Goal: Task Accomplishment & Management: Manage account settings

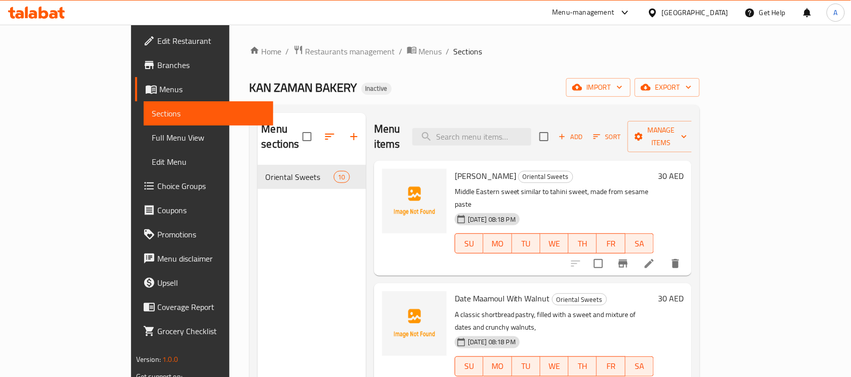
click at [602, 15] on div "Menu-management" at bounding box center [583, 13] width 62 height 12
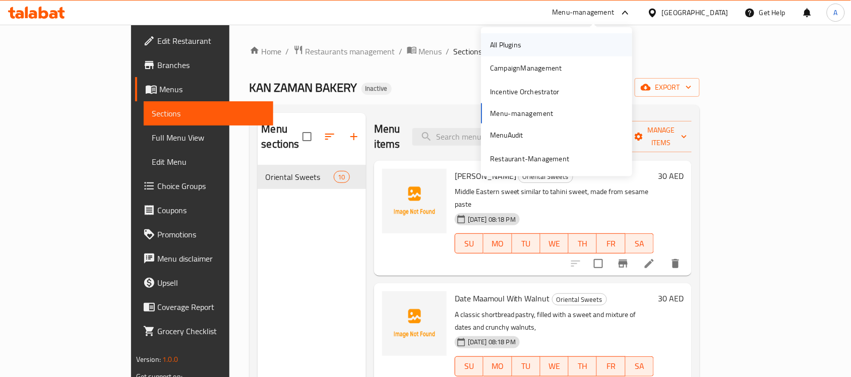
click at [522, 40] on div "All Plugins" at bounding box center [505, 44] width 47 height 23
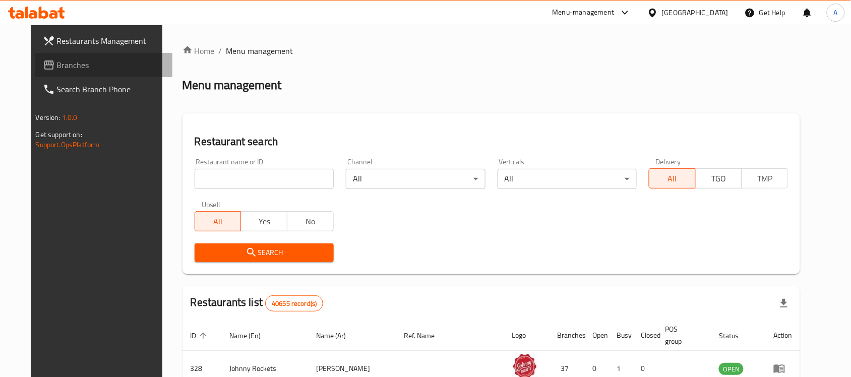
click at [57, 65] on span "Branches" at bounding box center [111, 65] width 108 height 12
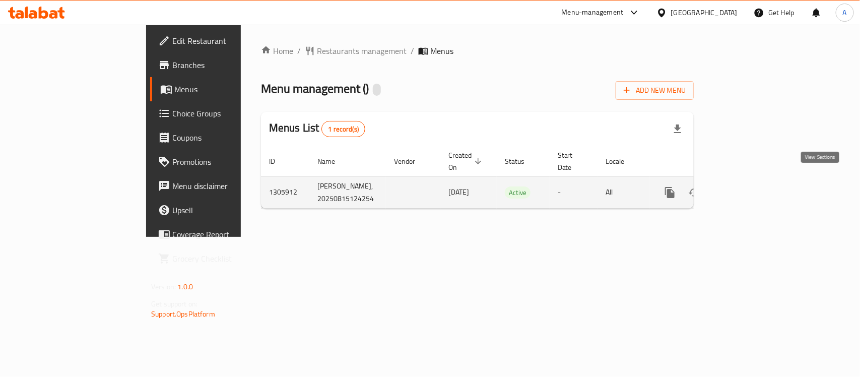
click at [748, 188] on icon "enhanced table" at bounding box center [742, 192] width 9 height 9
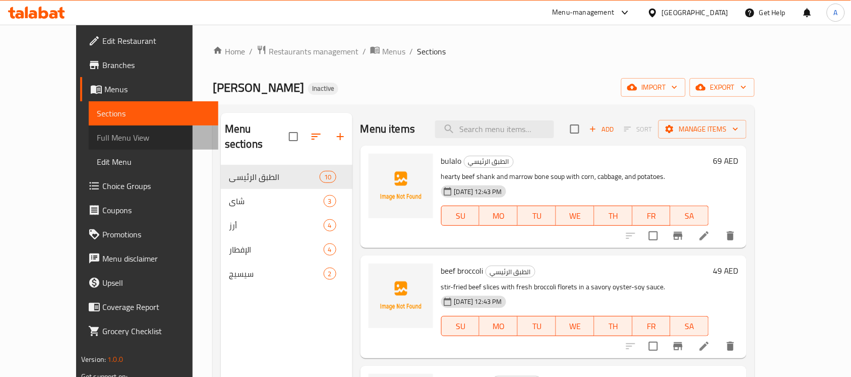
click at [97, 142] on span "Full Menu View" at bounding box center [153, 138] width 113 height 12
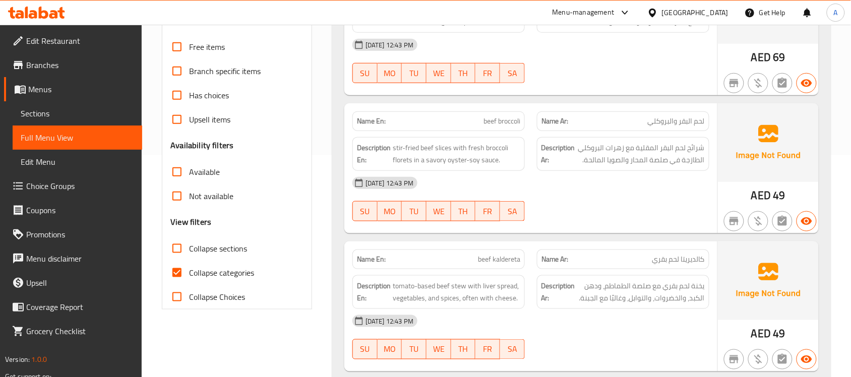
scroll to position [189, 0]
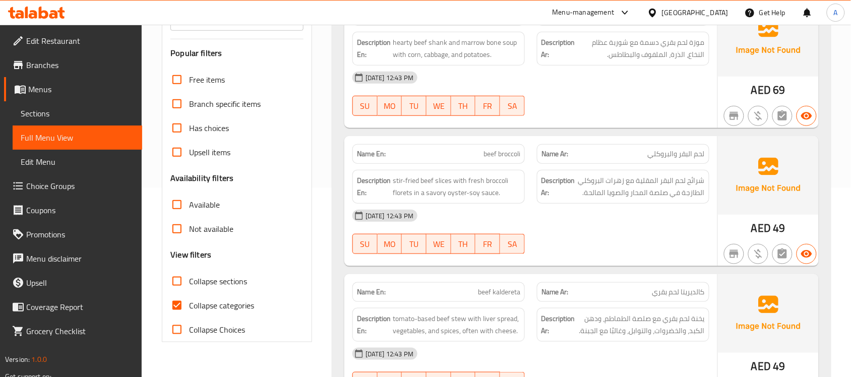
click at [626, 104] on div "[DATE] 12:43 PM SU MO TU WE TH FR SA" at bounding box center [530, 94] width 369 height 56
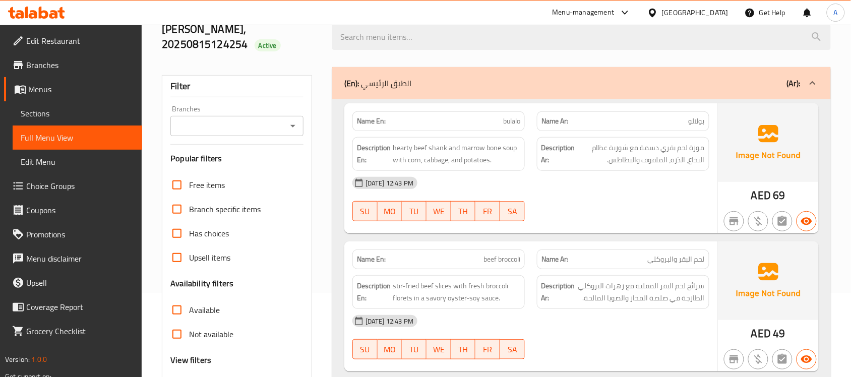
scroll to position [0, 0]
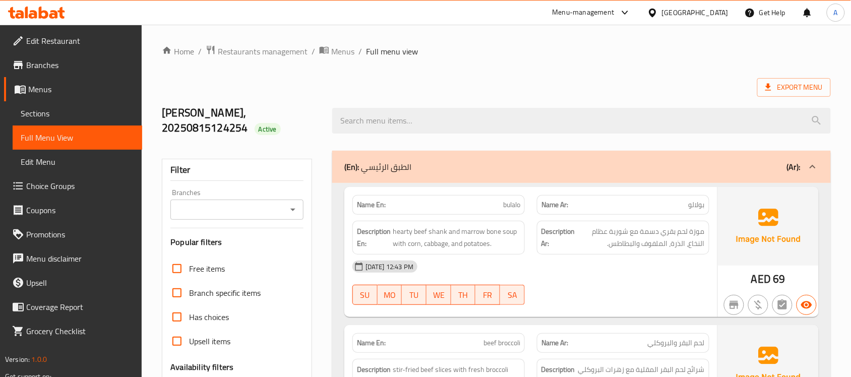
click at [633, 54] on ol "Home / Restaurants management / Menus / Full menu view" at bounding box center [496, 51] width 669 height 13
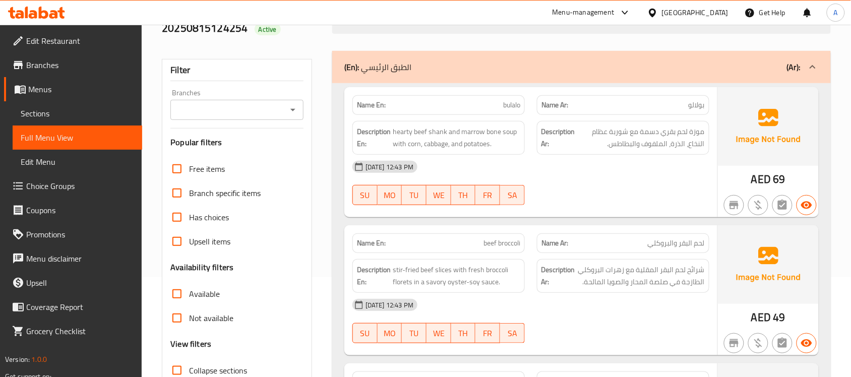
scroll to position [126, 0]
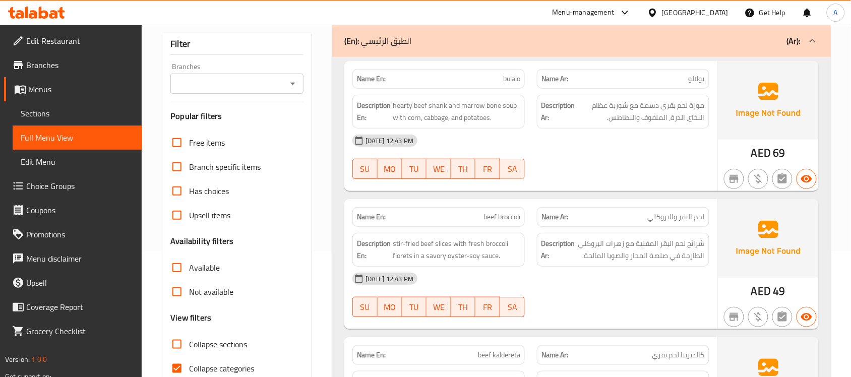
click at [636, 144] on div "[DATE] 12:43 PM" at bounding box center [530, 141] width 369 height 24
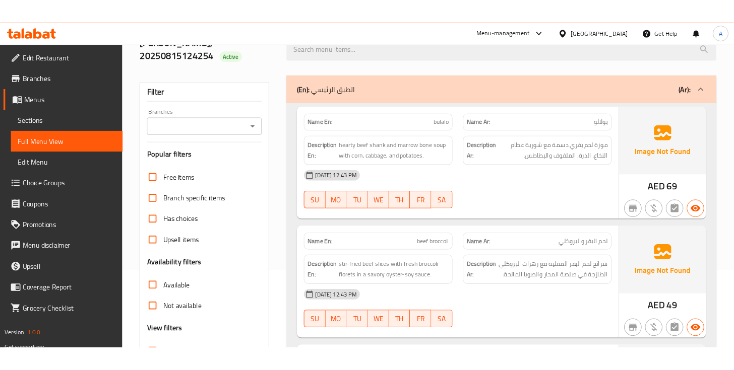
scroll to position [0, 0]
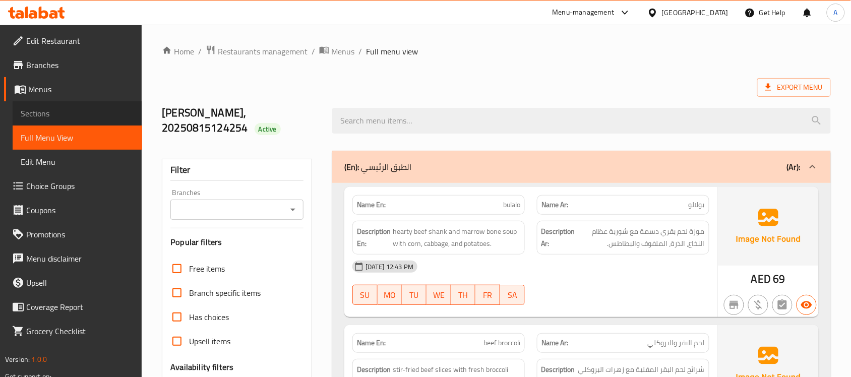
click at [37, 114] on span "Sections" at bounding box center [77, 113] width 113 height 12
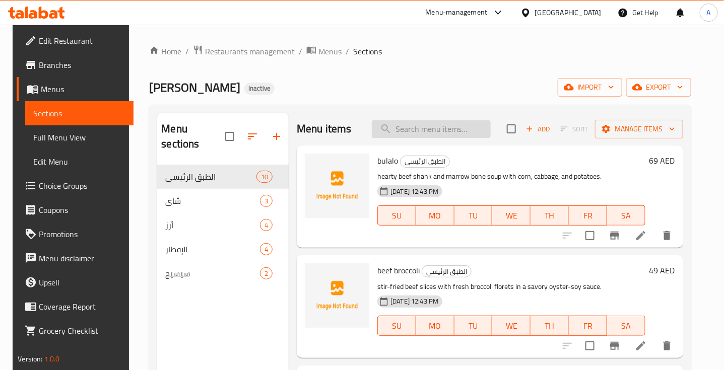
click at [423, 131] on input "search" at bounding box center [431, 129] width 119 height 18
paste input "beef kaldereta"
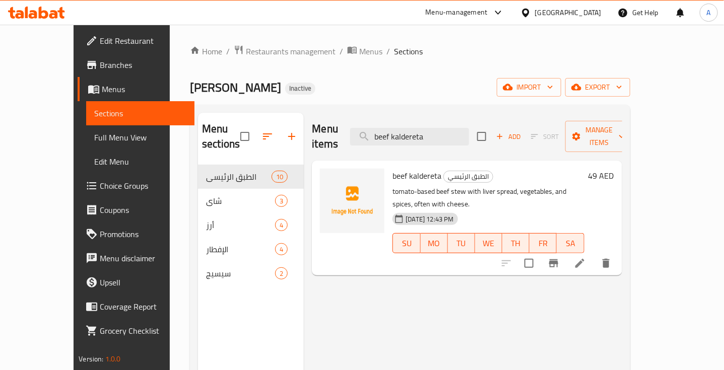
type input "beef kaldereta"
click at [586, 258] on icon at bounding box center [580, 264] width 12 height 12
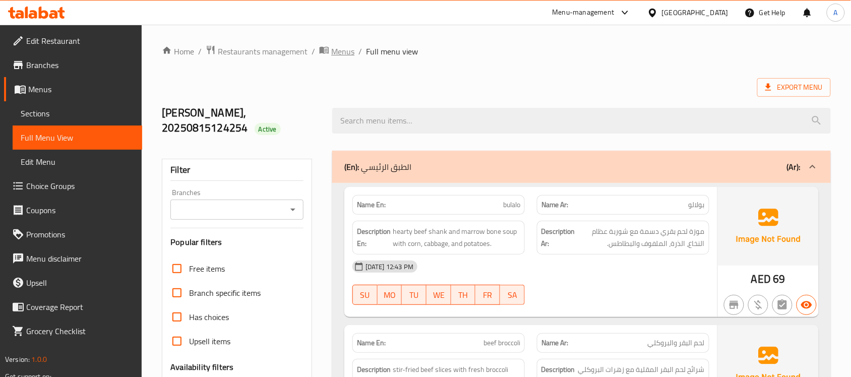
click at [339, 47] on span "Menus" at bounding box center [342, 51] width 23 height 12
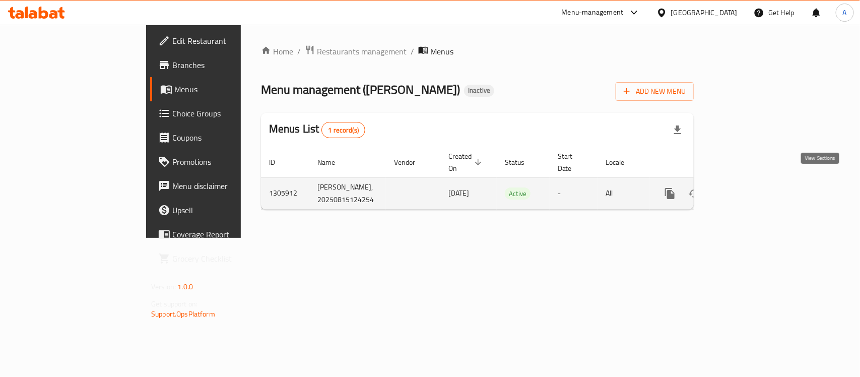
click at [748, 189] on icon "enhanced table" at bounding box center [742, 193] width 9 height 9
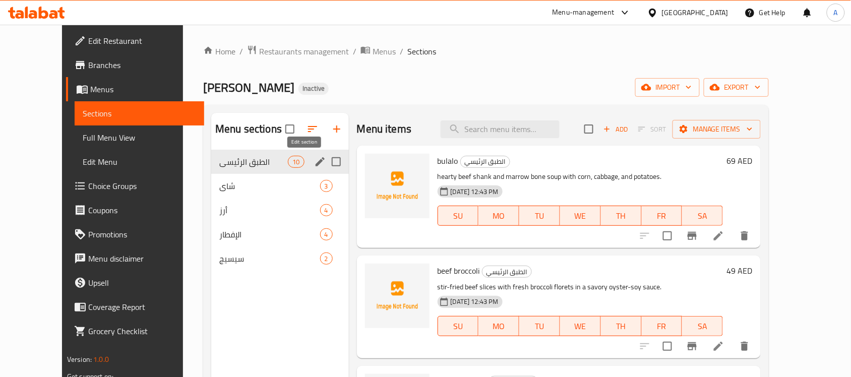
click at [316, 158] on icon "edit" at bounding box center [320, 161] width 9 height 9
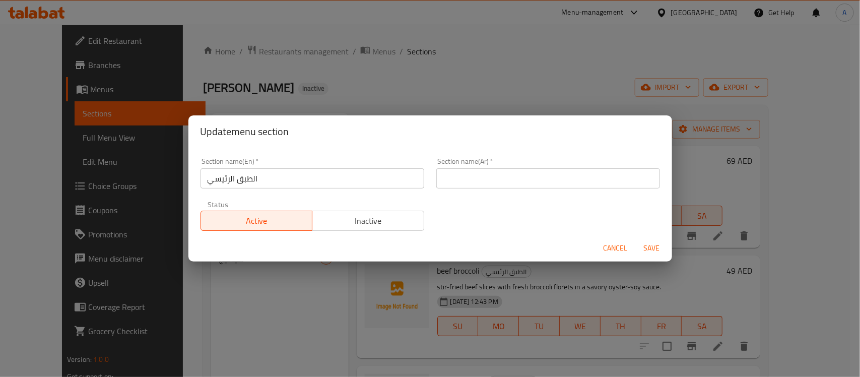
click at [273, 177] on input "الطبق الرئيسي" at bounding box center [313, 178] width 224 height 20
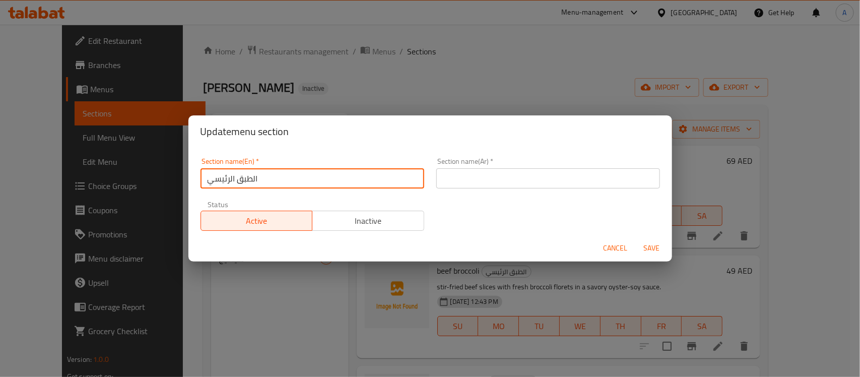
click at [273, 177] on input "الطبق الرئيسي" at bounding box center [313, 178] width 224 height 20
click at [498, 182] on input "text" at bounding box center [549, 178] width 224 height 20
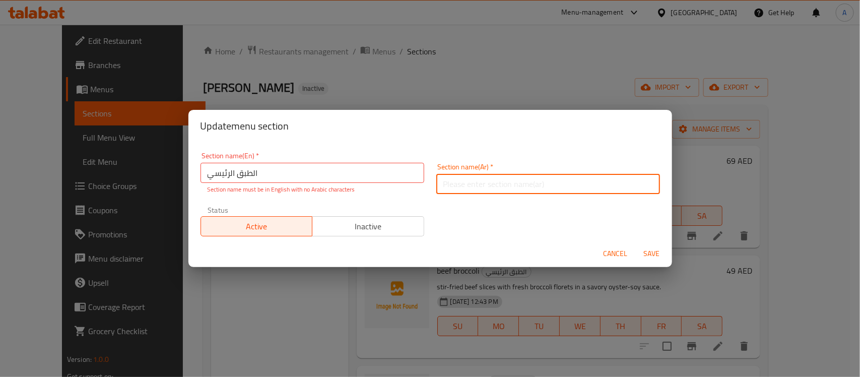
paste input "الطبق الرئيسي"
type input "الطبق الرئيسي"
click at [308, 171] on input "الطبق الرئيسي" at bounding box center [313, 173] width 224 height 20
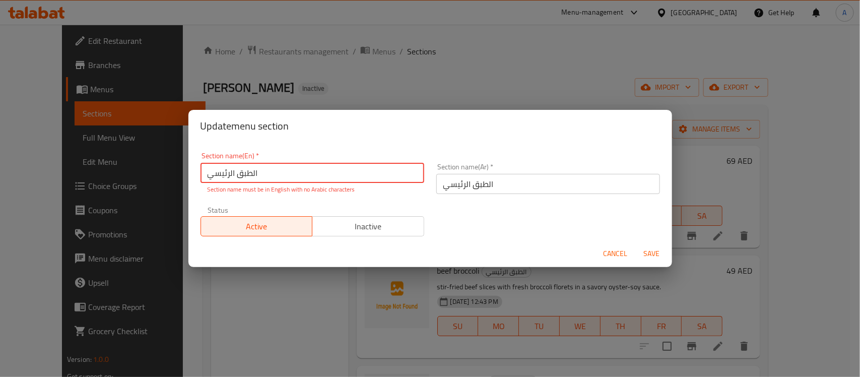
click at [308, 171] on input "الطبق الرئيسي" at bounding box center [313, 173] width 224 height 20
click at [391, 64] on div "Update menu section Section name(En)   * الطبق الرئيسي Section name(En) * Secti…" at bounding box center [430, 188] width 860 height 377
click at [621, 256] on span "Cancel" at bounding box center [616, 253] width 24 height 13
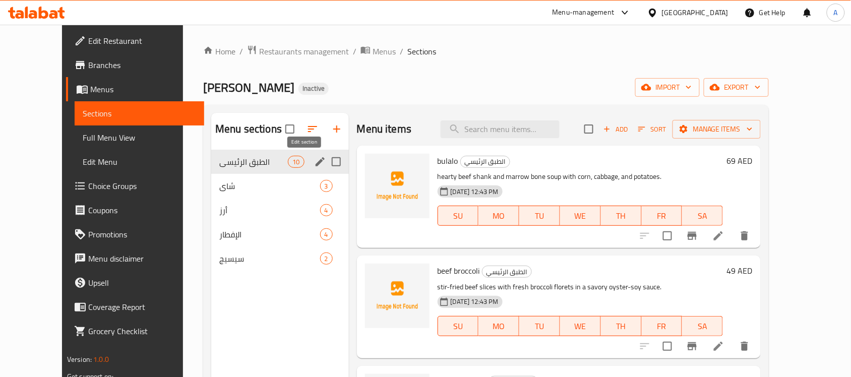
click at [314, 164] on icon "edit" at bounding box center [320, 162] width 12 height 12
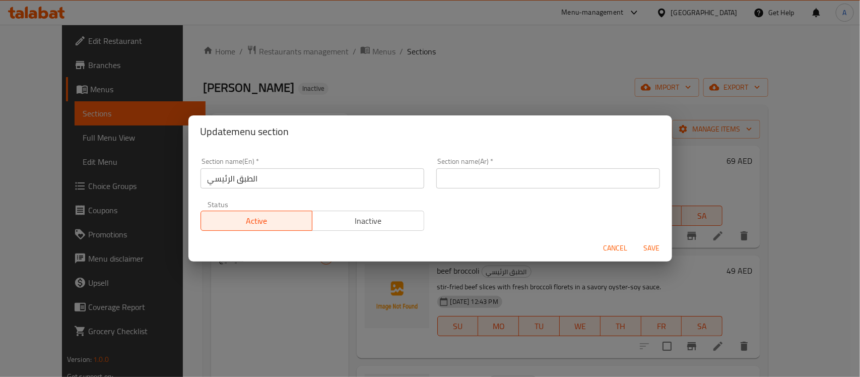
click at [286, 173] on input "الطبق الرئيسي" at bounding box center [313, 178] width 224 height 20
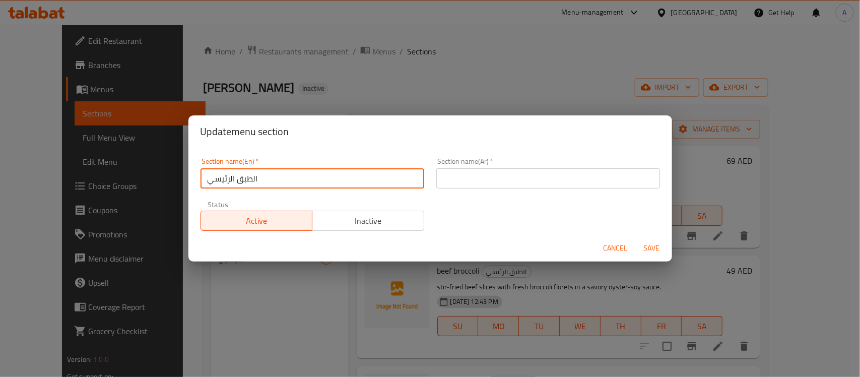
click at [286, 174] on input "الطبق الرئيسي" at bounding box center [313, 178] width 224 height 20
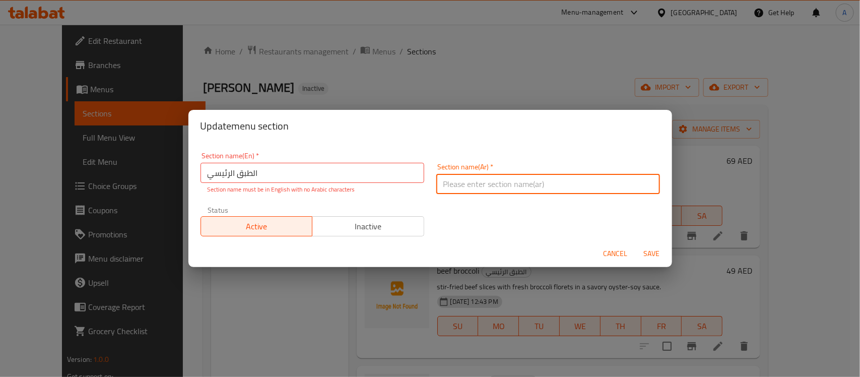
click at [472, 177] on input "text" at bounding box center [549, 184] width 224 height 20
paste input "الطبق الرئيسي"
type input "الطبق الرئيسي"
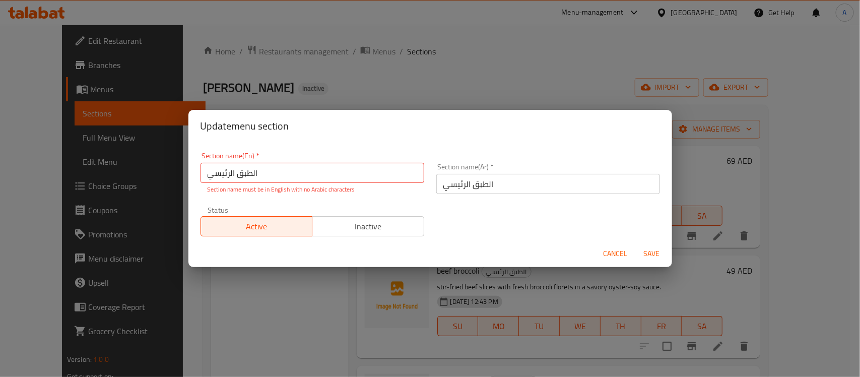
click at [301, 161] on div "Section name(En)   * الطبق الرئيسي Section name(En) * Section name must be in E…" at bounding box center [313, 173] width 224 height 42
click at [301, 172] on input "الطبق الرئيسي" at bounding box center [313, 173] width 224 height 20
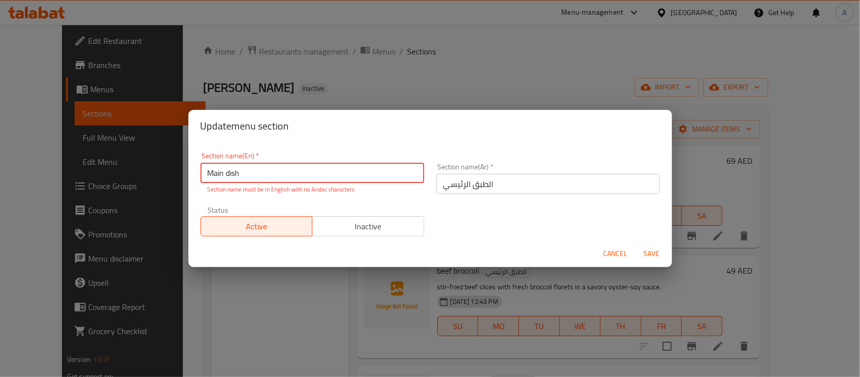
click at [235, 175] on input "Main dish" at bounding box center [313, 173] width 224 height 20
click at [236, 175] on input "Main dish" at bounding box center [313, 173] width 224 height 20
type input "Main course"
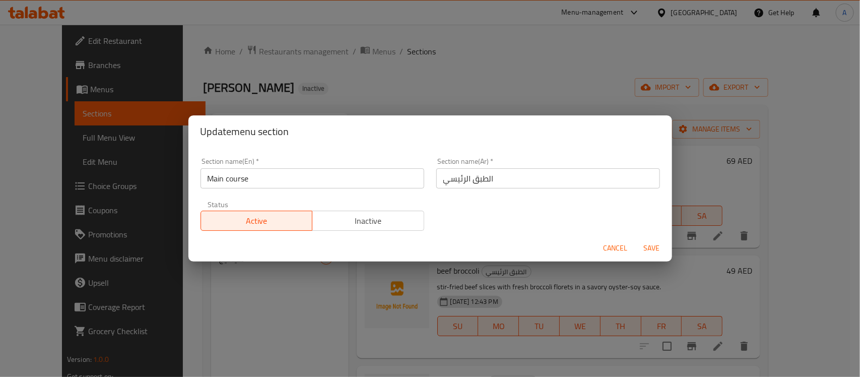
click at [373, 204] on div "Status Active Inactive" at bounding box center [313, 216] width 236 height 42
click at [653, 245] on span "Save" at bounding box center [652, 248] width 24 height 13
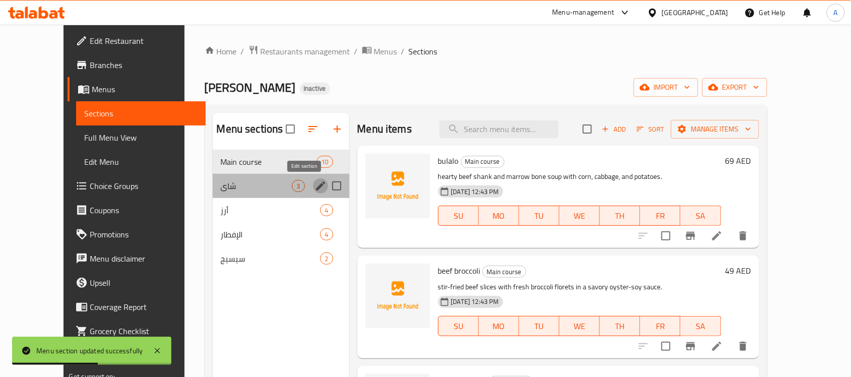
click at [316, 185] on icon "edit" at bounding box center [320, 185] width 9 height 9
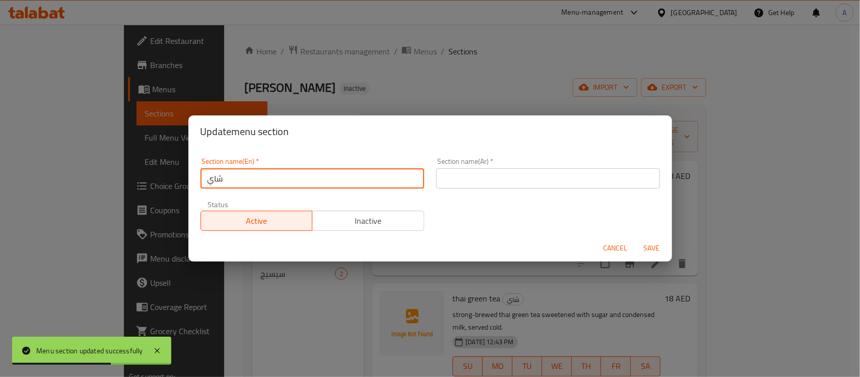
click at [252, 187] on input "شاي" at bounding box center [313, 178] width 224 height 20
click at [535, 185] on input "text" at bounding box center [549, 178] width 224 height 20
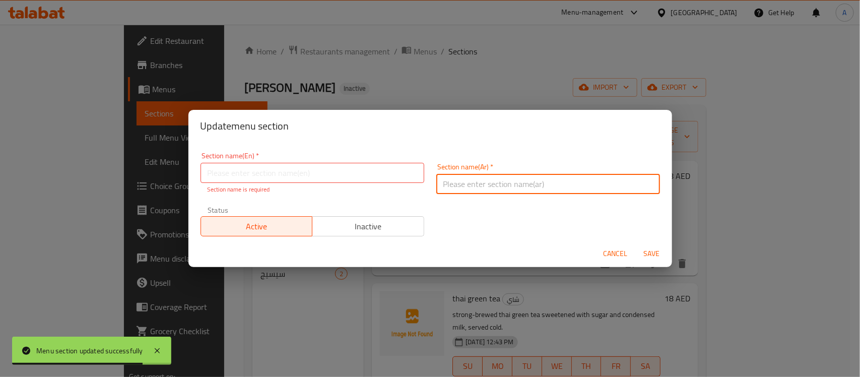
paste input "شاي"
type input "شاي"
click at [247, 163] on input "text" at bounding box center [313, 173] width 224 height 20
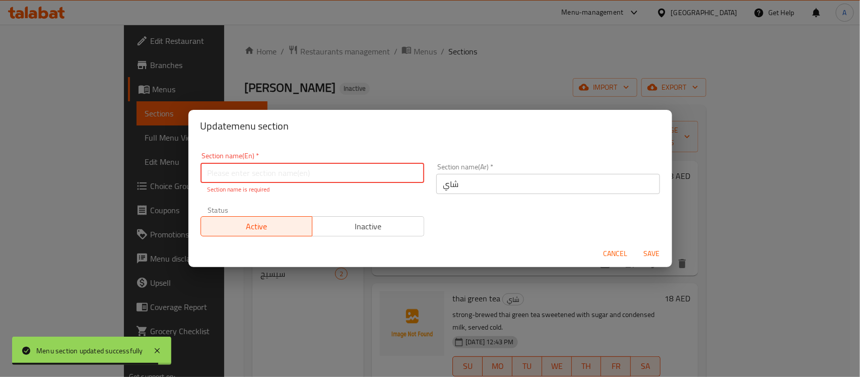
click at [247, 163] on input "text" at bounding box center [313, 173] width 224 height 20
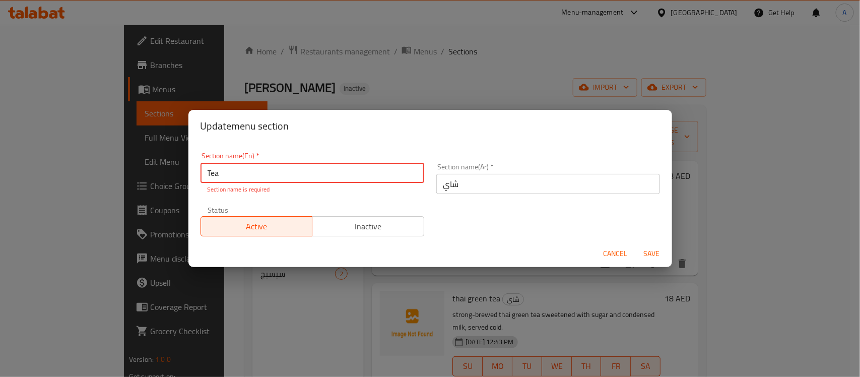
type input "Tea"
click at [601, 239] on form "Section name(En)   * Tea Section name(En) * Section name is required Section na…" at bounding box center [431, 204] width 484 height 125
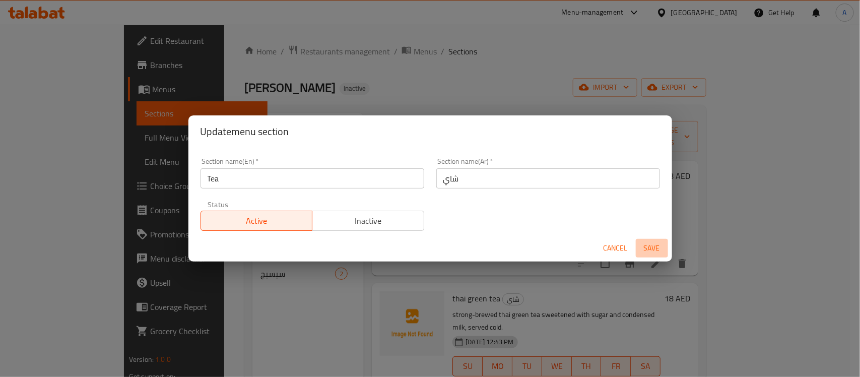
click at [654, 243] on span "Save" at bounding box center [652, 248] width 24 height 13
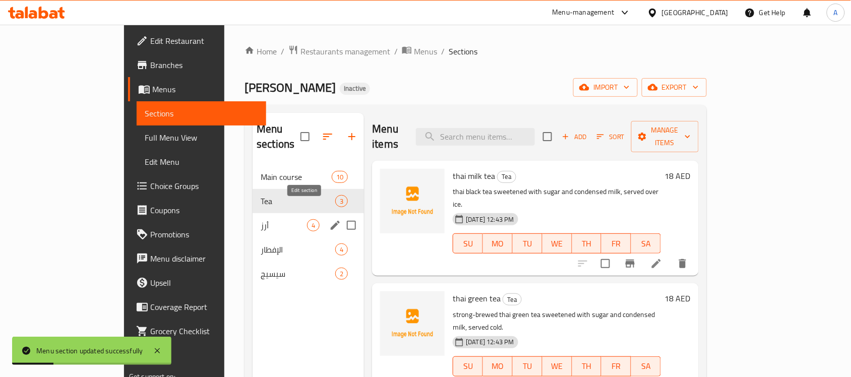
click at [329, 219] on icon "edit" at bounding box center [335, 225] width 12 height 12
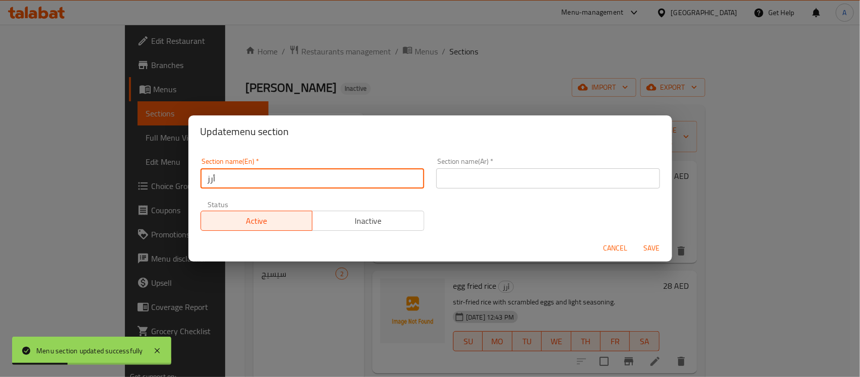
click at [274, 184] on input "أرز" at bounding box center [313, 178] width 224 height 20
click at [444, 184] on input "text" at bounding box center [549, 178] width 224 height 20
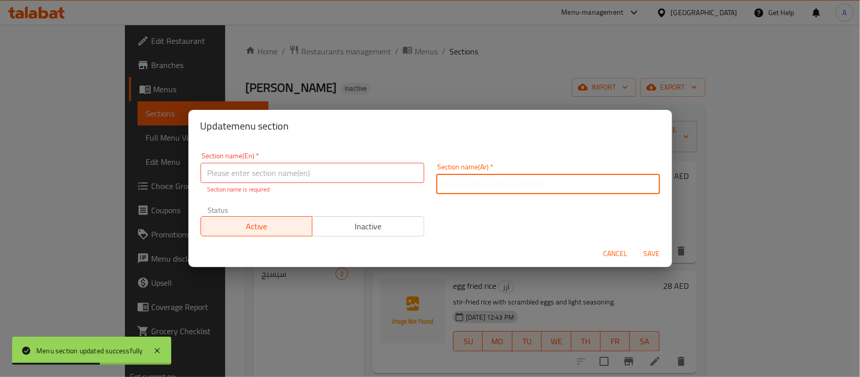
paste input "أرز"
type input "أرز"
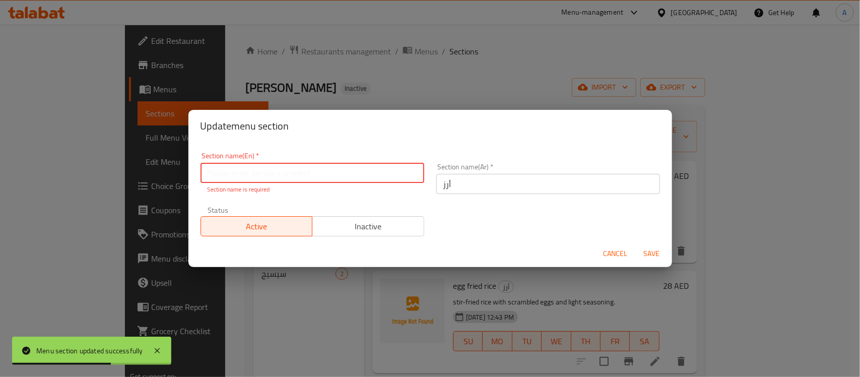
click at [370, 174] on input "text" at bounding box center [313, 173] width 224 height 20
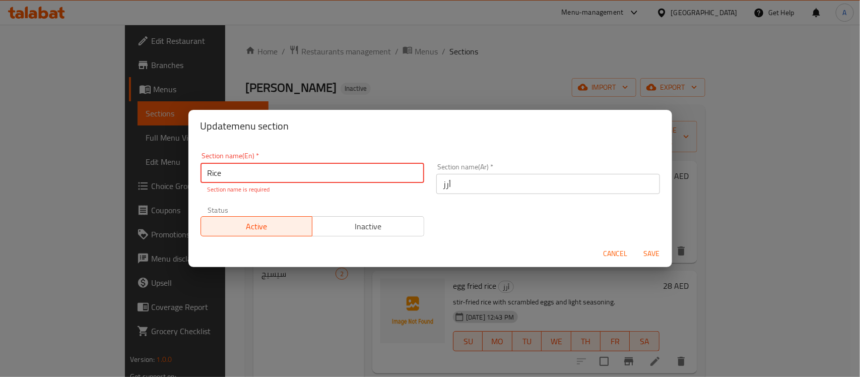
type input "Rice"
click at [556, 230] on div "Section name(En)   * Rice Section name(En) * Section name is required Section n…" at bounding box center [431, 194] width 472 height 96
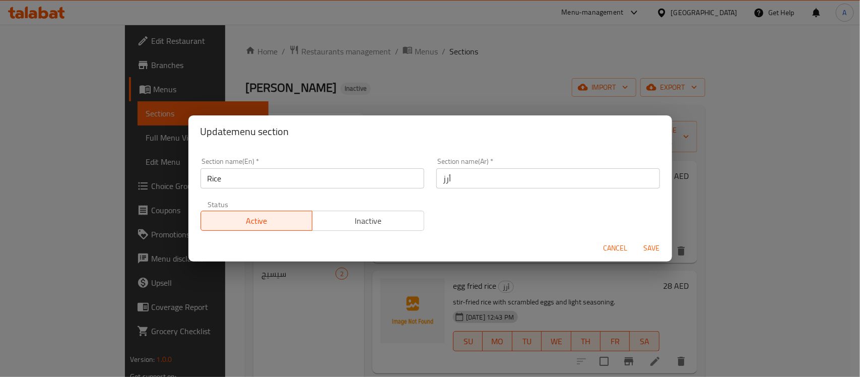
click at [660, 243] on span "Save" at bounding box center [652, 248] width 24 height 13
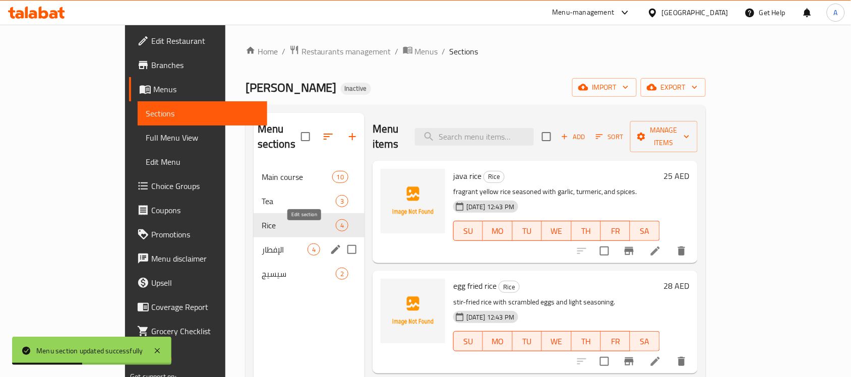
click at [331, 245] on icon "edit" at bounding box center [335, 249] width 9 height 9
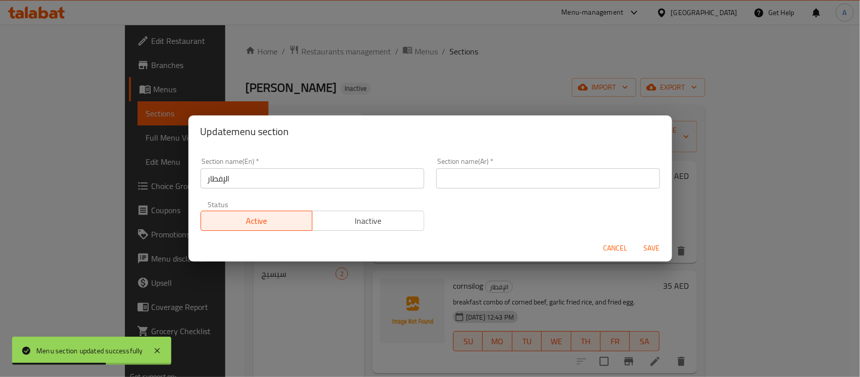
click at [247, 173] on input "الإفطار" at bounding box center [313, 178] width 224 height 20
click at [247, 174] on input "الإفطار" at bounding box center [313, 178] width 224 height 20
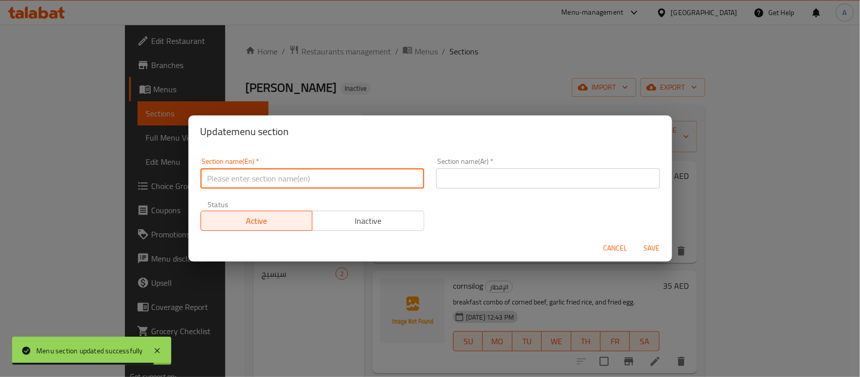
click at [491, 185] on input "text" at bounding box center [549, 178] width 224 height 20
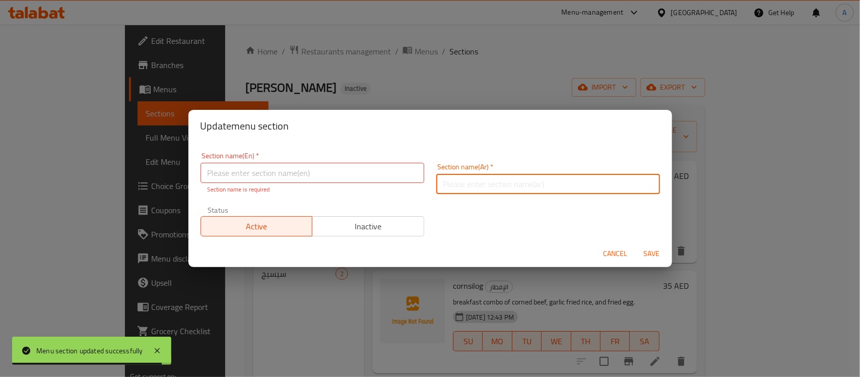
paste input "الإفطار"
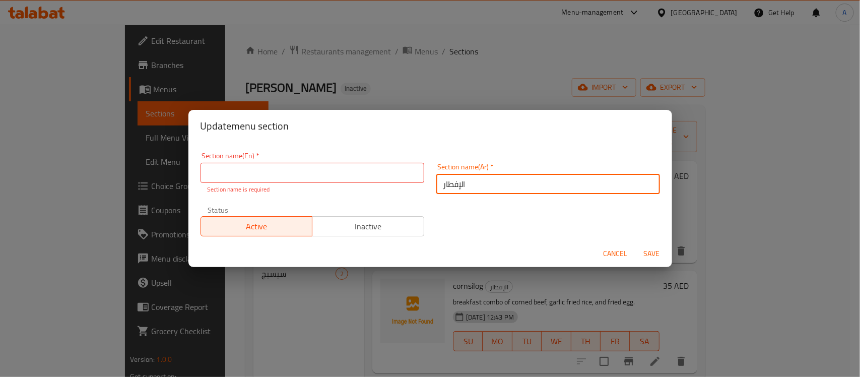
type input "الإفطار"
click at [265, 175] on input "text" at bounding box center [313, 173] width 224 height 20
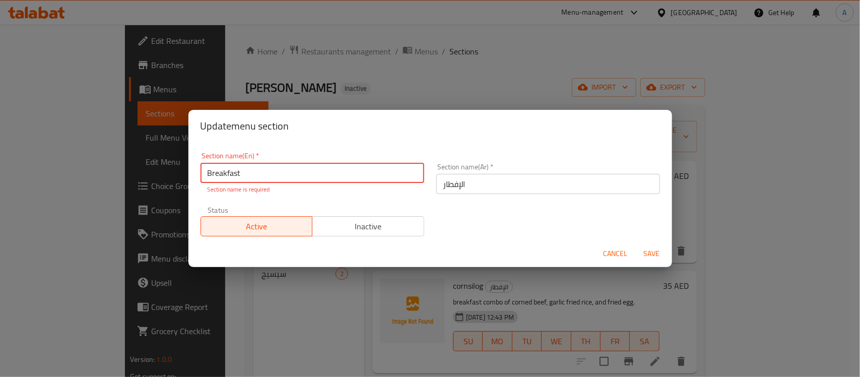
type input "Breakfast"
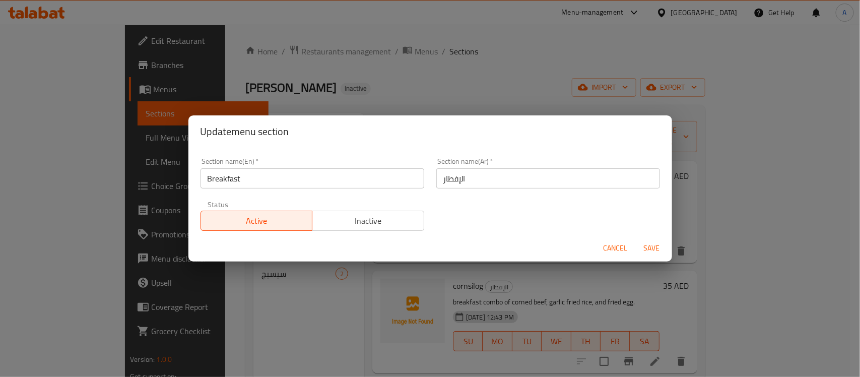
click at [651, 246] on span "Save" at bounding box center [652, 248] width 24 height 13
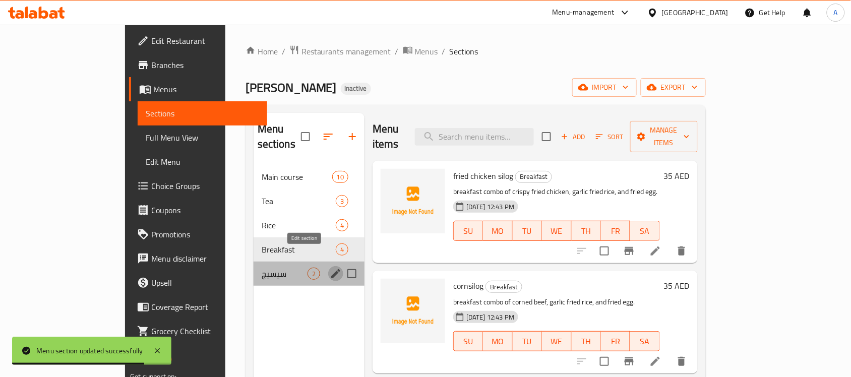
click at [331, 269] on icon "edit" at bounding box center [335, 273] width 9 height 9
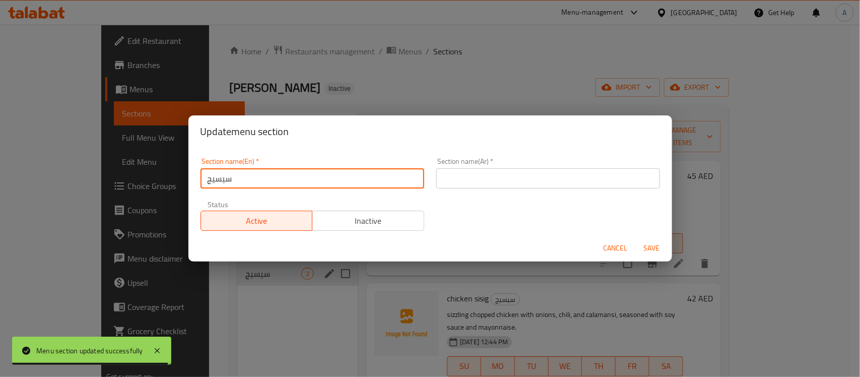
click at [324, 177] on input "سيسيج" at bounding box center [313, 178] width 224 height 20
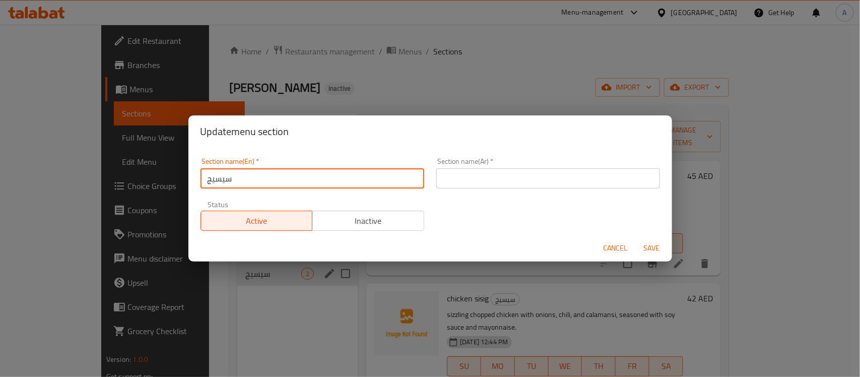
paste input "SISIG"
type input "SISIG"
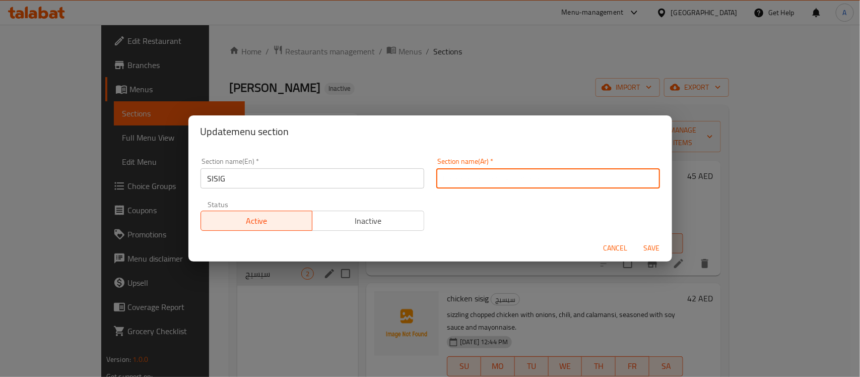
drag, startPoint x: 437, startPoint y: 182, endPoint x: 448, endPoint y: 182, distance: 10.6
click at [438, 182] on input "text" at bounding box center [549, 178] width 224 height 20
type input "سيسيج"
click at [653, 250] on span "Save" at bounding box center [652, 248] width 24 height 13
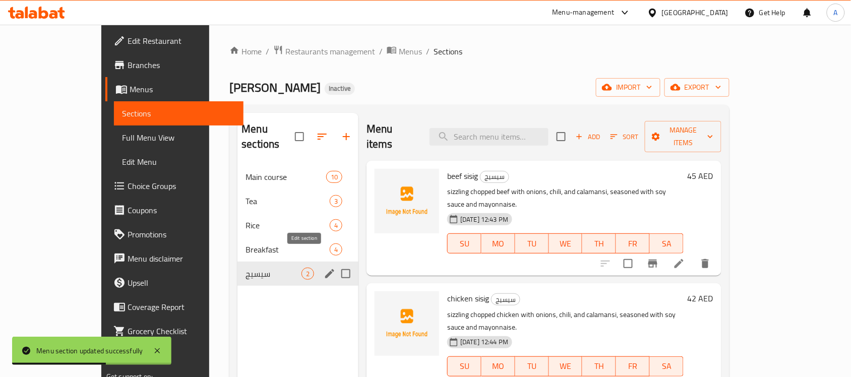
click at [324, 268] on icon "edit" at bounding box center [330, 274] width 12 height 12
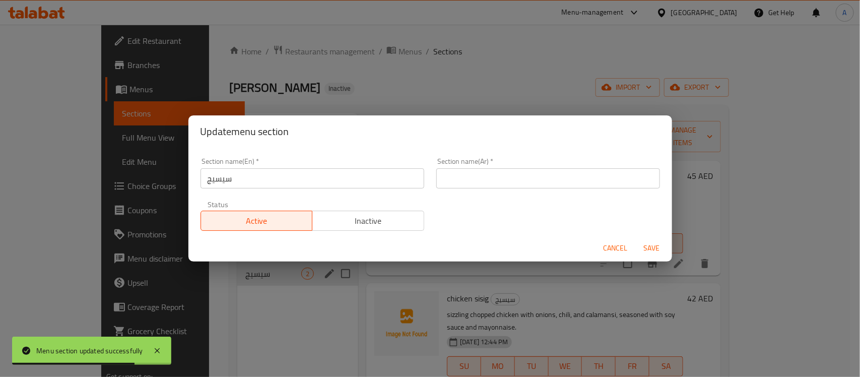
click at [256, 306] on div "Update menu section Section name(En)   * سيسيج Section name(En) * Section name(…" at bounding box center [430, 188] width 860 height 377
click at [612, 252] on span "Cancel" at bounding box center [616, 248] width 24 height 13
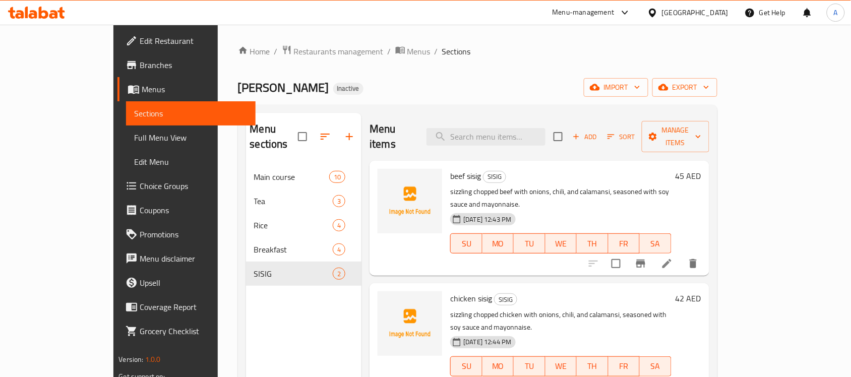
click at [284, 285] on div "Menu sections Main course 10 Tea 3 Rice 4 Breakfast 4 SISIG 2" at bounding box center [304, 301] width 116 height 377
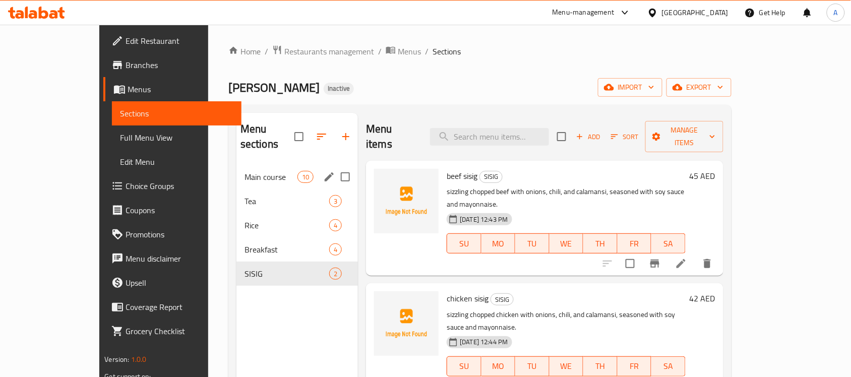
click at [244, 171] on span "Main course" at bounding box center [270, 177] width 53 height 12
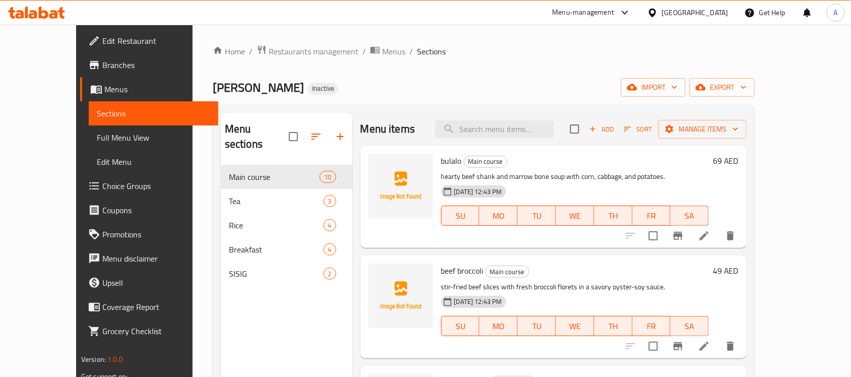
click at [97, 135] on span "Full Menu View" at bounding box center [153, 138] width 113 height 12
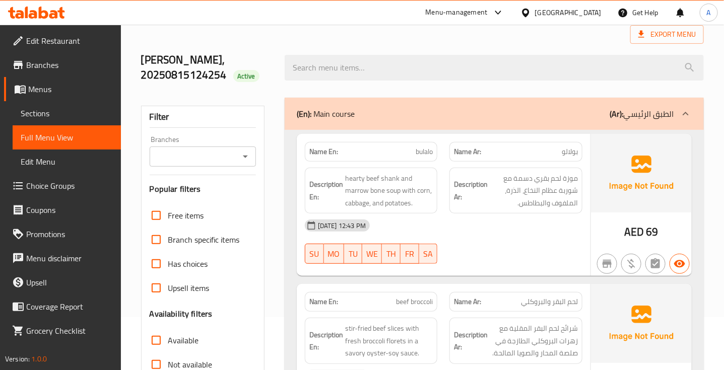
scroll to position [126, 0]
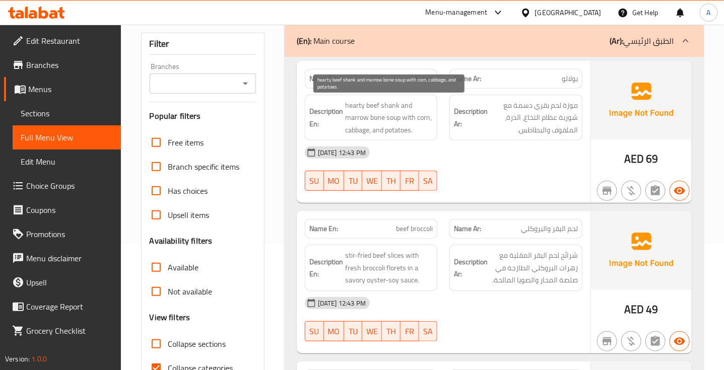
click at [384, 112] on span "hearty beef shank and marrow bone soup with corn, cabbage, and potatoes." at bounding box center [389, 117] width 88 height 37
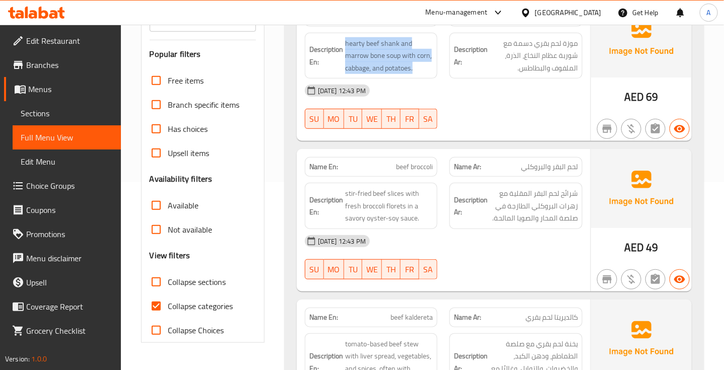
scroll to position [189, 0]
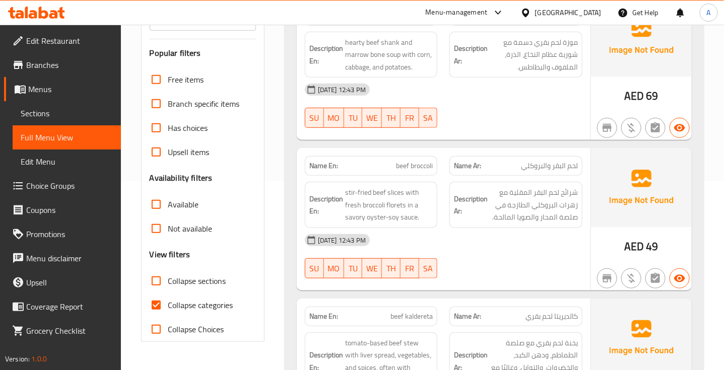
click at [558, 175] on div "Name Ar: لحم البقر والبروكلي" at bounding box center [516, 166] width 133 height 20
click at [560, 171] on span "لحم البقر والبروكلي" at bounding box center [549, 166] width 57 height 11
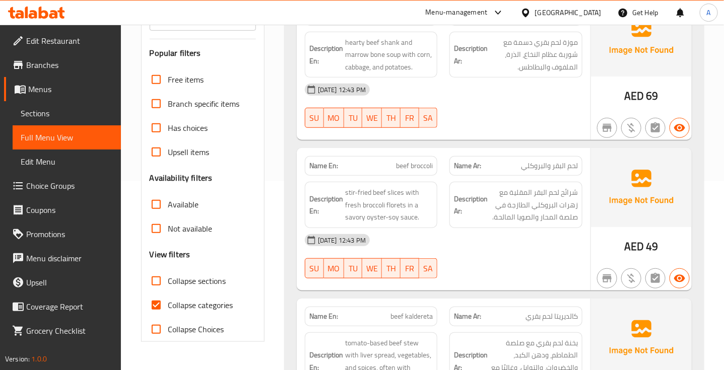
click at [412, 167] on span "beef broccoli" at bounding box center [414, 166] width 37 height 11
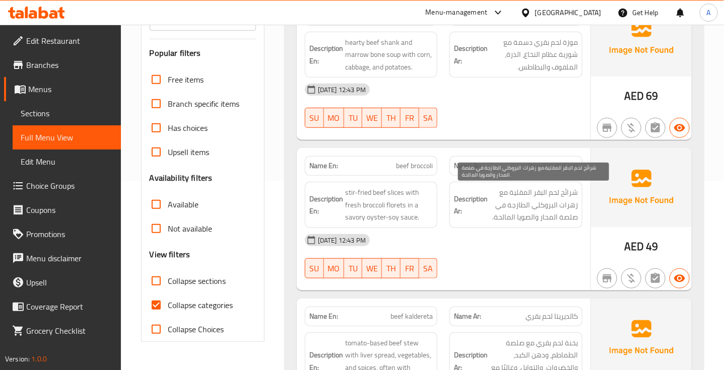
click at [572, 193] on span "شرائح لحم البقر المقلية مع زهرات البروكلي الطازجة في صلصة المحار والصويا المالح…" at bounding box center [534, 205] width 88 height 37
click at [572, 194] on span "شرائح لحم البقر المقلية مع زهرات البروكلي الطازجة في صلصة المحار والصويا المالح…" at bounding box center [534, 205] width 88 height 37
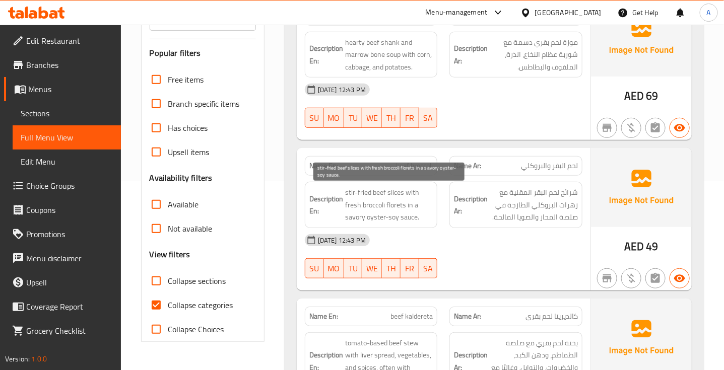
click at [376, 214] on span "stir-fried beef slices with fresh broccoli florets in a savory oyster-soy sauce." at bounding box center [389, 205] width 88 height 37
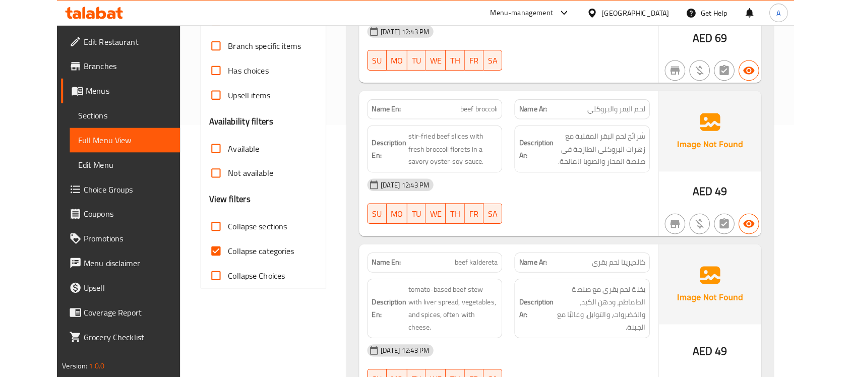
scroll to position [315, 0]
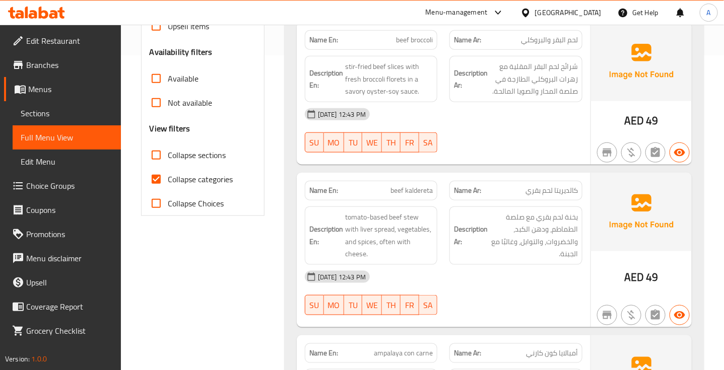
click at [404, 195] on span "beef kaldereta" at bounding box center [412, 190] width 42 height 11
click at [563, 188] on span "كالديريتا لحم بقري" at bounding box center [552, 190] width 52 height 11
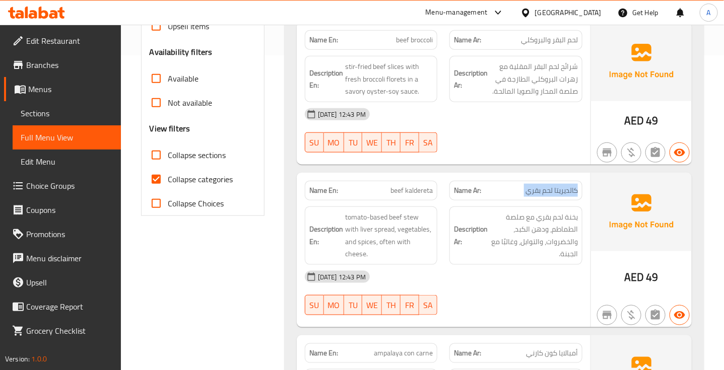
click at [563, 188] on span "كالديريتا لحم بقري" at bounding box center [552, 190] width 52 height 11
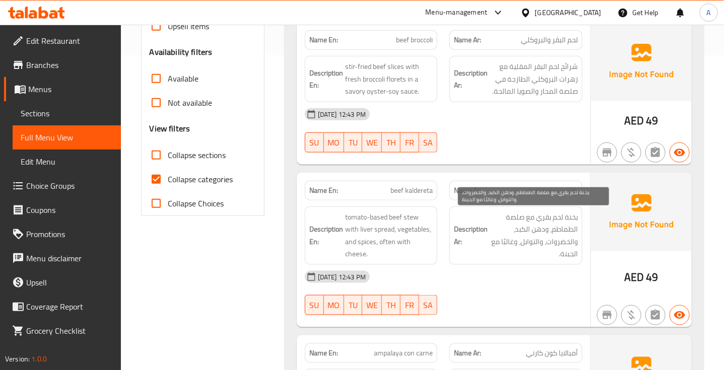
click at [519, 228] on span "يخنة لحم بقري مع صلصة الطماطم، ودهن الكبد، والخضروات، والتوابل، وغالبًا مع الجب…" at bounding box center [534, 235] width 88 height 49
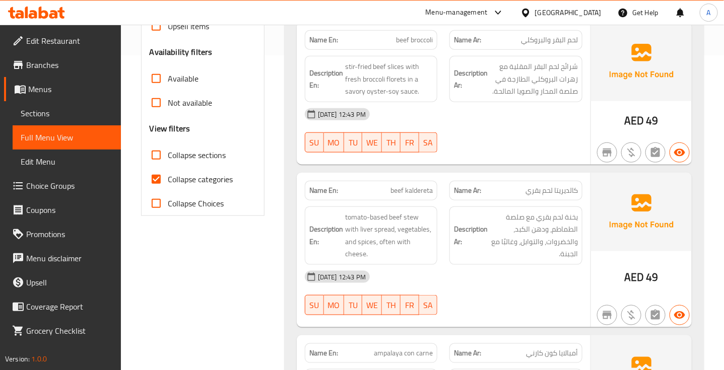
click at [414, 187] on span "beef kaldereta" at bounding box center [412, 190] width 42 height 11
click at [416, 188] on span "beef kaldereta" at bounding box center [412, 190] width 42 height 11
copy span "beef kaldereta"
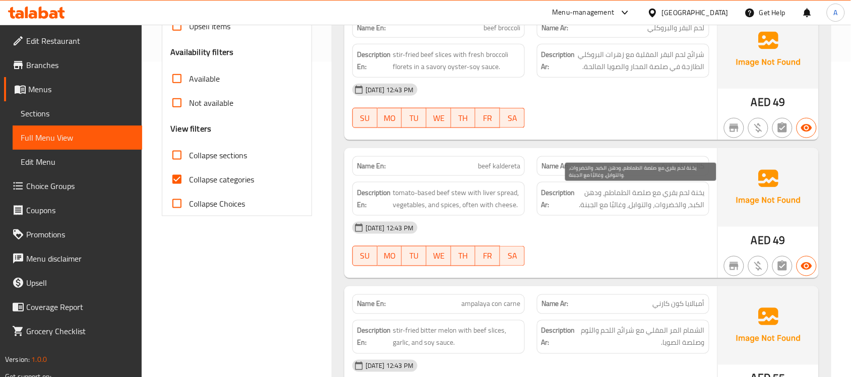
click at [659, 199] on span "يخنة لحم بقري مع صلصة الطماطم، ودهن الكبد، والخضروات، والتوابل، وغالبًا مع الجب…" at bounding box center [641, 199] width 128 height 25
click at [659, 200] on span "يخنة لحم بقري مع صلصة الطماطم، ودهن الكبد، والخضروات، والتوابل، وغالبًا مع الجب…" at bounding box center [641, 199] width 128 height 25
click at [659, 202] on span "يخنة لحم بقري مع صلصة الطماطم، ودهن الكبد، والخضروات، والتوابل، وغالبًا مع الجب…" at bounding box center [641, 199] width 128 height 25
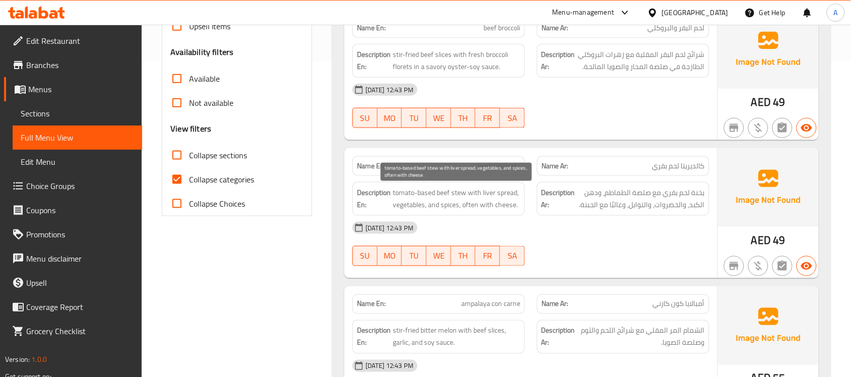
click at [440, 199] on span "tomato-based beef stew with liver spread, vegetables, and spices, often with ch…" at bounding box center [457, 199] width 128 height 25
click at [504, 164] on span "beef kaldereta" at bounding box center [499, 166] width 42 height 11
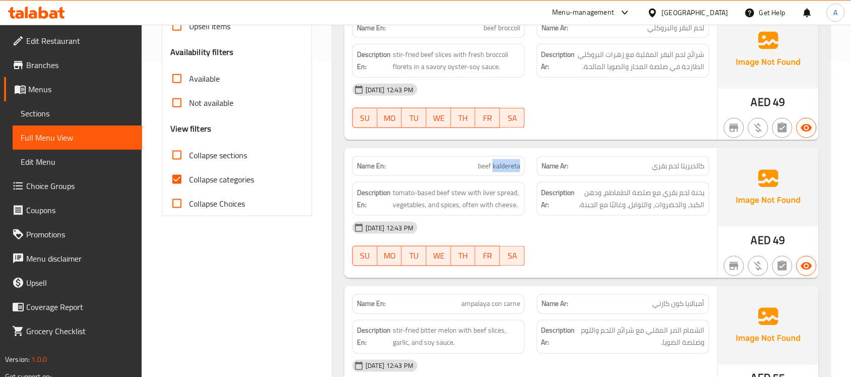
click at [504, 164] on span "beef kaldereta" at bounding box center [499, 166] width 42 height 11
click at [535, 220] on div "[DATE] 12:43 PM" at bounding box center [530, 228] width 369 height 24
click at [501, 197] on span "tomato-based beef stew with liver spread, vegetables, and spices, often with ch…" at bounding box center [457, 199] width 128 height 25
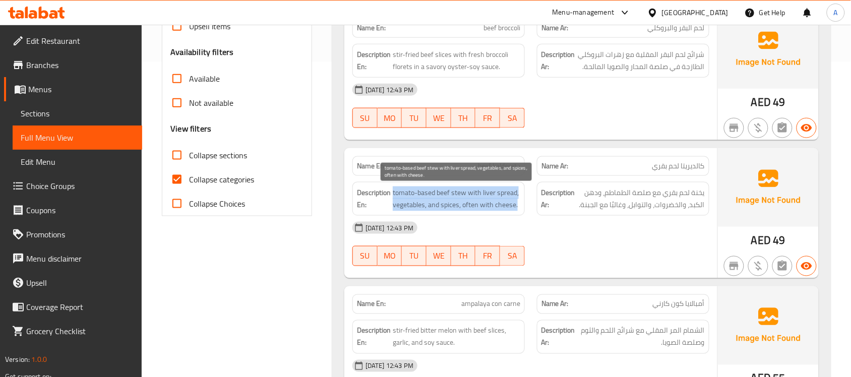
click at [501, 197] on span "tomato-based beef stew with liver spread, vegetables, and spices, often with ch…" at bounding box center [457, 199] width 128 height 25
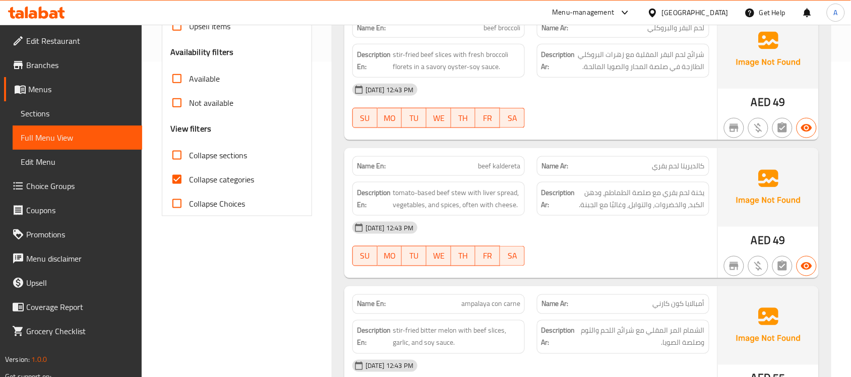
click at [498, 165] on span "beef kaldereta" at bounding box center [499, 166] width 42 height 11
copy span "beef kaldereta"
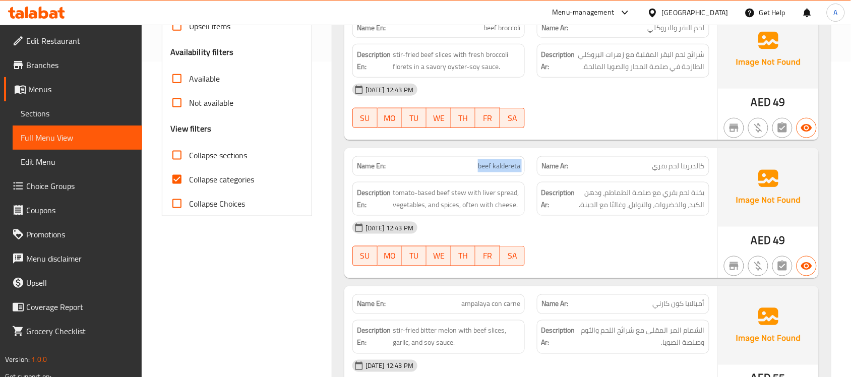
click at [503, 164] on span "beef kaldereta" at bounding box center [499, 166] width 42 height 11
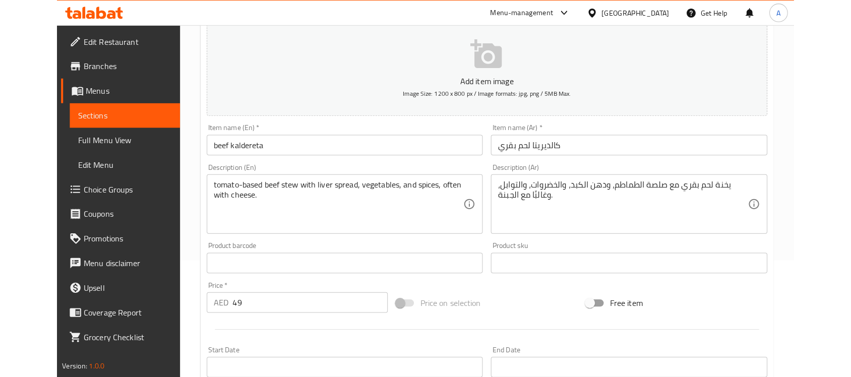
scroll to position [126, 0]
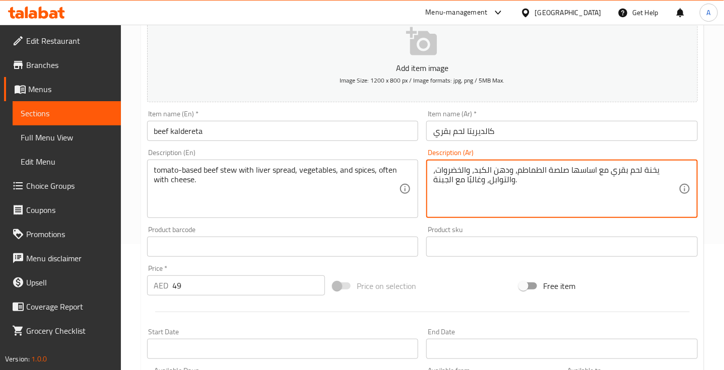
drag, startPoint x: 510, startPoint y: 171, endPoint x: 494, endPoint y: 171, distance: 15.6
click at [494, 171] on textarea "يخنة لحم بقري مع اساسها صلصة الطماطم، ودهن الكبد، والخضروات، والتوابل، وغالبًا …" at bounding box center [555, 189] width 245 height 48
type textarea "يخنة لحم بقري مع اساسها صلصة الطماطم، وسبريد الكبد، والخضروات، والتوابل، وغالبً…"
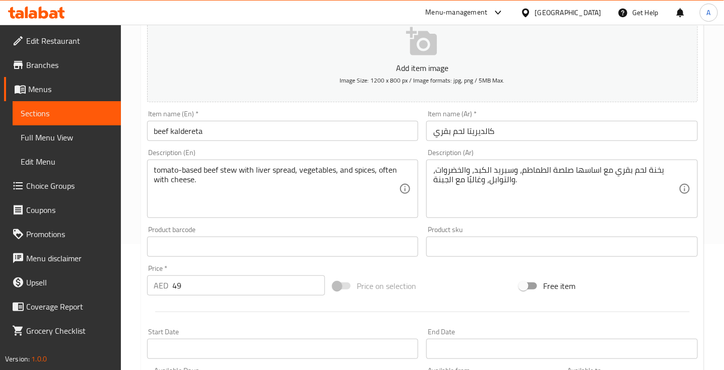
click at [473, 278] on div "Price on selection" at bounding box center [422, 286] width 187 height 27
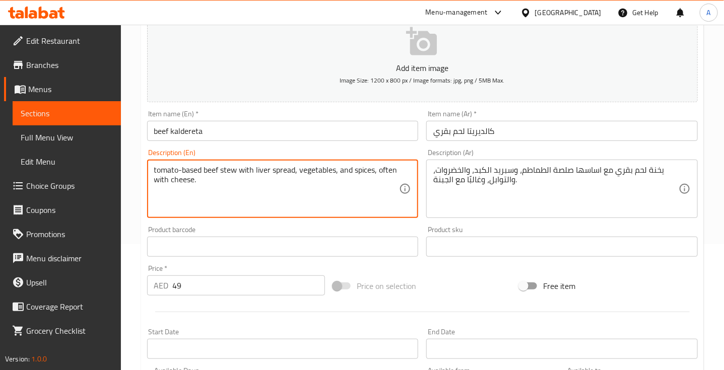
click at [389, 172] on textarea "tomato-based beef stew with liver spread, vegetables, and spices, often with ch…" at bounding box center [276, 189] width 245 height 48
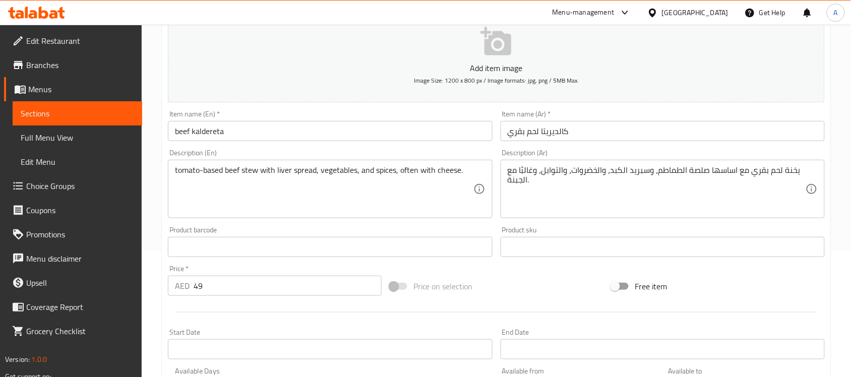
click at [531, 226] on div "Product sku Product sku" at bounding box center [663, 241] width 324 height 31
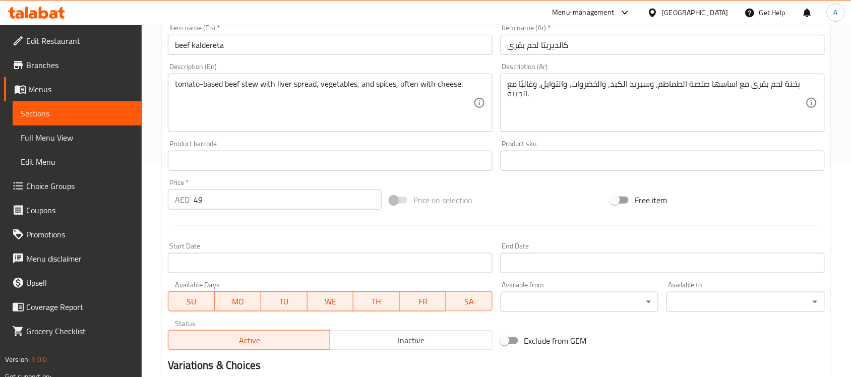
scroll to position [333, 0]
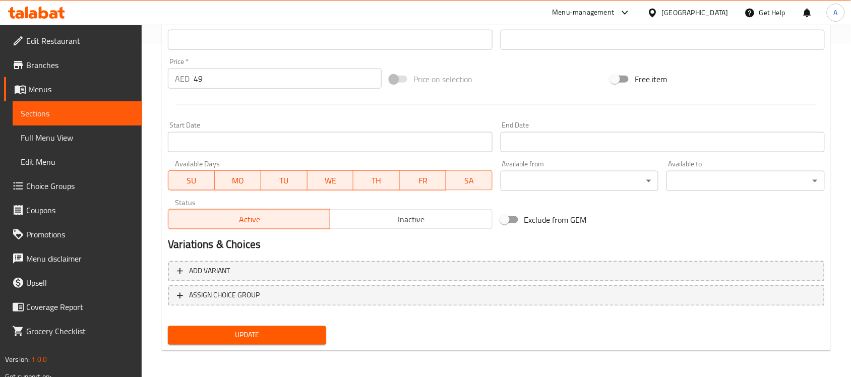
click at [311, 342] on button "Update" at bounding box center [247, 335] width 158 height 19
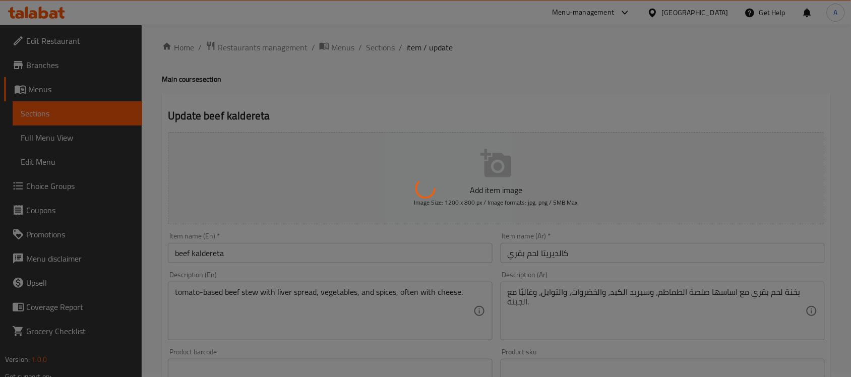
scroll to position [0, 0]
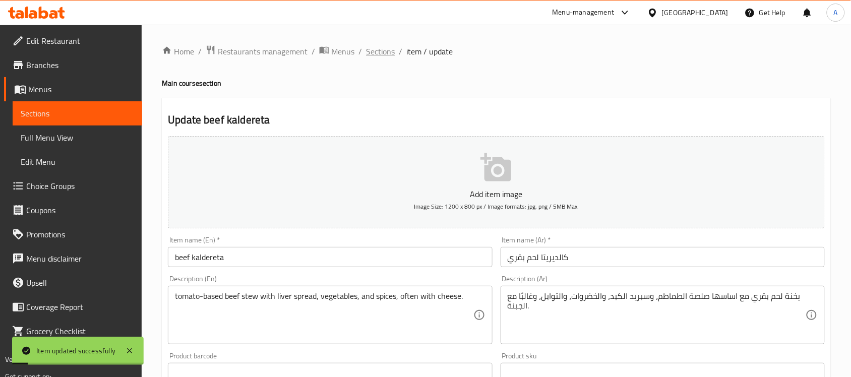
click at [382, 52] on span "Sections" at bounding box center [380, 51] width 29 height 12
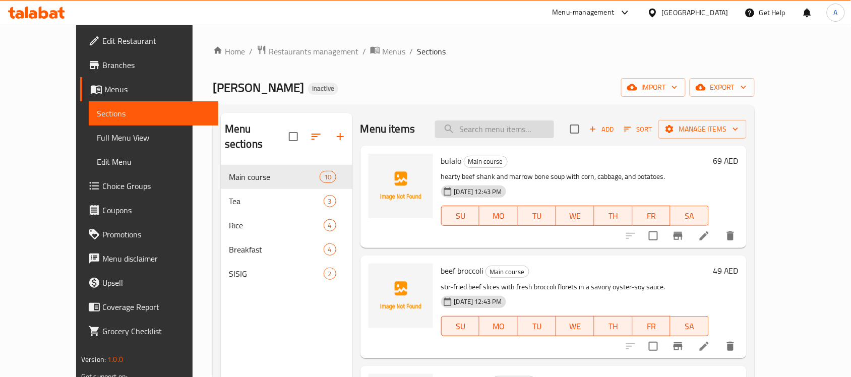
click at [528, 130] on input "search" at bounding box center [494, 129] width 119 height 18
paste input "beef kaldereta"
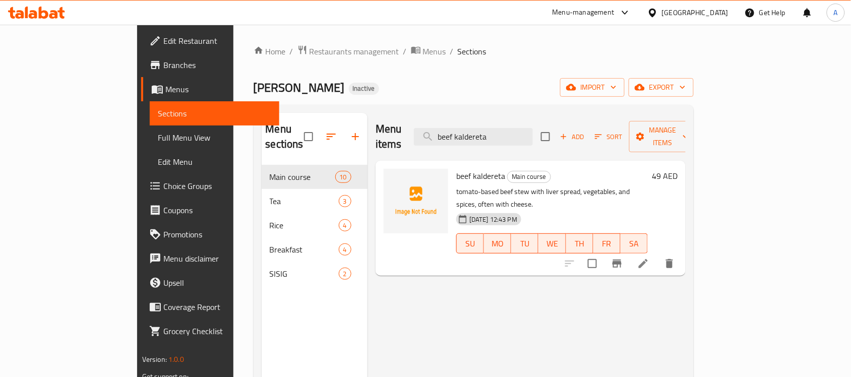
type input "beef kaldereta"
click at [657, 255] on li at bounding box center [643, 264] width 28 height 18
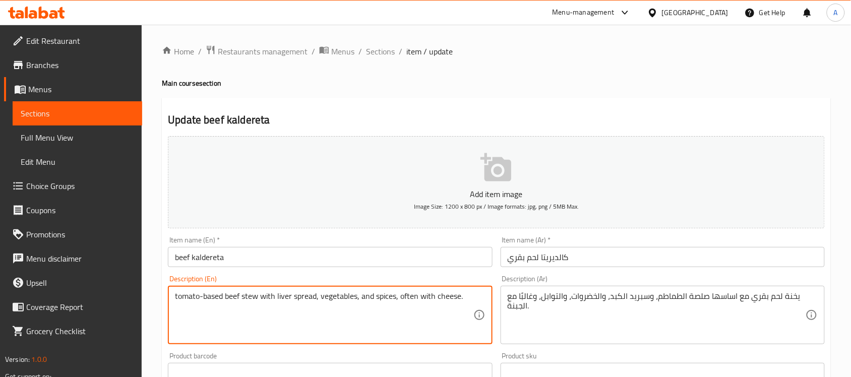
click at [349, 306] on textarea "tomato-based beef stew with liver spread, vegetables, and spices, often with ch…" at bounding box center [324, 315] width 298 height 48
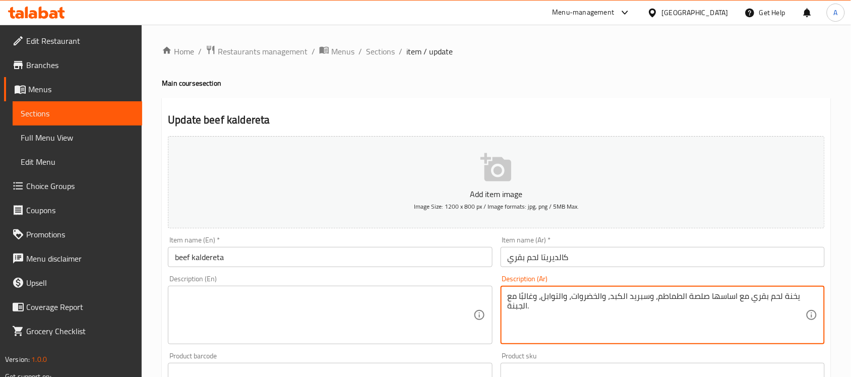
click at [596, 306] on textarea "يخنة لحم بقري مع اساسها صلصة الطماطم، وسبريد الكبد، والخضروات، والتوابل، وغالبً…" at bounding box center [657, 315] width 298 height 48
click at [696, 90] on div "Home / Restaurants management / Menus / Sections / item / update Main course se…" at bounding box center [496, 368] width 669 height 647
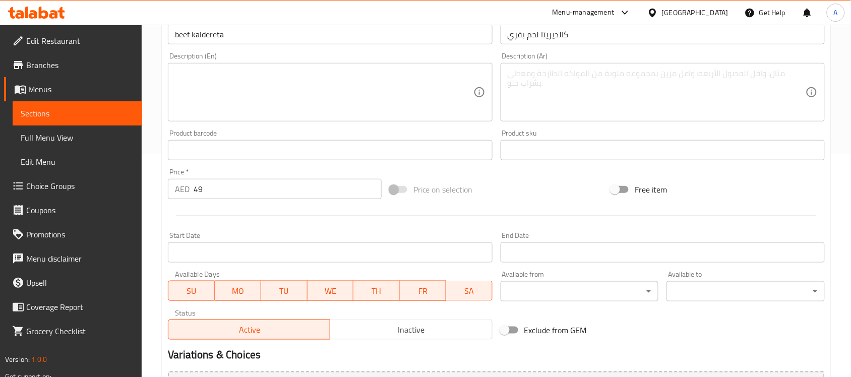
scroll to position [63, 0]
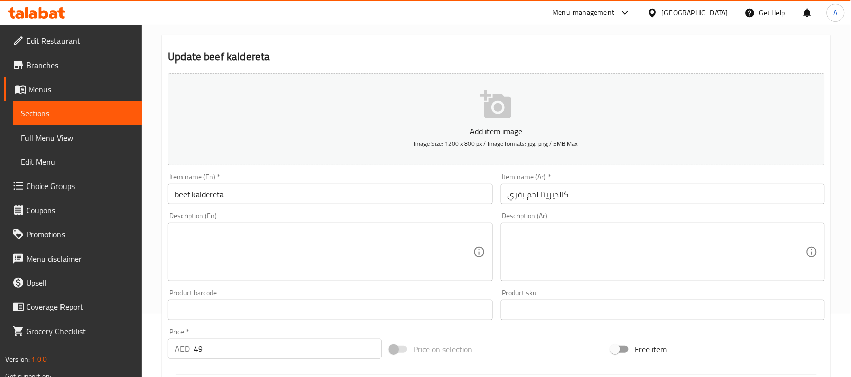
click at [210, 187] on input "beef kaldereta" at bounding box center [330, 194] width 324 height 20
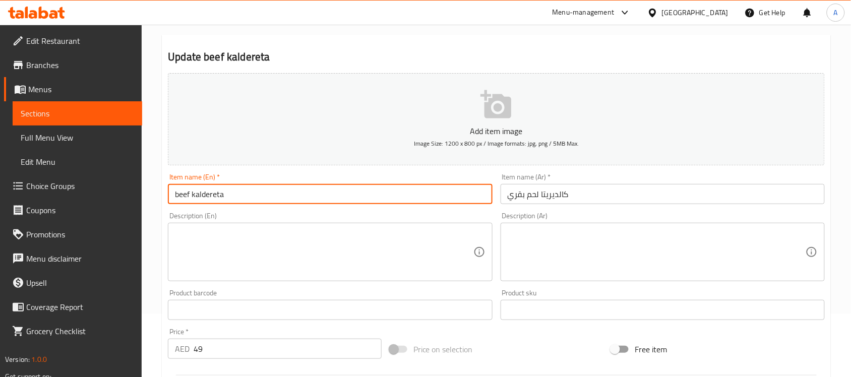
click at [210, 187] on input "beef kaldereta" at bounding box center [330, 194] width 324 height 20
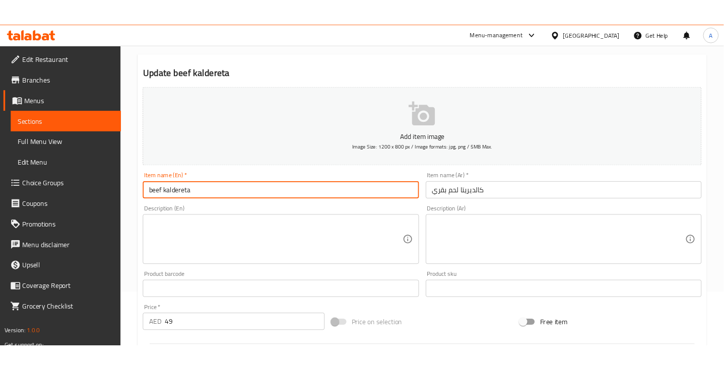
scroll to position [0, 0]
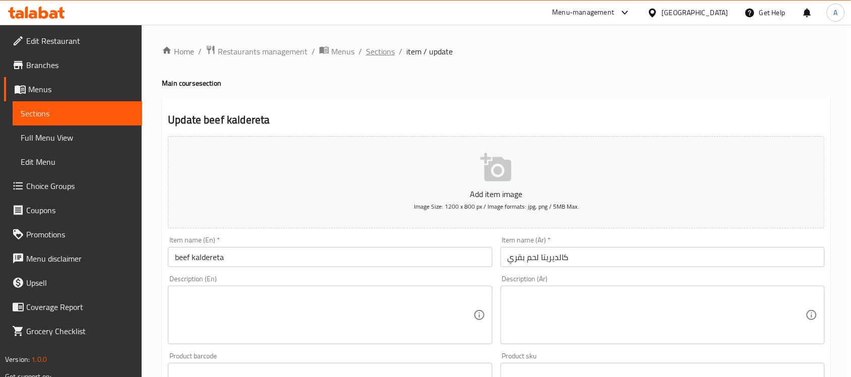
click at [381, 56] on span "Sections" at bounding box center [380, 51] width 29 height 12
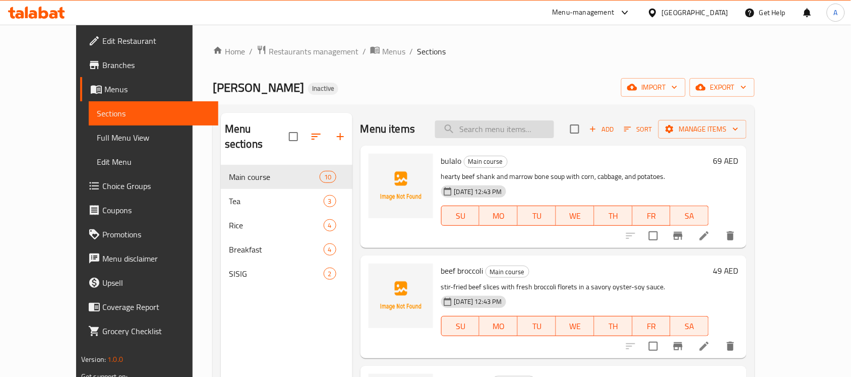
click at [506, 125] on input "search" at bounding box center [494, 129] width 119 height 18
paste input "beef kaldereta"
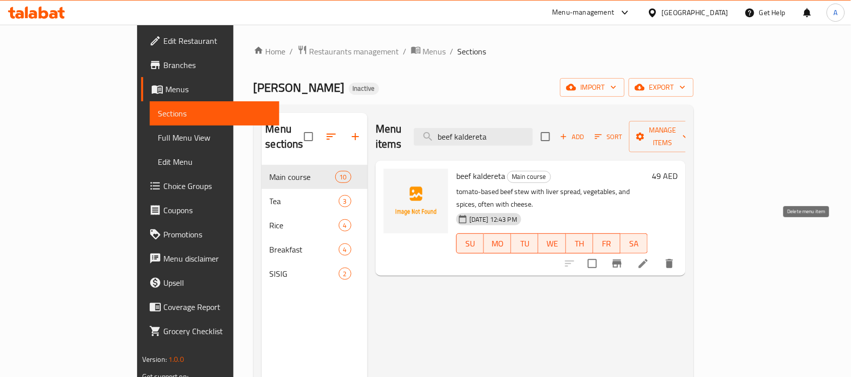
click at [675, 258] on icon "delete" at bounding box center [669, 264] width 12 height 12
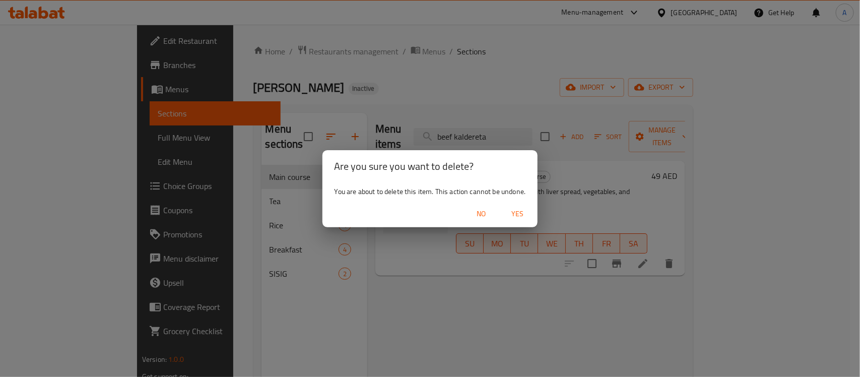
click at [512, 212] on span "Yes" at bounding box center [518, 214] width 24 height 13
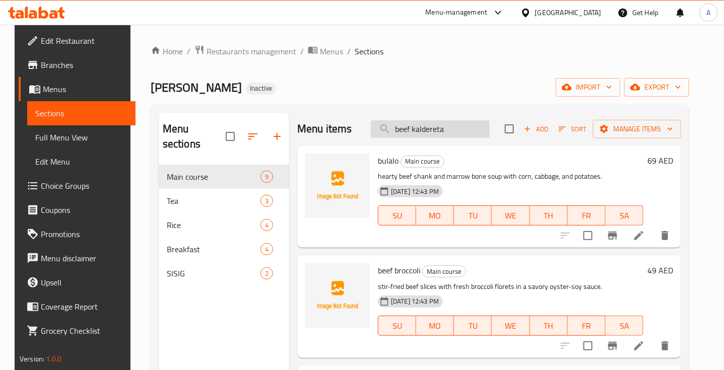
click at [435, 133] on input "beef kaldereta" at bounding box center [430, 129] width 119 height 18
paste input "ampalaya con carne"
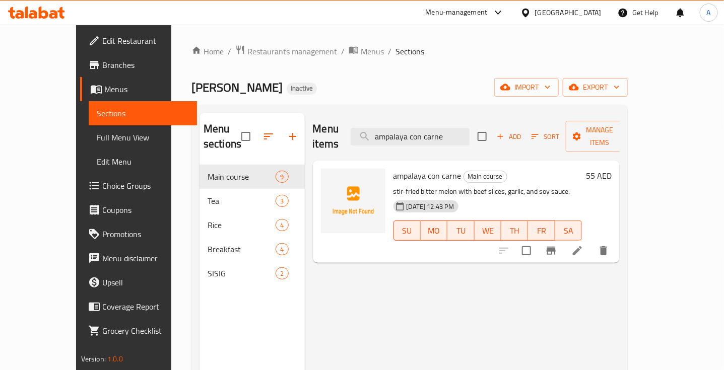
type input "ampalaya con carne"
click at [584, 245] on icon at bounding box center [578, 251] width 12 height 12
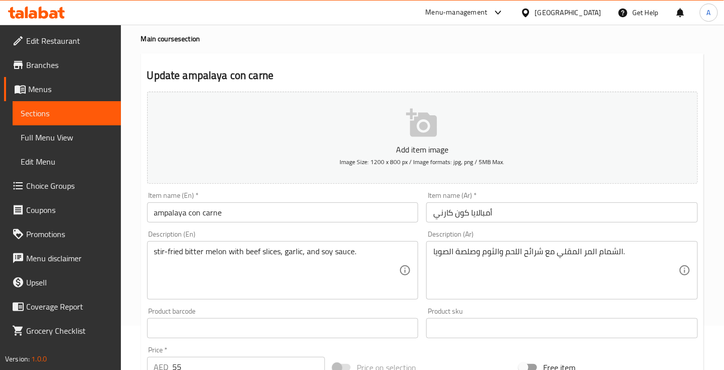
scroll to position [63, 0]
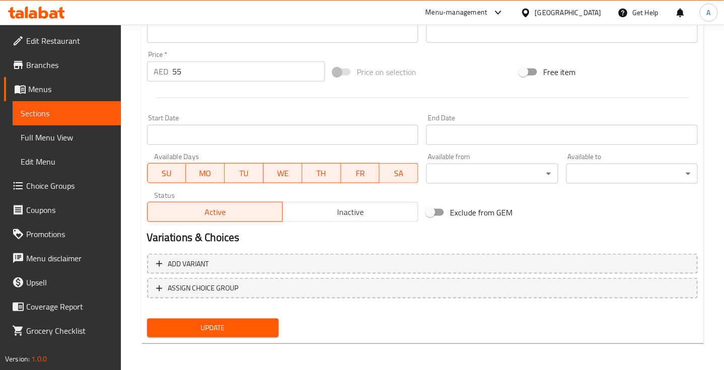
type textarea "الشمام المر المقلي مع شرائح اللحم البقري والثوم وصلصة الصويا."
click at [262, 326] on span "Update" at bounding box center [212, 328] width 115 height 13
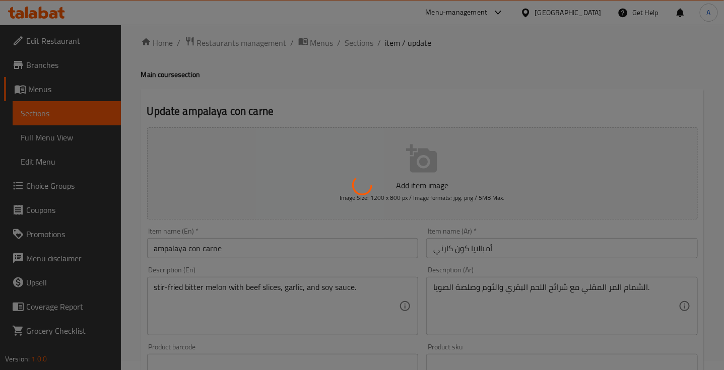
scroll to position [0, 0]
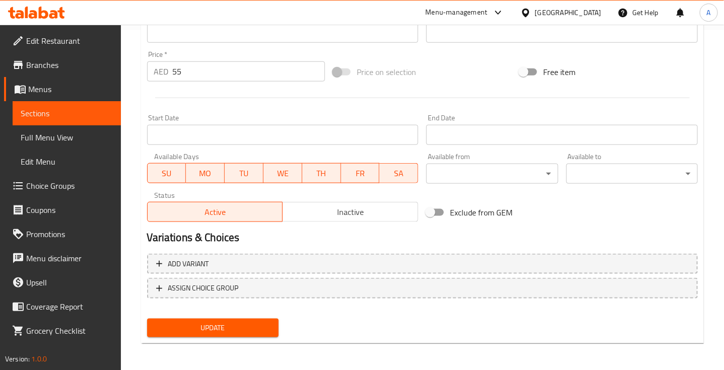
click at [265, 324] on span "Update" at bounding box center [212, 328] width 115 height 13
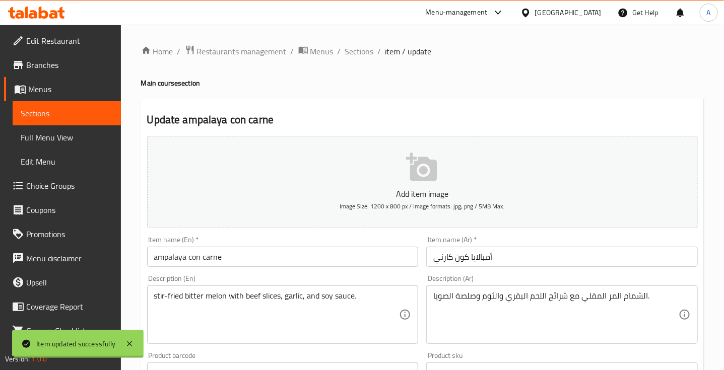
click at [355, 48] on span "Sections" at bounding box center [359, 51] width 29 height 12
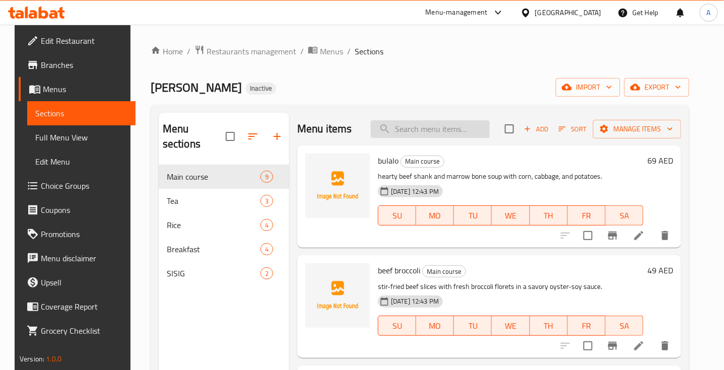
click at [442, 126] on input "search" at bounding box center [430, 129] width 119 height 18
paste input "pancit"
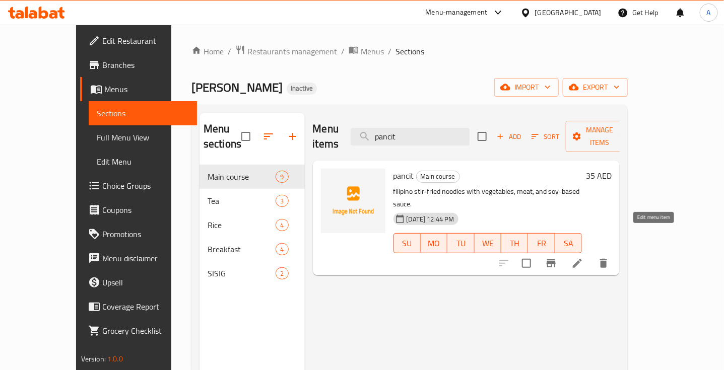
type input "pancit"
click at [584, 258] on icon at bounding box center [578, 264] width 12 height 12
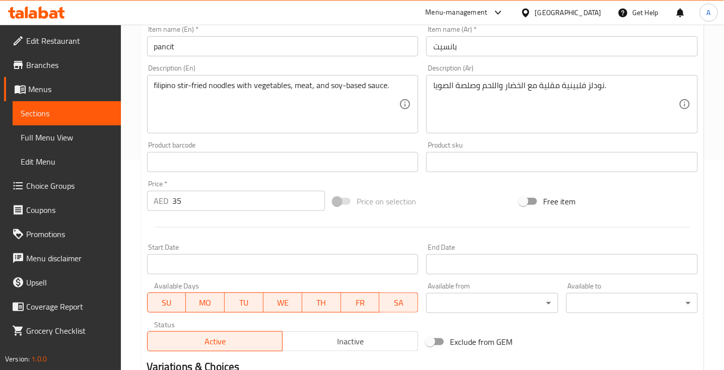
scroll to position [189, 0]
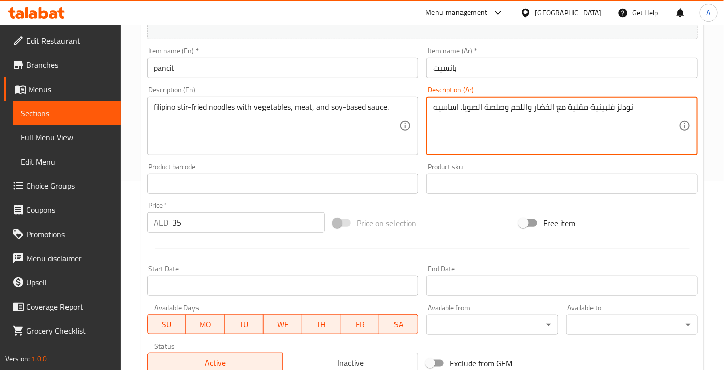
type textarea "نودلز فلبينية مقلية مع الخضار واللحم وصلصة الصويا. اساسيه"
click at [705, 81] on div "Home / Restaurants management / Menus / Sections / item / update Main course se…" at bounding box center [422, 180] width 603 height 688
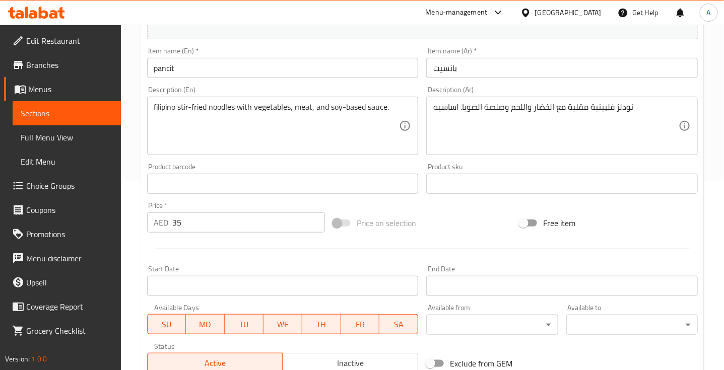
scroll to position [340, 0]
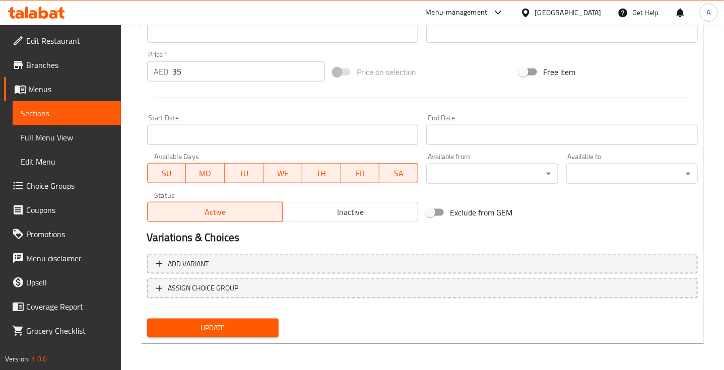
click at [247, 322] on span "Update" at bounding box center [212, 328] width 115 height 13
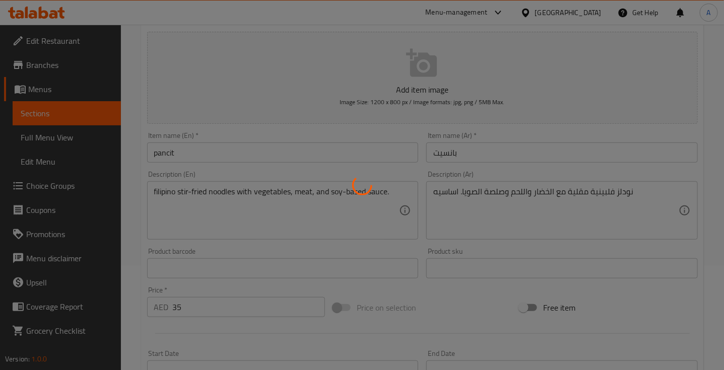
scroll to position [0, 0]
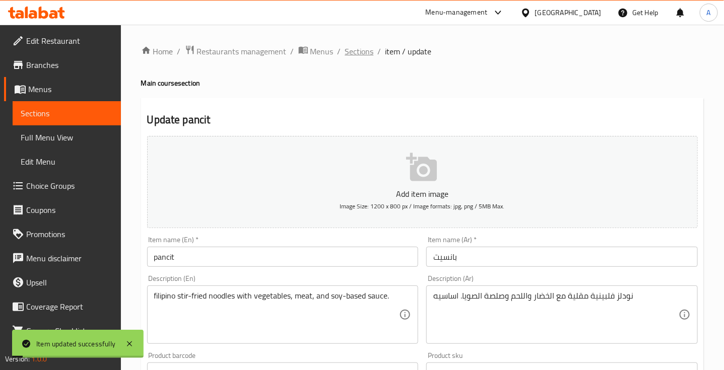
click at [361, 47] on span "Sections" at bounding box center [359, 51] width 29 height 12
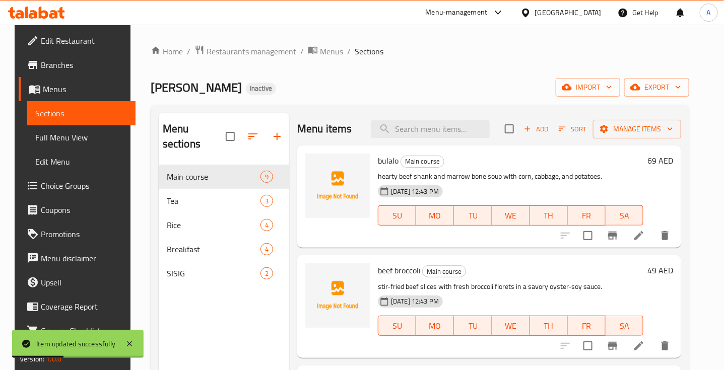
click at [447, 140] on div "Menu items Add Sort Manage items" at bounding box center [489, 129] width 384 height 33
click at [445, 134] on input "search" at bounding box center [430, 129] width 119 height 18
paste input "[PERSON_NAME]"
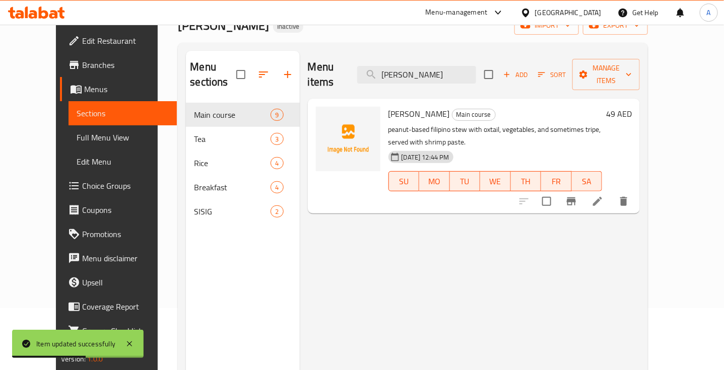
scroll to position [63, 0]
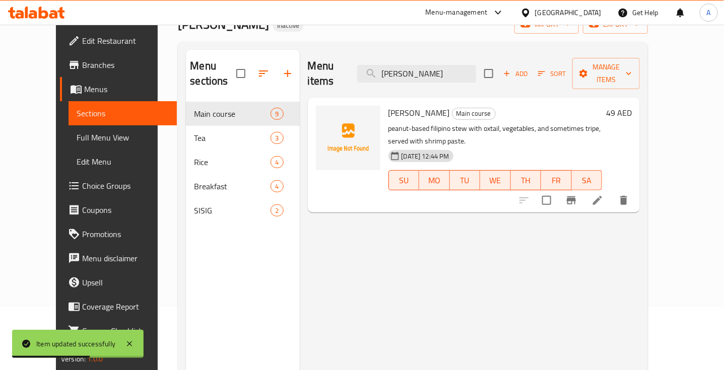
type input "[PERSON_NAME]"
click at [604, 195] on icon at bounding box center [598, 201] width 12 height 12
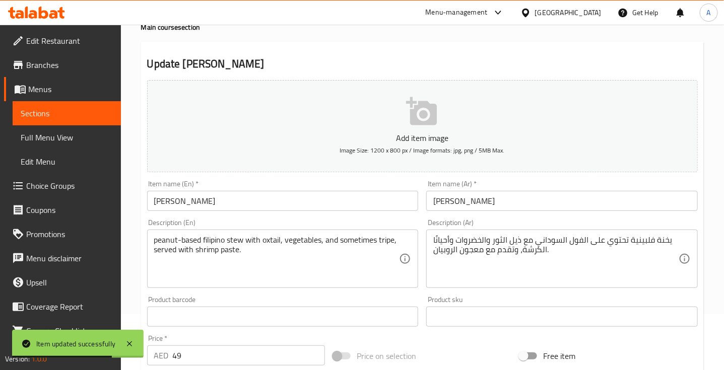
scroll to position [126, 0]
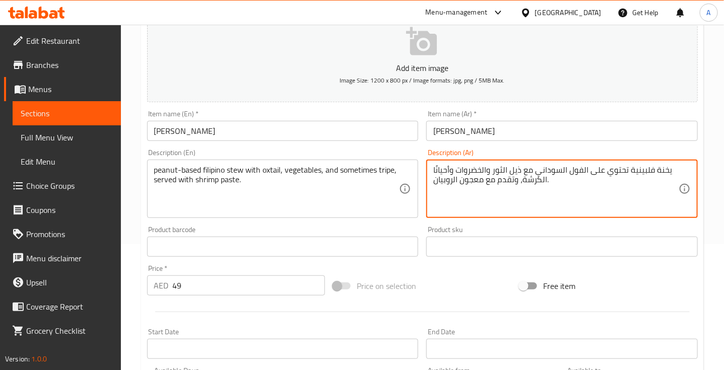
drag, startPoint x: 627, startPoint y: 170, endPoint x: 592, endPoint y: 174, distance: 34.6
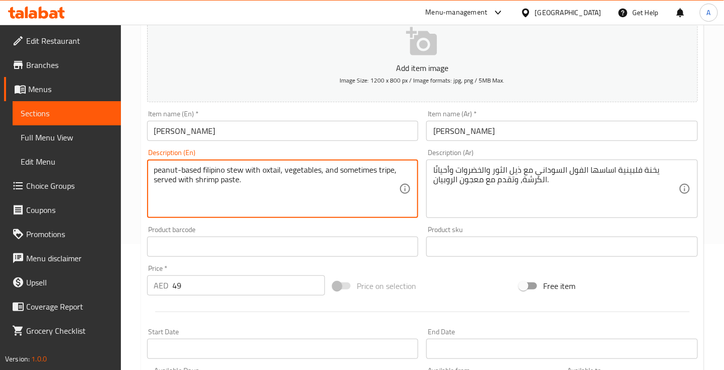
click at [276, 170] on textarea "peanut-based filipino stew with oxtail, vegetables, and sometimes tripe, served…" at bounding box center [276, 189] width 245 height 48
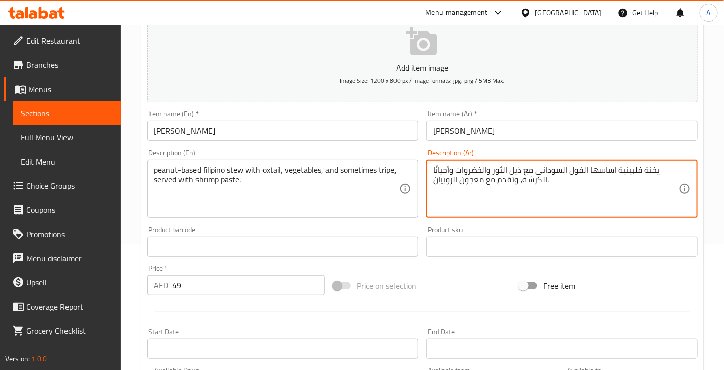
drag, startPoint x: 522, startPoint y: 170, endPoint x: 493, endPoint y: 170, distance: 28.7
paste textarea "كاوي"
type textarea "يخنة فلبينية اساسها الفول السوداني مع عكاوي والخضروات وأحيانًا الكرشة، وتقدم مع…"
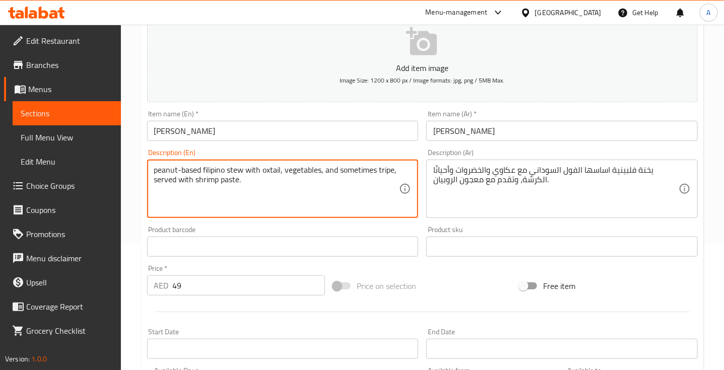
click at [386, 172] on textarea "peanut-based filipino stew with oxtail, vegetables, and sometimes tripe, served…" at bounding box center [276, 189] width 245 height 48
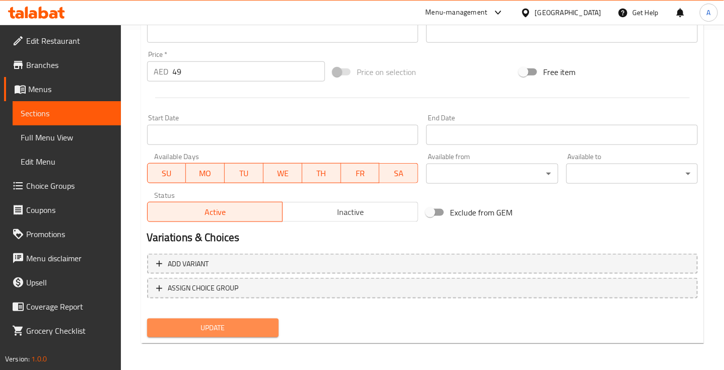
click at [238, 333] on button "Update" at bounding box center [213, 328] width 132 height 19
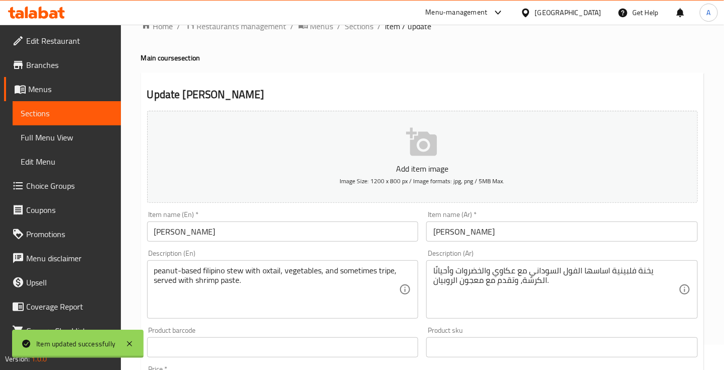
scroll to position [0, 0]
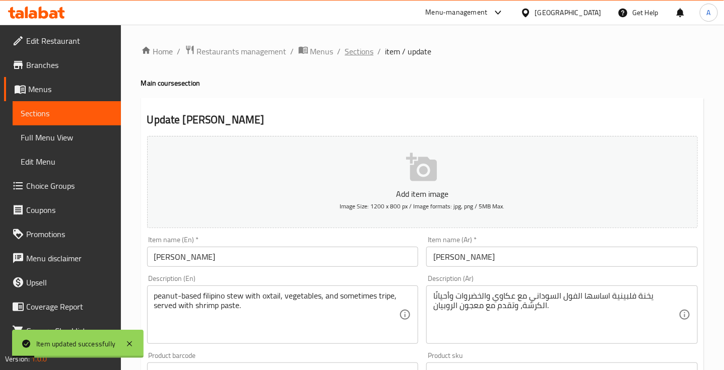
click at [358, 53] on span "Sections" at bounding box center [359, 51] width 29 height 12
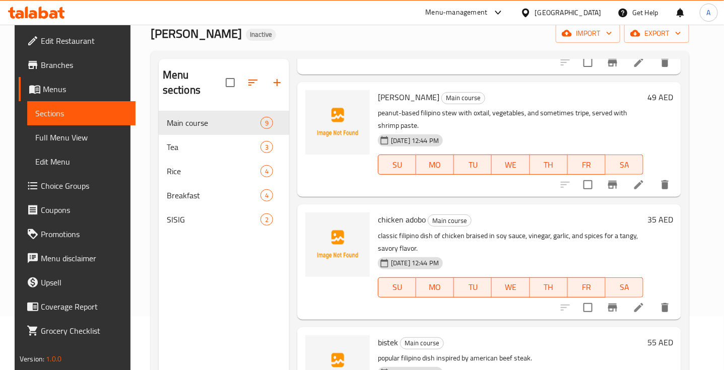
scroll to position [142, 0]
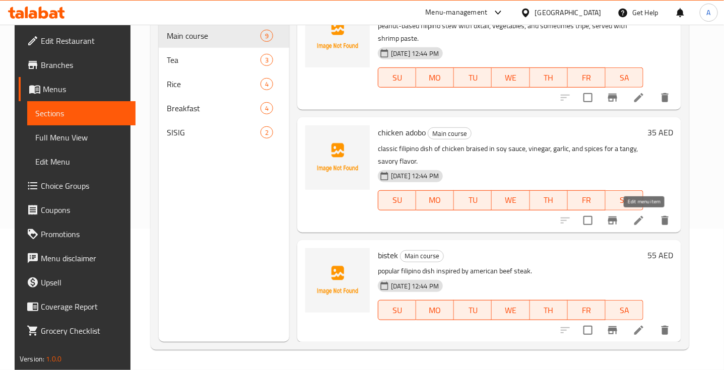
click at [643, 220] on icon at bounding box center [639, 220] width 9 height 9
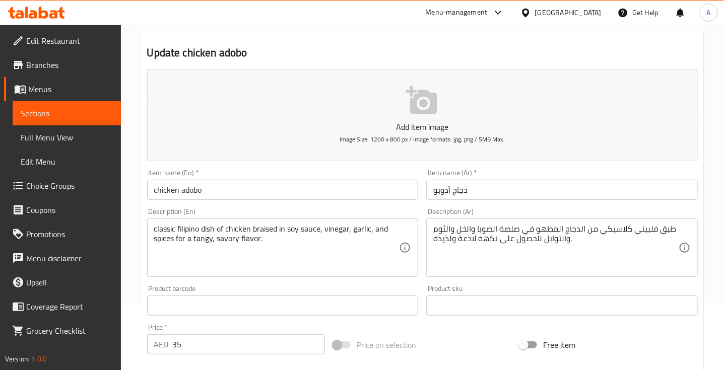
scroll to position [63, 0]
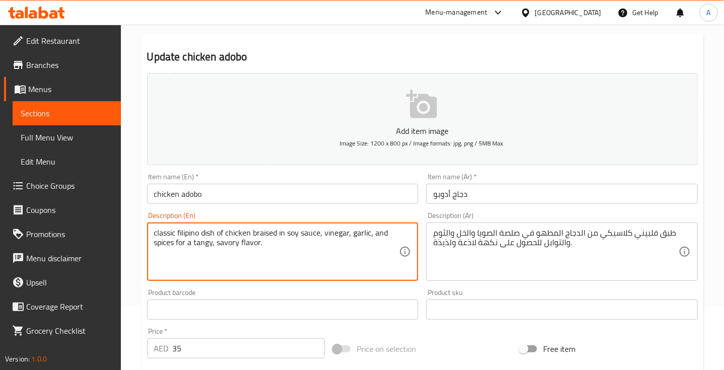
click at [266, 235] on textarea "classic filipino dish of chicken braised in soy sauce, vinegar, garlic, and spi…" at bounding box center [276, 252] width 245 height 48
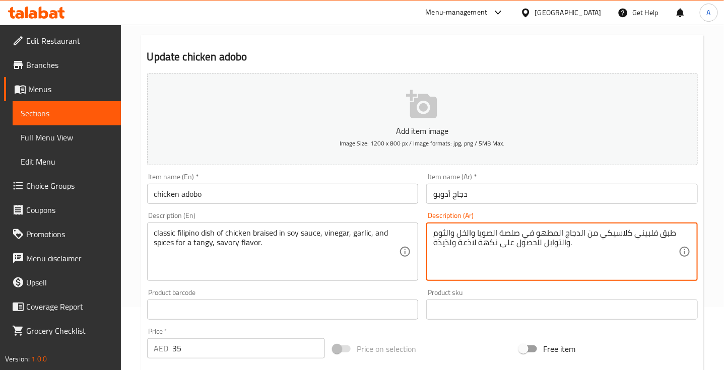
click at [552, 234] on textarea "طبق فلبيني كلاسيكي من الدجاج المطهو في صلصة الصويا والخل والثوم والتوابل للحصول…" at bounding box center [555, 252] width 245 height 48
paste textarea "مطهو ببطء"
type textarea "طبق فلبيني كلاسيكي من الدجاج مطهو ببطء في صلصة الصويا والخل والثوم والتوابل للح…"
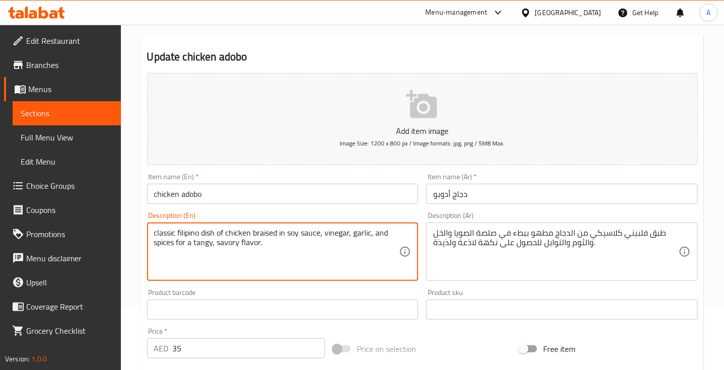
click at [226, 245] on textarea "classic filipino dish of chicken braised in soy sauce, vinegar, garlic, and spi…" at bounding box center [276, 252] width 245 height 48
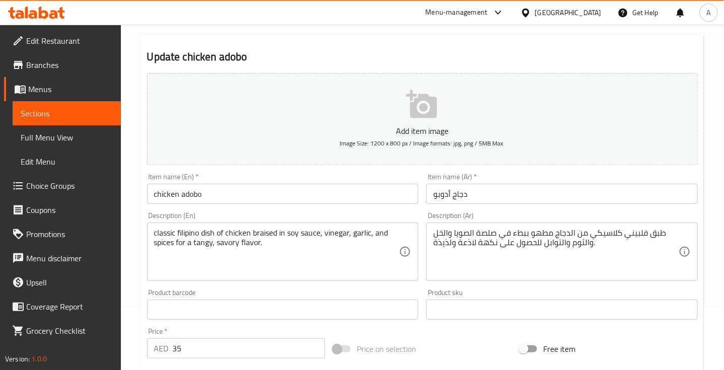
click at [712, 167] on div "Home / Restaurants management / Menus / Sections / item / update Main course se…" at bounding box center [422, 306] width 603 height 688
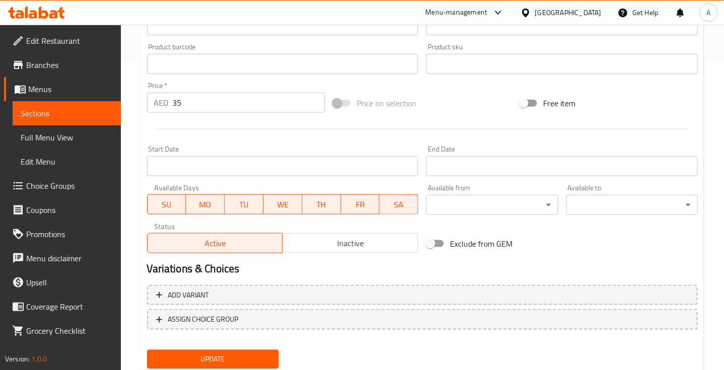
scroll to position [340, 0]
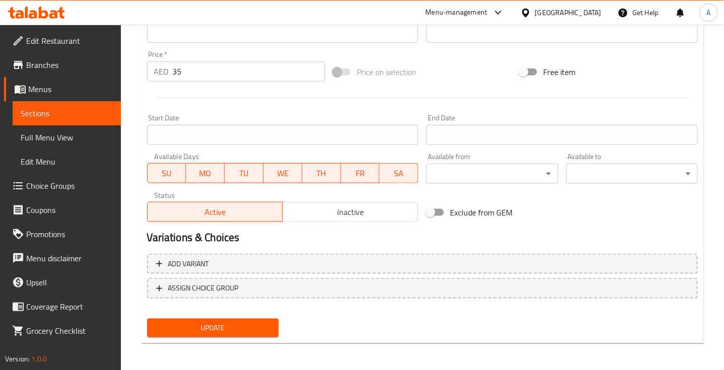
click at [239, 327] on span "Update" at bounding box center [212, 328] width 115 height 13
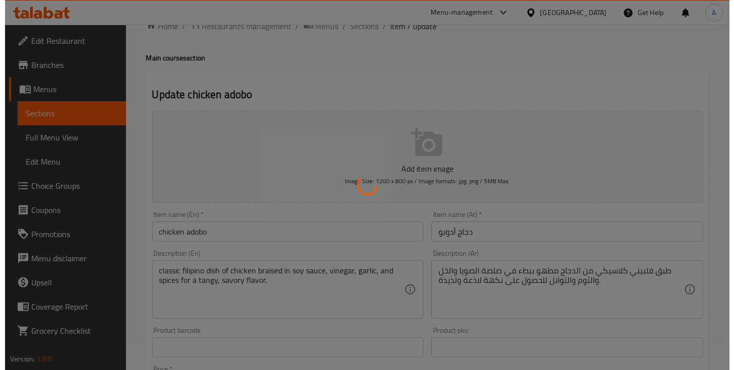
scroll to position [0, 0]
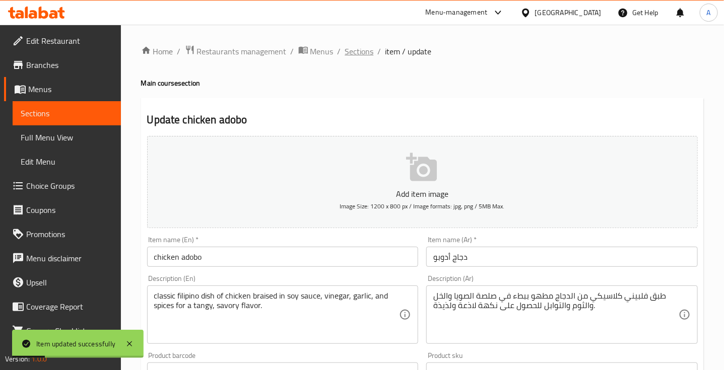
click at [363, 54] on span "Sections" at bounding box center [359, 51] width 29 height 12
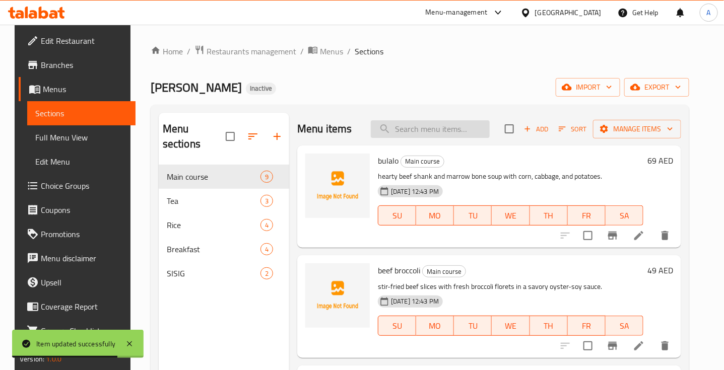
click at [416, 129] on input "search" at bounding box center [430, 129] width 119 height 18
paste input "bistek"
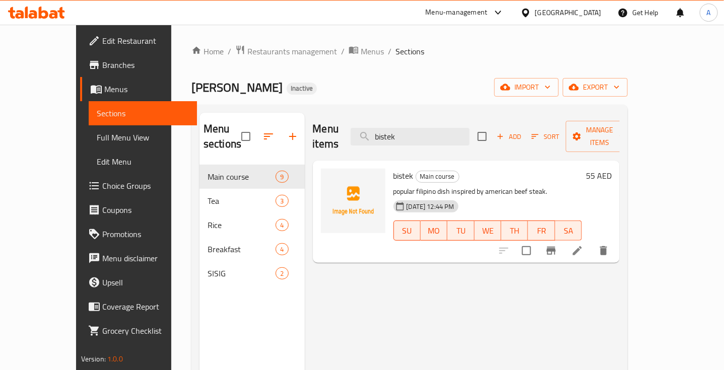
type input "bistek"
click at [584, 245] on icon at bounding box center [578, 251] width 12 height 12
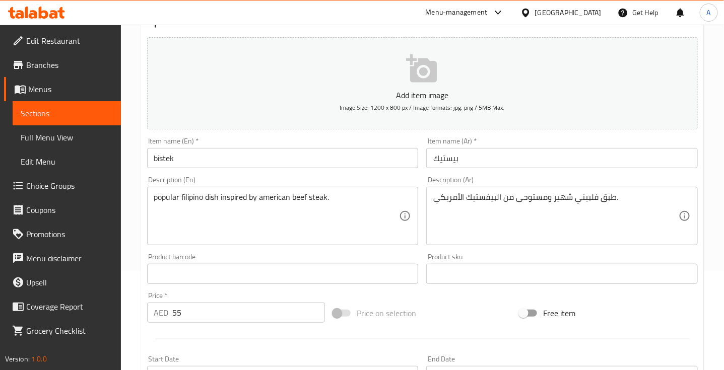
scroll to position [189, 0]
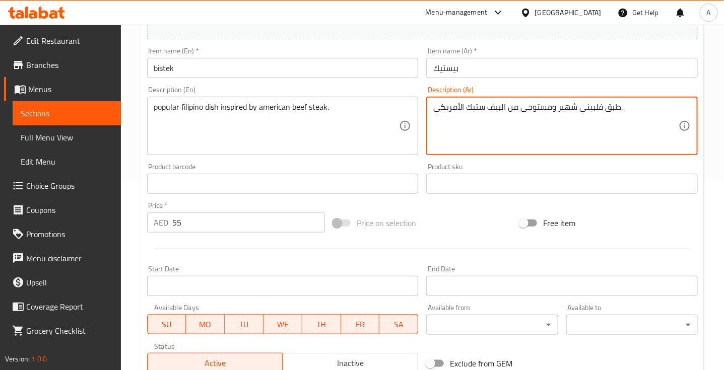
type textarea "طبق فلبيني شهير ومستوحى من البيف ستيك الأمريكي."
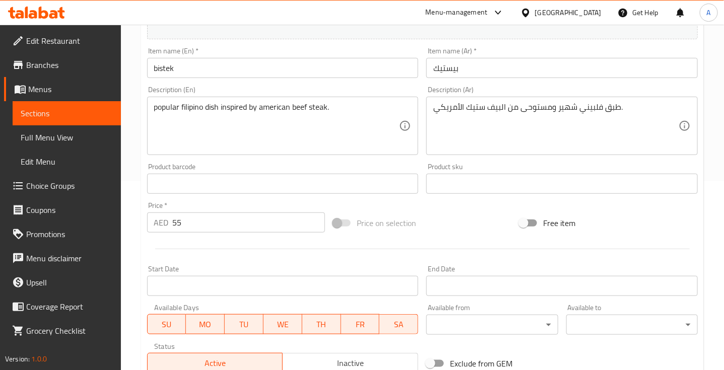
click at [707, 112] on div "Home / Restaurants management / Menus / Sections / item / update Main course se…" at bounding box center [422, 180] width 603 height 688
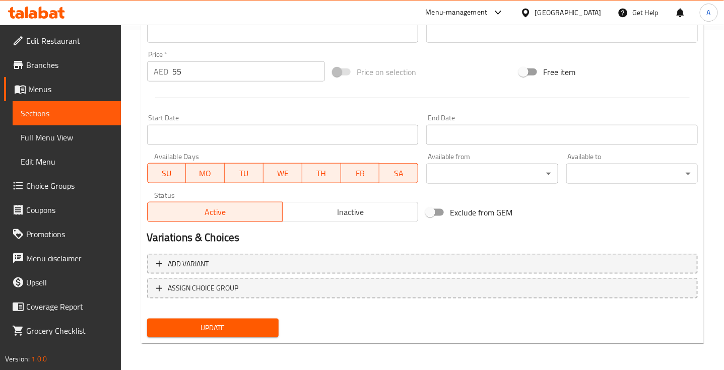
click at [253, 331] on span "Update" at bounding box center [212, 328] width 115 height 13
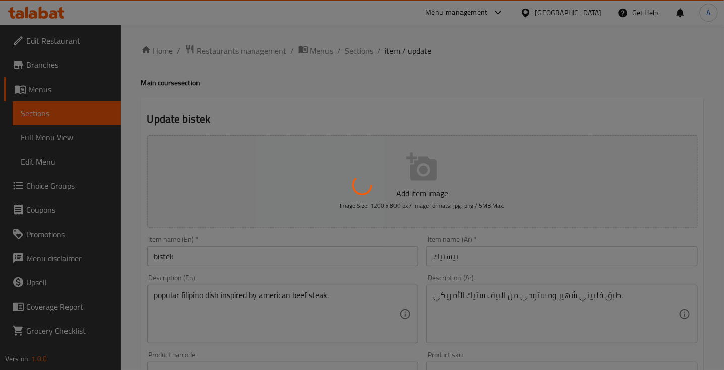
scroll to position [0, 0]
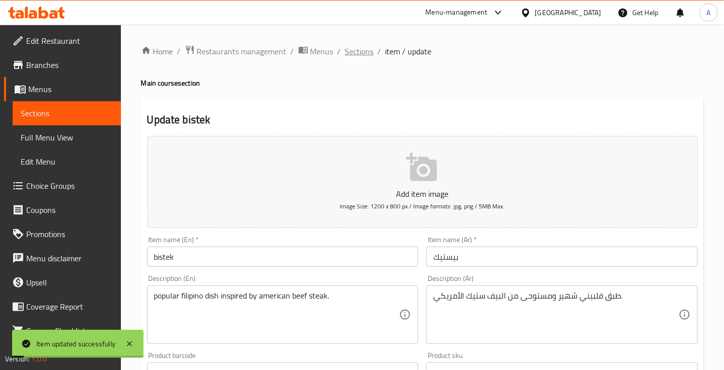
click at [369, 51] on span "Sections" at bounding box center [359, 51] width 29 height 12
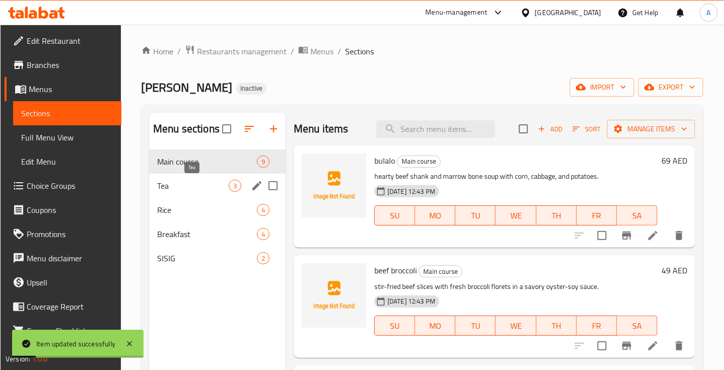
click at [215, 184] on span "Tea" at bounding box center [193, 186] width 72 height 12
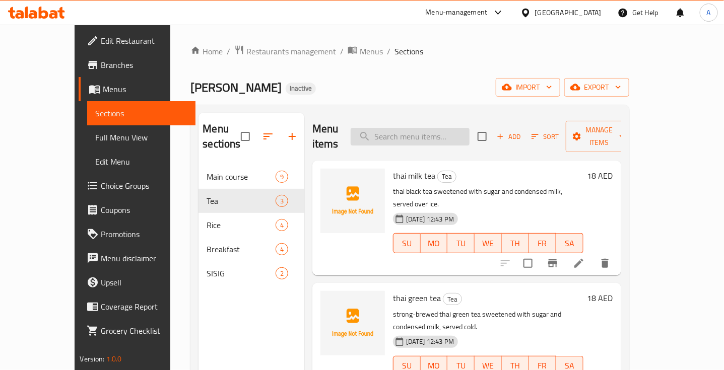
click at [408, 131] on input "search" at bounding box center [410, 137] width 119 height 18
paste input "beef sisig"
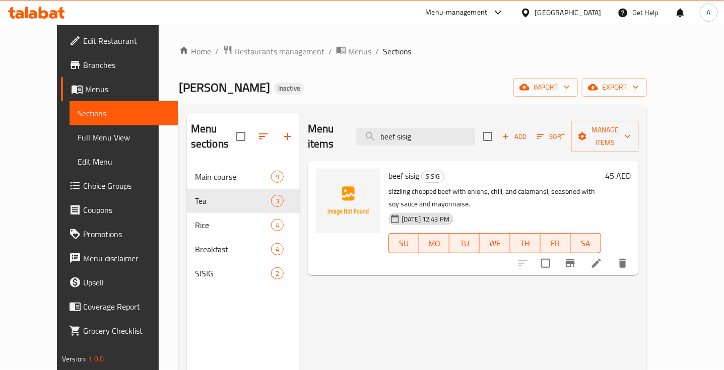
type input "beef sisig"
click at [611, 255] on li at bounding box center [597, 264] width 28 height 18
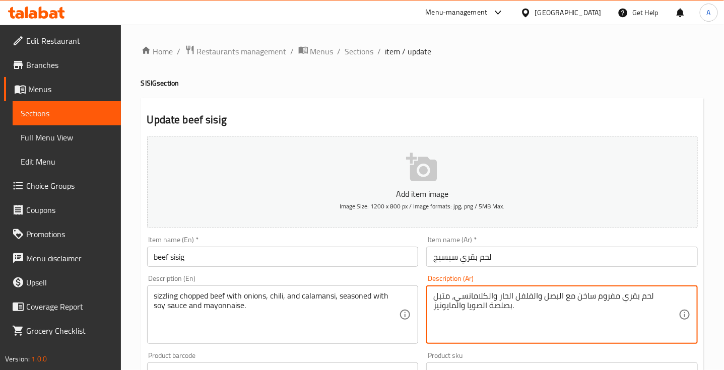
click at [608, 298] on textarea "لحم بقري مفروم ساخن مع البصل والفلفل الحار والكلامانسي، متبل بصلصة الصويا والما…" at bounding box center [555, 315] width 245 height 48
click at [614, 299] on textarea "لحم بقري مفروم سيزلينج مع البصل والفلفل الحار والكلامانسي، متبل بصلصة الصويا وا…" at bounding box center [555, 315] width 245 height 48
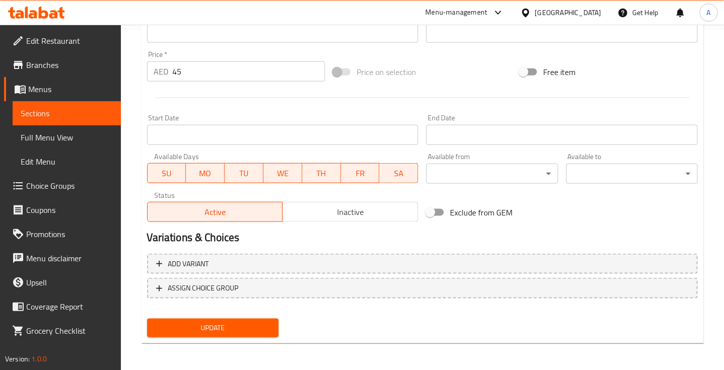
type textarea "لحم بقري مقطع سيزلينج مع البصل والفلفل الحار والكلامانسي، متبل بصلصة الصويا وال…"
click at [246, 319] on button "Update" at bounding box center [213, 328] width 132 height 19
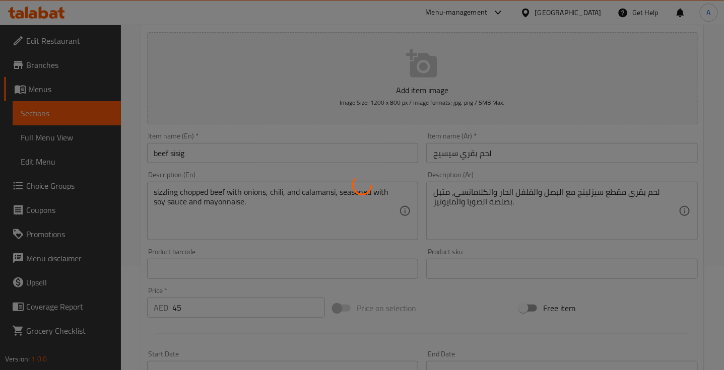
scroll to position [0, 0]
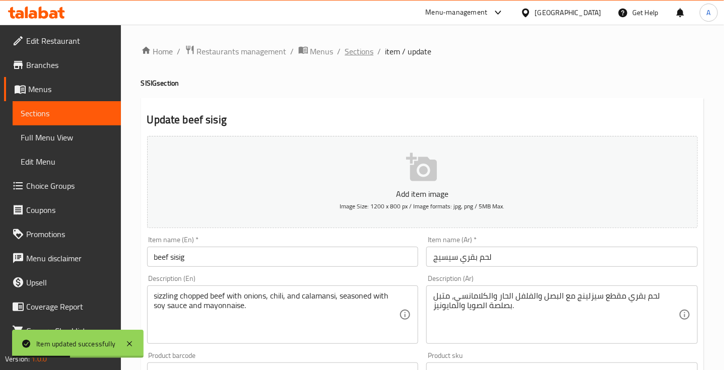
click at [354, 45] on span "Sections" at bounding box center [359, 51] width 29 height 12
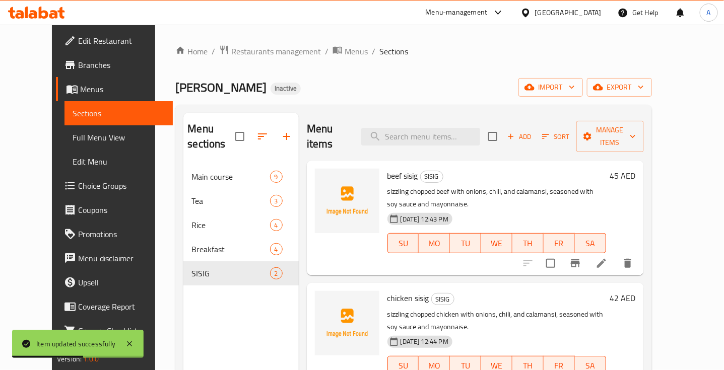
scroll to position [126, 0]
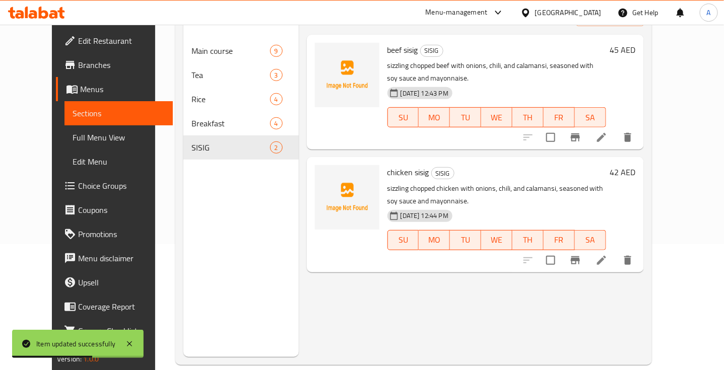
click at [608, 255] on icon at bounding box center [602, 261] width 12 height 12
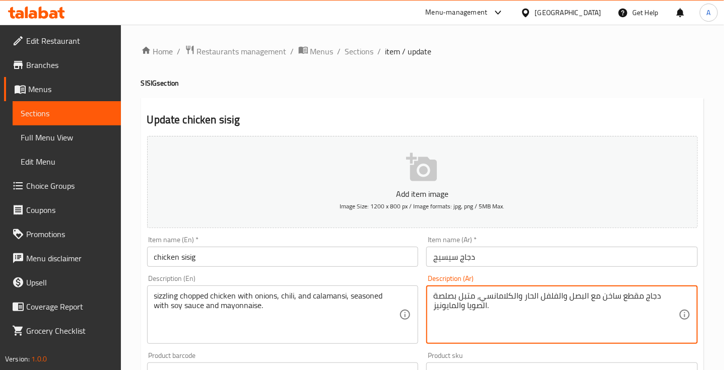
click at [610, 297] on textarea "دجاج مقطع ساخن مع البصل والفلفل الحار والكلامانسي، متبل بصلصة الصويا والمايونيز." at bounding box center [555, 315] width 245 height 48
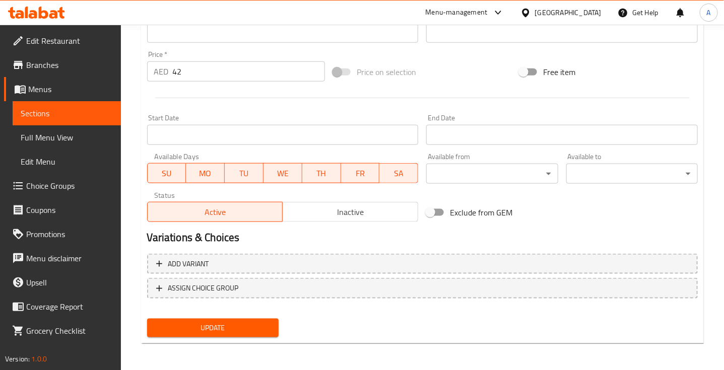
type textarea "دجاج مقطع سيزلينج مع البصل والفلفل الحار والكلامانسي، متبل بصلصة الصويا والمايو…"
click at [249, 326] on span "Update" at bounding box center [212, 328] width 115 height 13
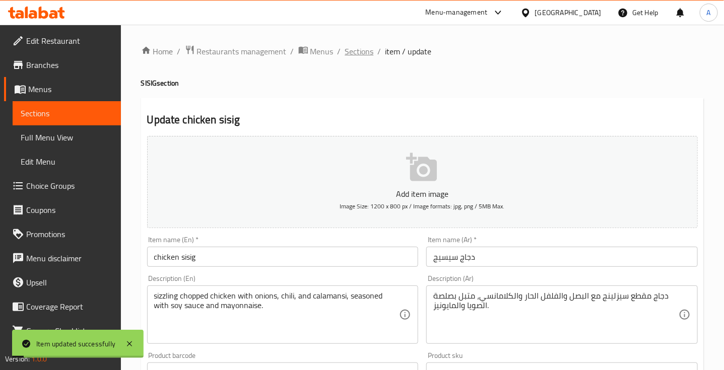
click at [357, 52] on span "Sections" at bounding box center [359, 51] width 29 height 12
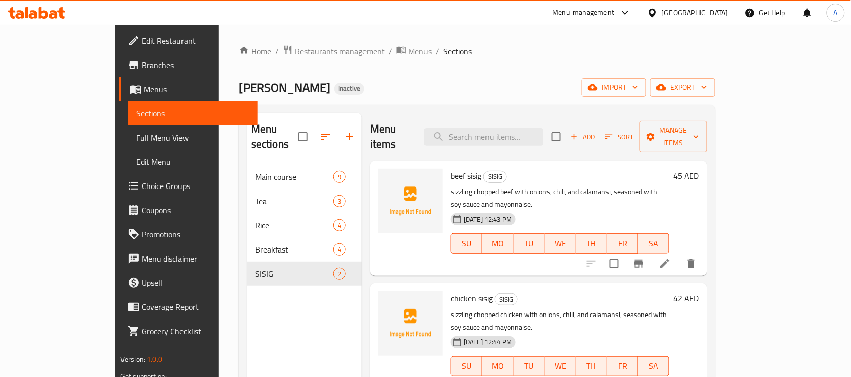
click at [142, 41] on span "Edit Restaurant" at bounding box center [196, 41] width 108 height 12
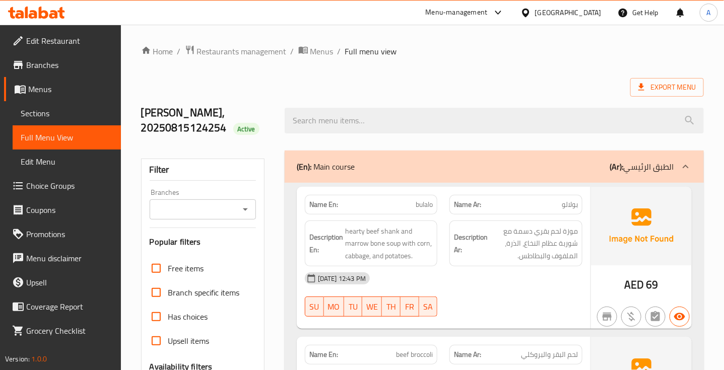
click at [532, 51] on ol "Home / Restaurants management / Menus / Full menu view" at bounding box center [422, 51] width 563 height 13
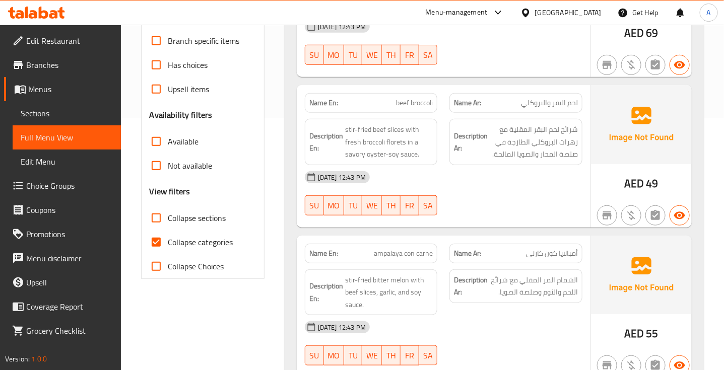
scroll to position [378, 0]
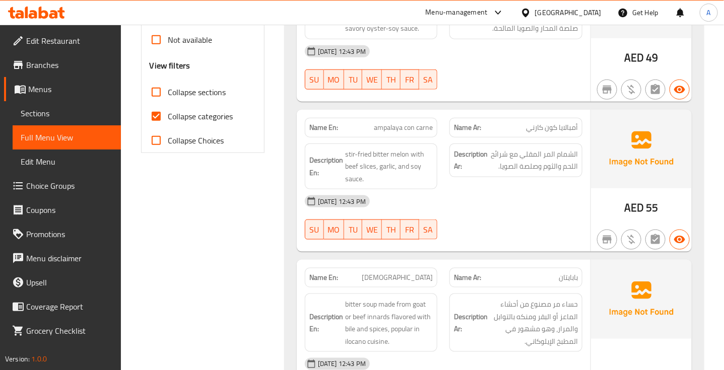
click at [571, 124] on span "أمبالايا كون كارني" at bounding box center [552, 127] width 52 height 11
click at [404, 123] on span "ampalaya con carne" at bounding box center [403, 127] width 59 height 11
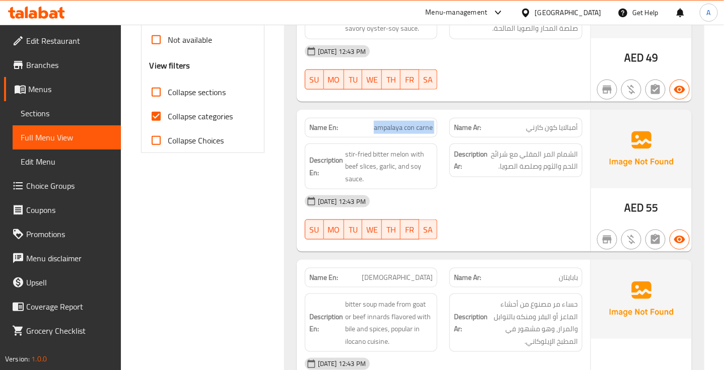
click at [404, 123] on span "ampalaya con carne" at bounding box center [403, 127] width 59 height 11
click at [391, 133] on span "ampalaya con carne" at bounding box center [403, 127] width 59 height 11
click at [402, 129] on span "ampalaya con carne" at bounding box center [403, 127] width 59 height 11
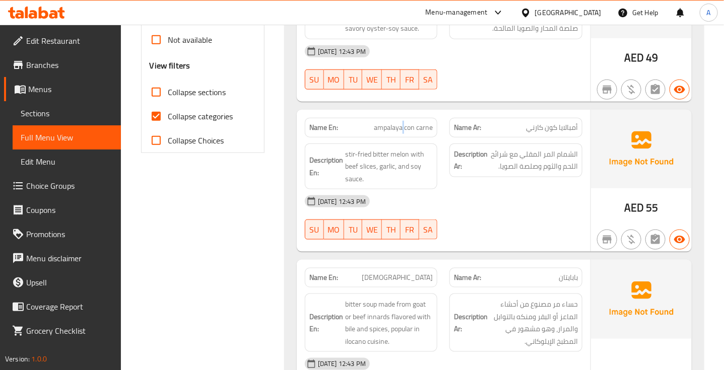
click at [402, 129] on span "ampalaya con carne" at bounding box center [403, 127] width 59 height 11
click at [352, 167] on span "stir-fried bitter melon with beef slices, garlic, and soy sauce." at bounding box center [389, 166] width 88 height 37
click at [351, 167] on span "stir-fried bitter melon with beef slices, garlic, and soy sauce." at bounding box center [389, 166] width 88 height 37
copy span "beef"
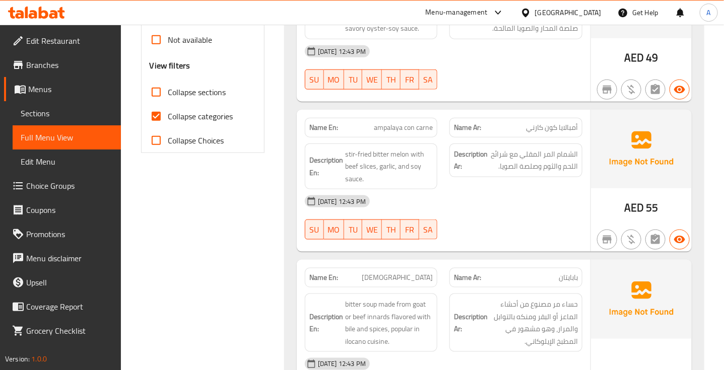
click at [573, 221] on div "[DATE] 12:43 PM SU MO TU WE TH FR SA" at bounding box center [444, 218] width 290 height 56
click at [391, 127] on span "ampalaya con carne" at bounding box center [403, 127] width 59 height 11
copy span "ampalaya con carne"
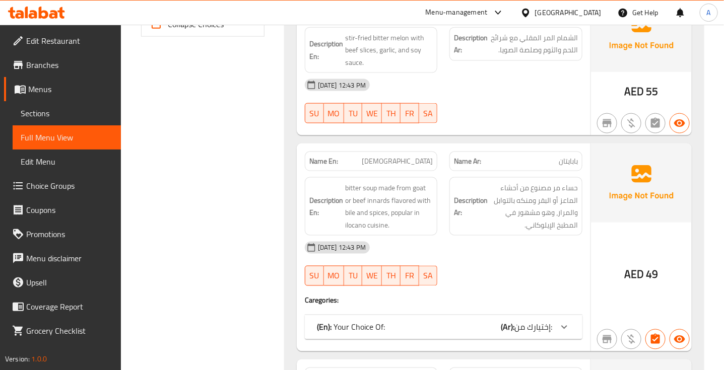
scroll to position [567, 0]
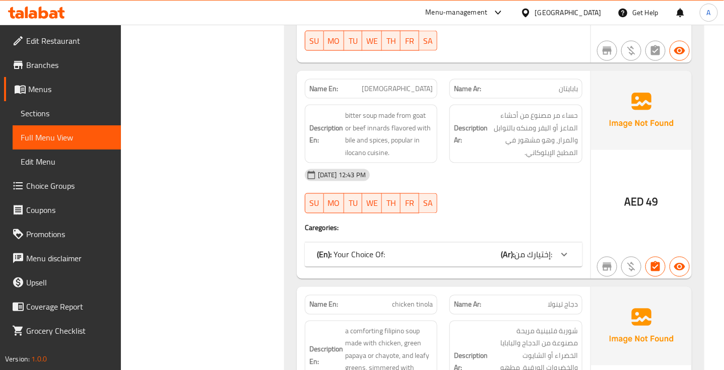
click at [414, 89] on span "[DEMOGRAPHIC_DATA]" at bounding box center [397, 89] width 71 height 11
copy span "[DEMOGRAPHIC_DATA]"
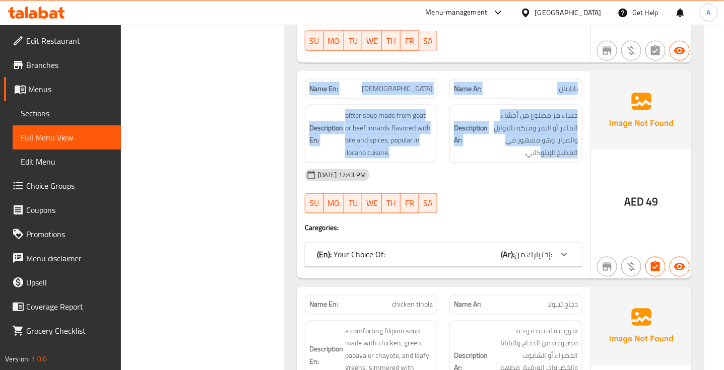
drag, startPoint x: 540, startPoint y: 164, endPoint x: 522, endPoint y: 291, distance: 128.8
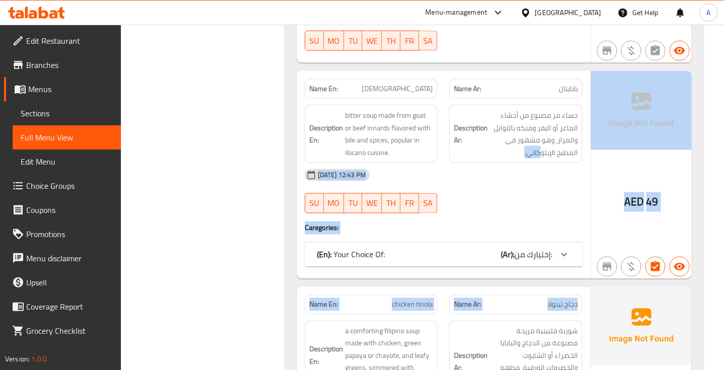
click at [517, 199] on div "[DATE] 12:43 PM SU MO TU WE TH FR SA" at bounding box center [444, 191] width 290 height 56
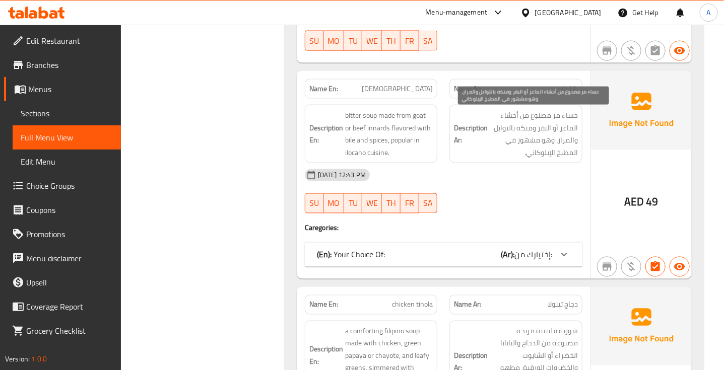
click at [567, 123] on span "حساء مر مصنوع من أحشاء الماعز أو البقر ومنكه بالتوابل والمرار، وهو مشهور في الم…" at bounding box center [534, 133] width 88 height 49
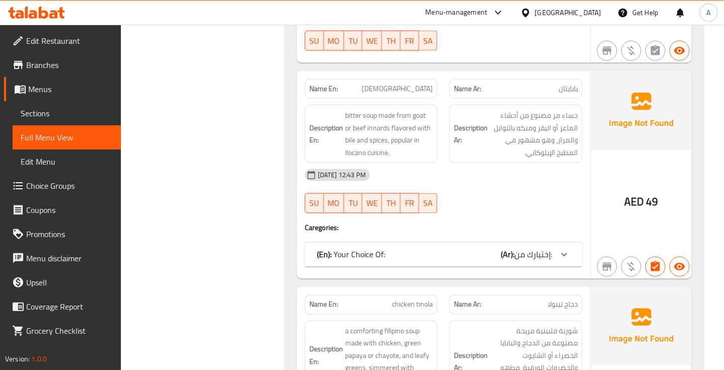
click at [426, 91] on span "[DEMOGRAPHIC_DATA]" at bounding box center [397, 89] width 71 height 11
copy span "[DEMOGRAPHIC_DATA]"
click at [530, 261] on span "إختيارك من:" at bounding box center [534, 254] width 38 height 15
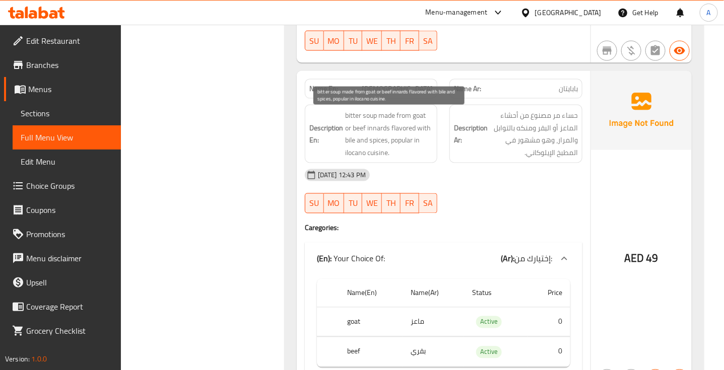
click at [374, 134] on span "bitter soup made from goat or beef innards flavored with bile and spices, popul…" at bounding box center [389, 133] width 88 height 49
copy span "innards"
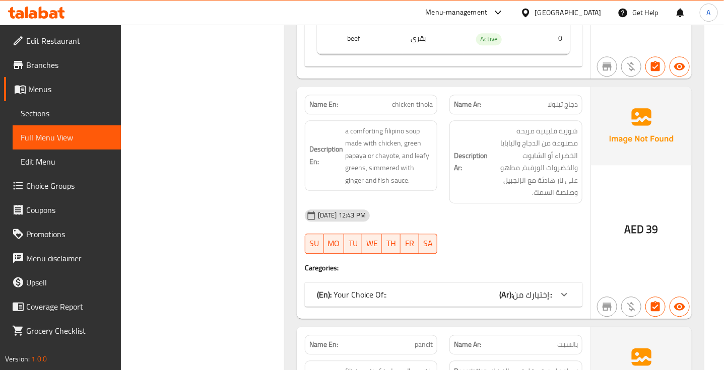
scroll to position [882, 0]
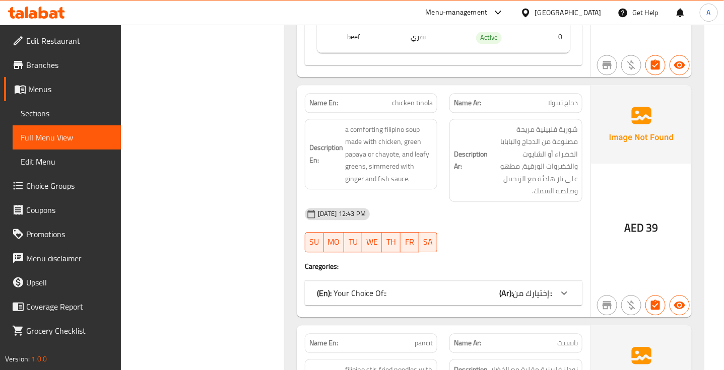
click at [417, 103] on span "chicken tinola" at bounding box center [412, 103] width 41 height 11
click at [564, 107] on span "دجاج تينولا" at bounding box center [563, 103] width 30 height 11
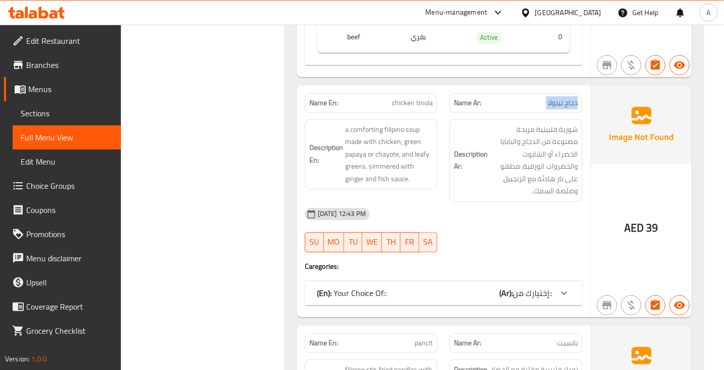
click at [564, 107] on span "دجاج تينولا" at bounding box center [563, 103] width 30 height 11
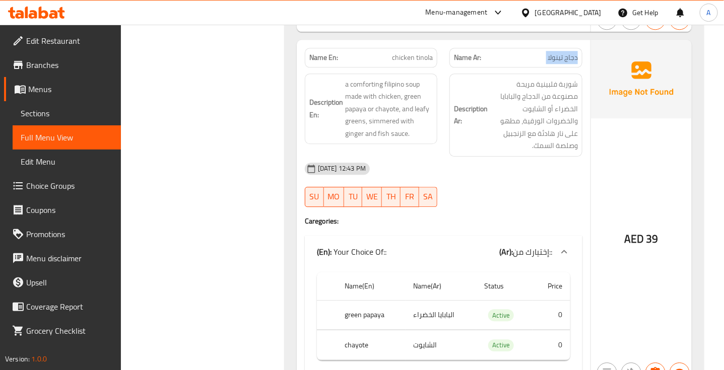
scroll to position [945, 0]
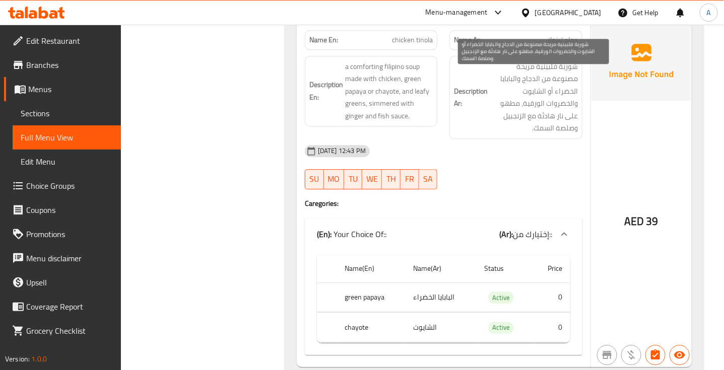
click at [540, 122] on span "شوربة فلبينية مريحة مصنوعة من الدجاج والبابايا الخضراء أو الشايوت والخضروات الو…" at bounding box center [534, 97] width 88 height 74
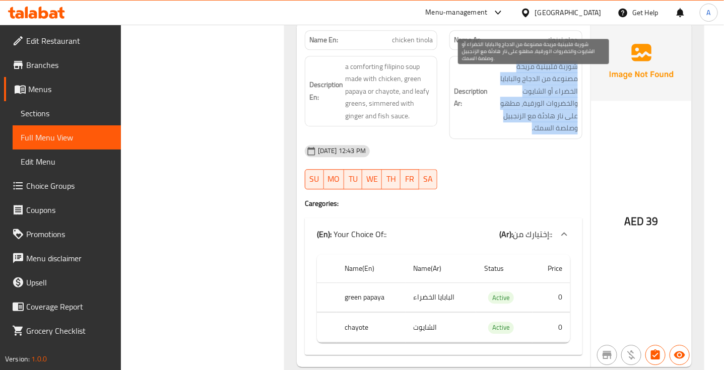
click at [540, 122] on span "شوربة فلبينية مريحة مصنوعة من الدجاج والبابايا الخضراء أو الشايوت والخضروات الو…" at bounding box center [534, 97] width 88 height 74
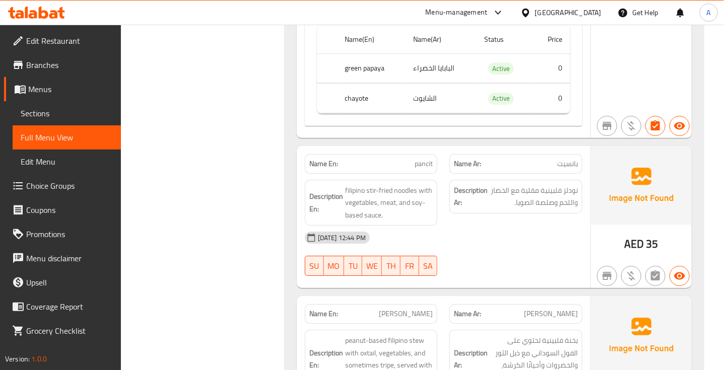
scroll to position [1197, 0]
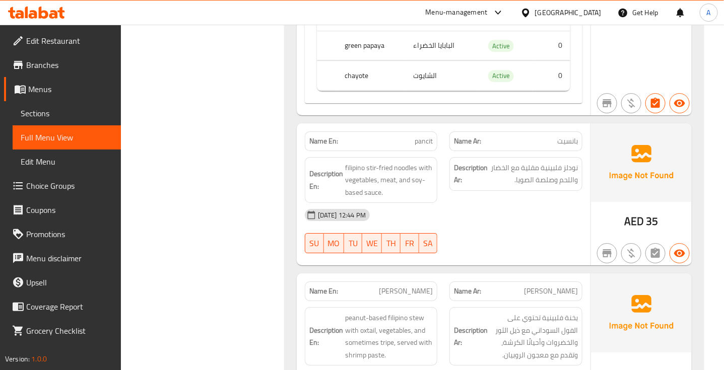
click at [425, 137] on span "pancit" at bounding box center [424, 141] width 18 height 11
click at [567, 139] on span "بانسيت" at bounding box center [567, 141] width 21 height 11
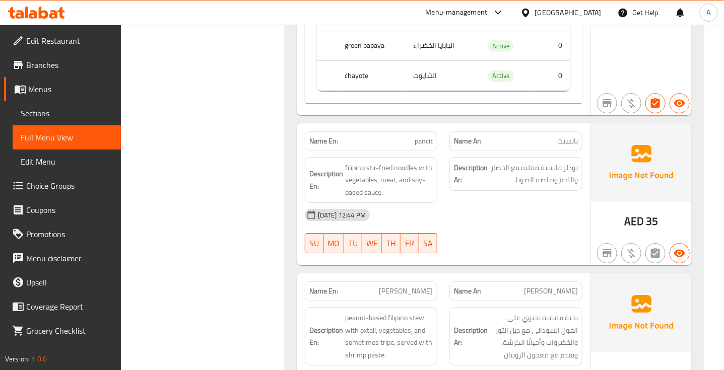
click at [556, 203] on div "[DATE] 12:44 PM" at bounding box center [444, 215] width 290 height 24
click at [564, 165] on span "نودلز فلبينية مقلية مع الخضار واللحم وصلصة الصويا." at bounding box center [534, 174] width 88 height 25
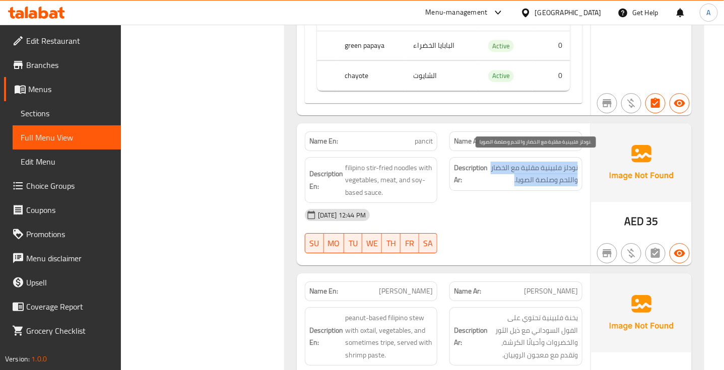
click at [564, 165] on span "نودلز فلبينية مقلية مع الخضار واللحم وصلصة الصويا." at bounding box center [534, 174] width 88 height 25
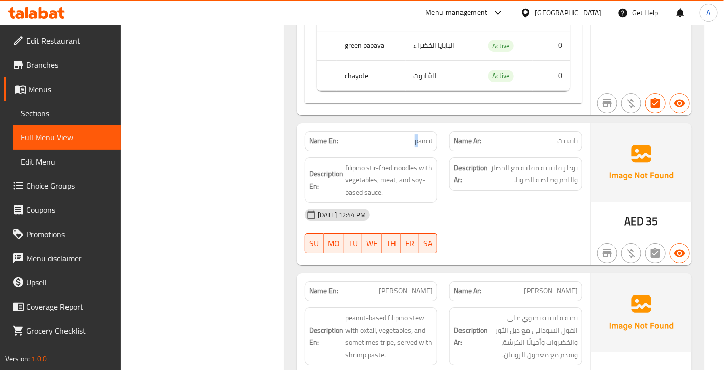
click at [417, 136] on span "pancit" at bounding box center [424, 141] width 18 height 11
click at [429, 136] on span "pancit" at bounding box center [424, 141] width 18 height 11
copy span "pancit"
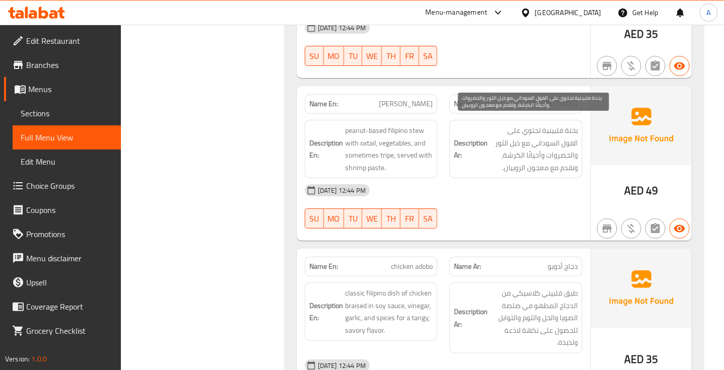
scroll to position [1386, 0]
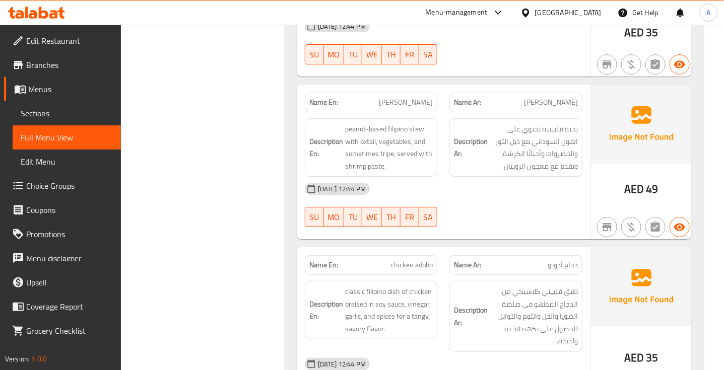
click at [561, 97] on span "[PERSON_NAME]" at bounding box center [551, 102] width 54 height 11
click at [406, 97] on span "[PERSON_NAME]" at bounding box center [406, 102] width 54 height 11
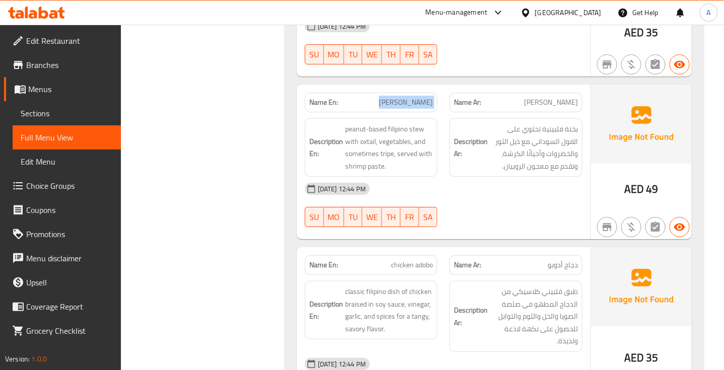
click at [406, 97] on span "[PERSON_NAME]" at bounding box center [406, 102] width 54 height 11
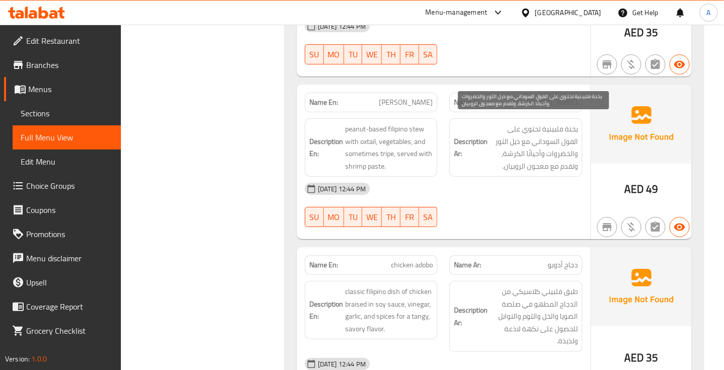
click at [571, 123] on span "يخنة فلبينية تحتوي على الفول السوداني مع ذيل الثور والخضروات وأحيانًا الكرشة، و…" at bounding box center [534, 147] width 88 height 49
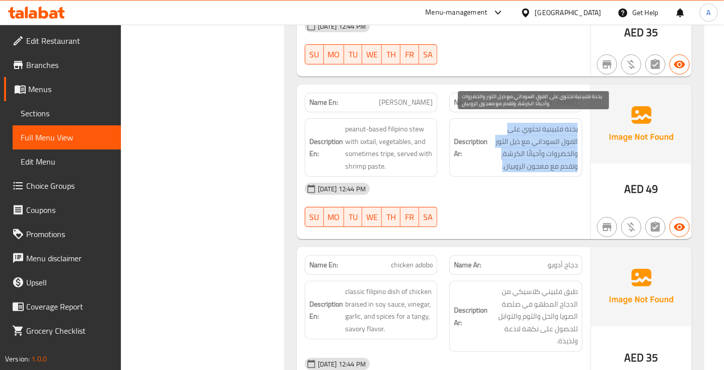
click at [571, 123] on span "يخنة فلبينية تحتوي على الفول السوداني مع ذيل الثور والخضروات وأحيانًا الكرشة، و…" at bounding box center [534, 147] width 88 height 49
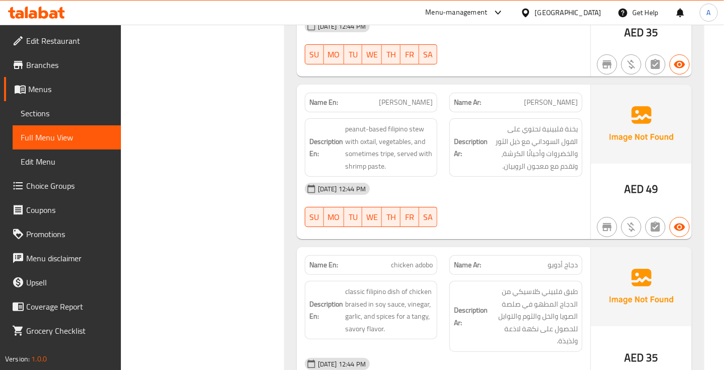
click at [407, 97] on span "[PERSON_NAME]" at bounding box center [406, 102] width 54 height 11
copy span "[PERSON_NAME]"
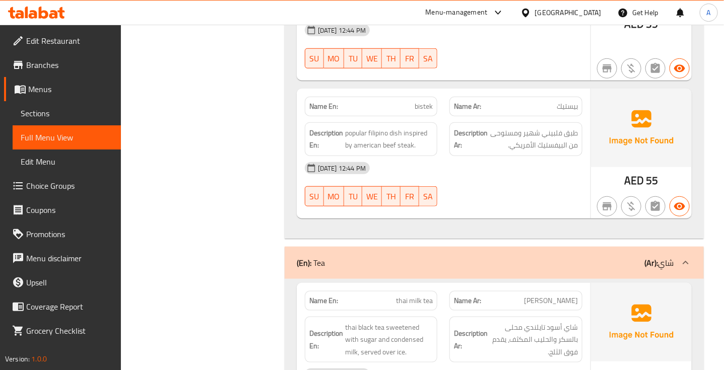
scroll to position [1701, 0]
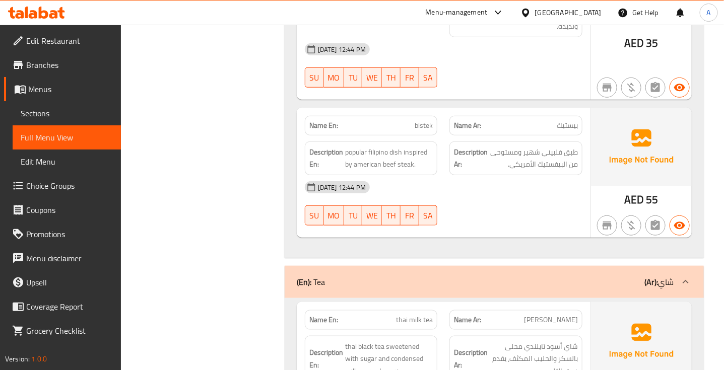
click at [565, 120] on span "بيستيك" at bounding box center [567, 125] width 21 height 11
click at [424, 120] on span "bistek" at bounding box center [424, 125] width 18 height 11
click at [423, 120] on span "bistek" at bounding box center [424, 125] width 18 height 11
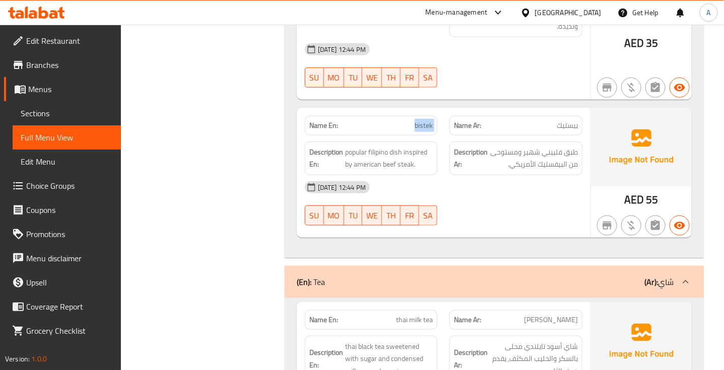
click at [423, 120] on span "bistek" at bounding box center [424, 125] width 18 height 11
click at [424, 120] on span "bistek" at bounding box center [424, 125] width 18 height 11
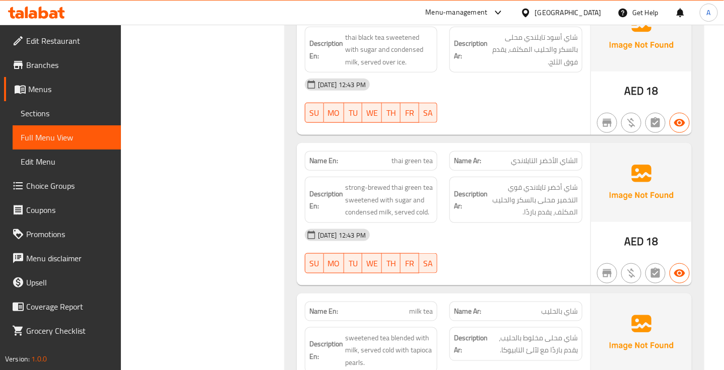
scroll to position [1659, 0]
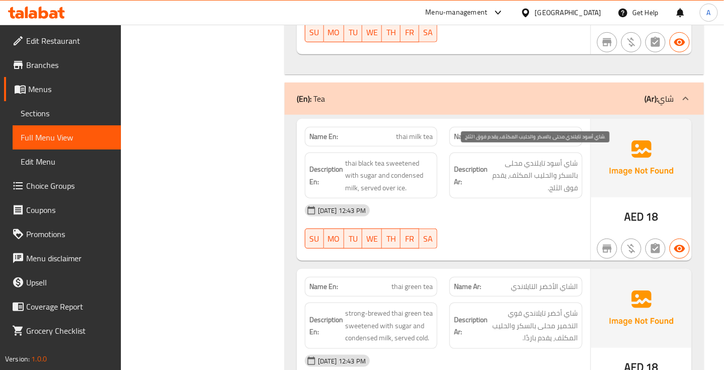
click at [559, 159] on span "شاي أسود تايلندي محلى بالسكر والحليب المكثف، يقدم فوق الثلج." at bounding box center [534, 175] width 88 height 37
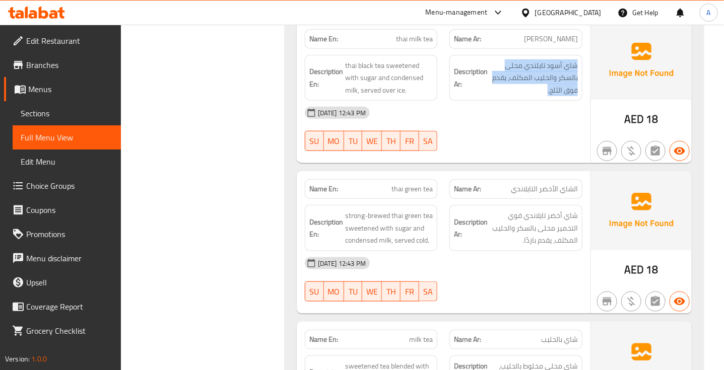
scroll to position [1785, 0]
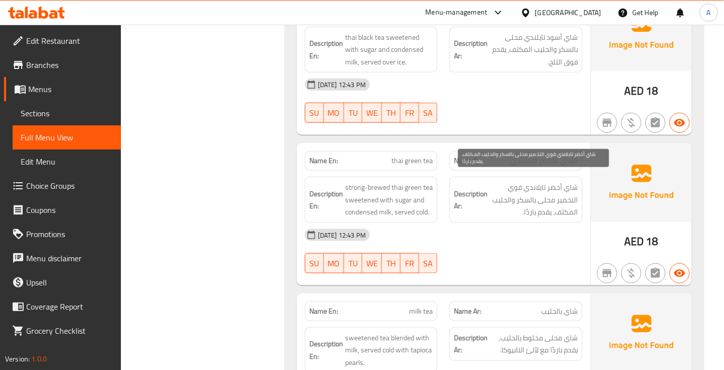
click at [551, 193] on span "شاي أخضر تايلاندي قوي التخمير محلى بالسكر والحليب المكثف، يقدم باردًا." at bounding box center [534, 199] width 88 height 37
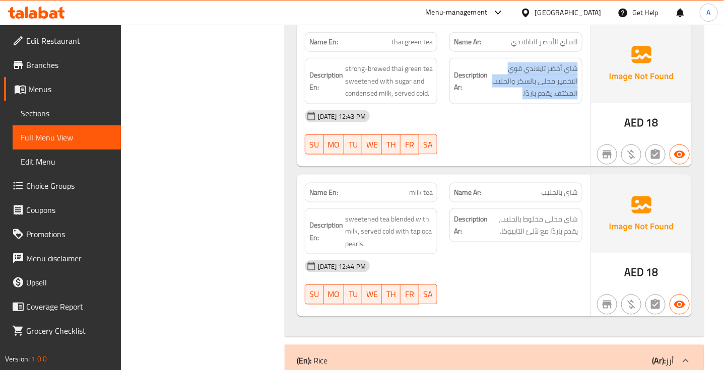
scroll to position [1911, 0]
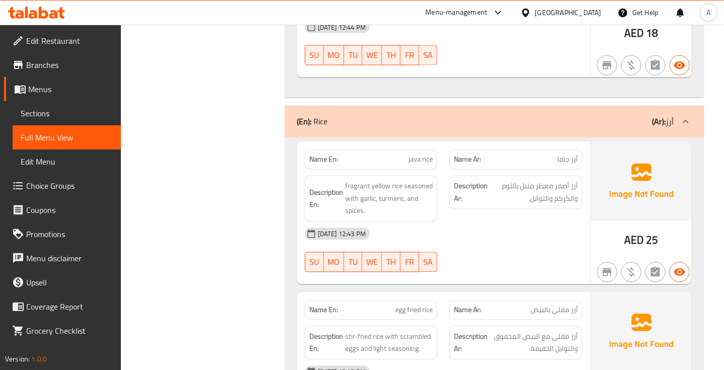
scroll to position [2163, 0]
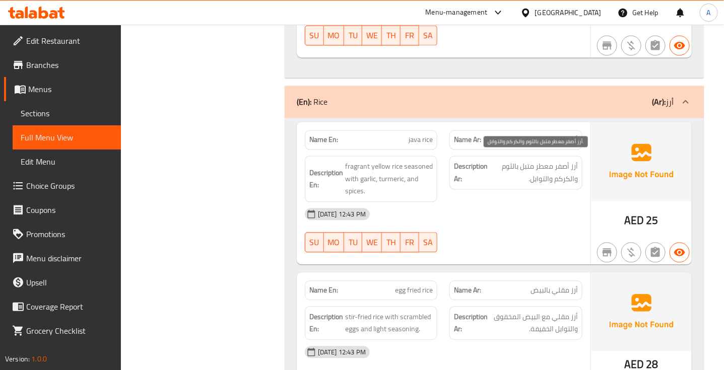
click at [565, 164] on span "أرز أصفر معطر متبل بالثوم والكركم والتوابل." at bounding box center [534, 173] width 88 height 25
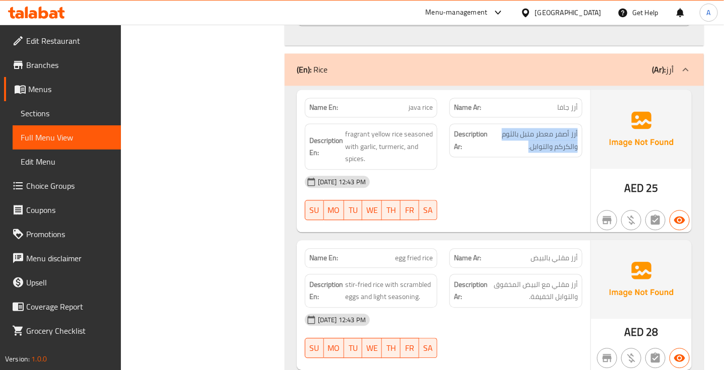
scroll to position [2226, 0]
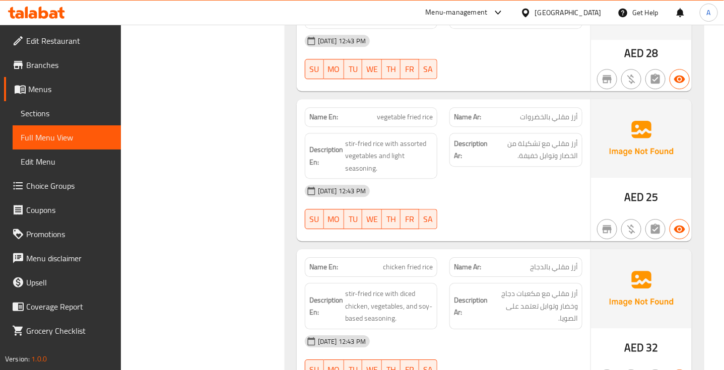
scroll to position [2478, 0]
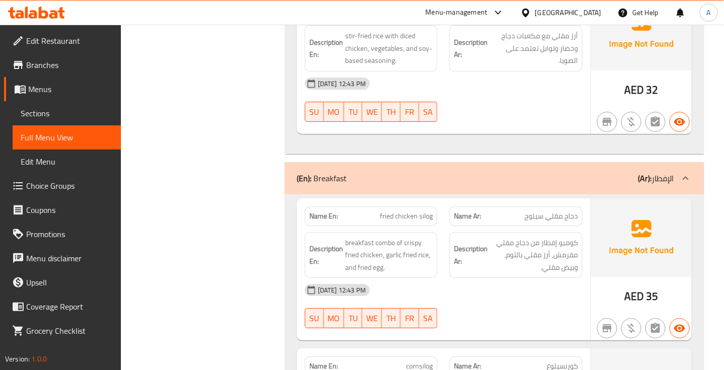
scroll to position [2793, 0]
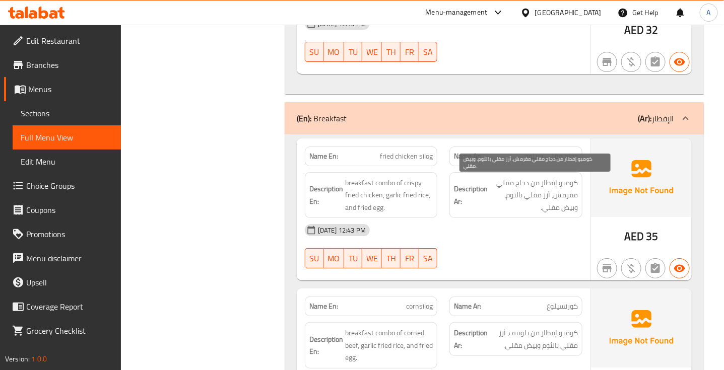
click at [564, 191] on span "كومبو إفطار من دجاج مقلي مقرمش، أرز مقلي بالثوم، وبيض مقلي." at bounding box center [534, 195] width 88 height 37
click at [563, 191] on span "كومبو إفطار من دجاج مقلي مقرمش، أرز مقلي بالثوم، وبيض مقلي." at bounding box center [534, 195] width 88 height 37
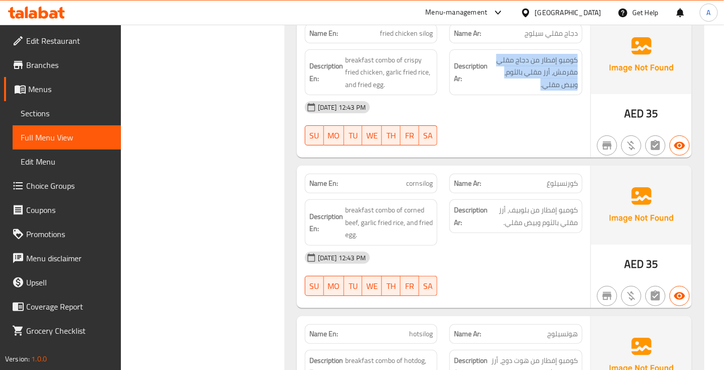
scroll to position [2919, 0]
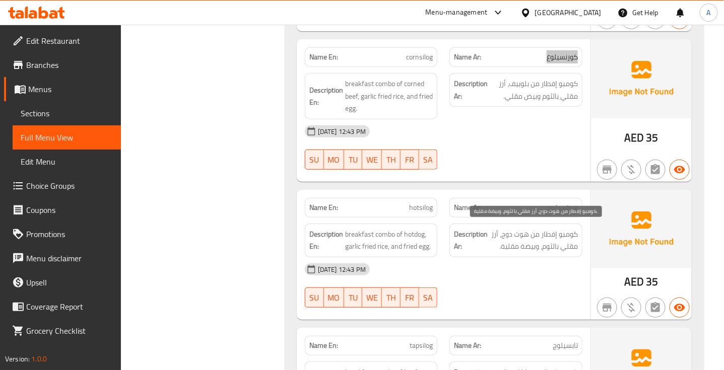
scroll to position [3045, 0]
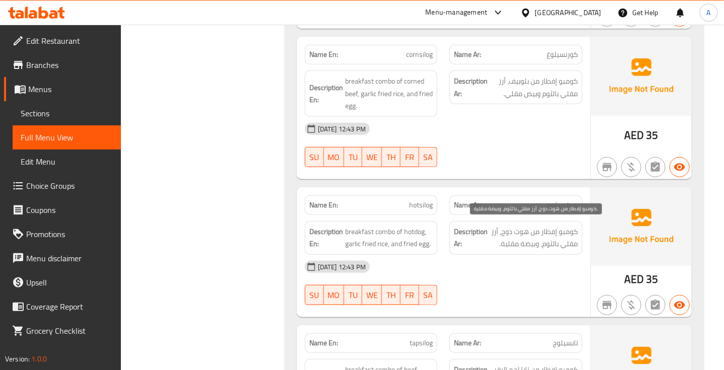
click at [557, 233] on span "كومبو إفطار من هوت دوج، أرز مقلي بالثوم، وبيضة مقلية." at bounding box center [534, 238] width 88 height 25
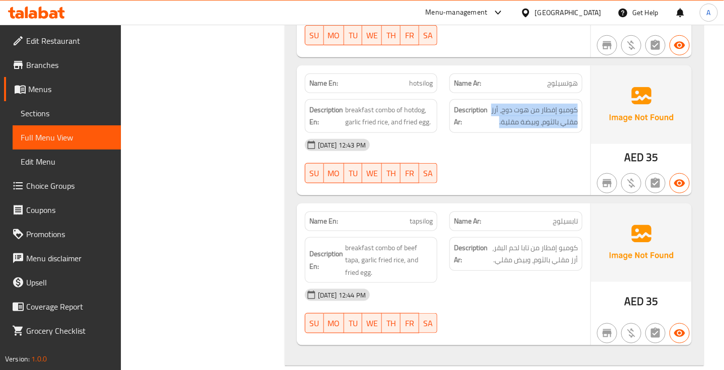
scroll to position [3171, 0]
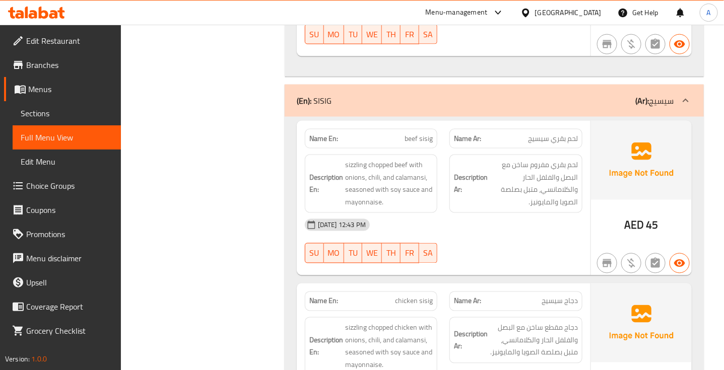
scroll to position [3436, 0]
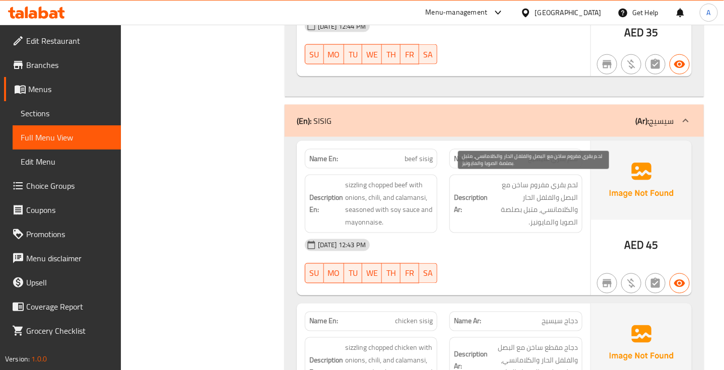
click at [547, 222] on span "لحم بقري مفروم ساخن مع البصل والفلفل الحار والكلامانسي، متبل بصلصة الصويا والما…" at bounding box center [534, 203] width 88 height 49
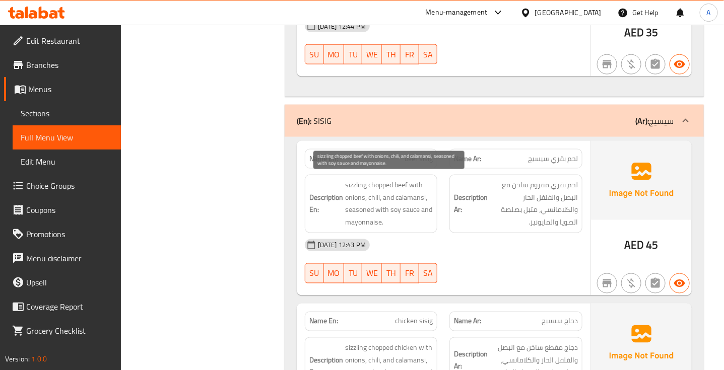
click at [348, 179] on span "sizzling chopped beef with onions, chili, and calamansi, seasoned with soy sauc…" at bounding box center [389, 203] width 88 height 49
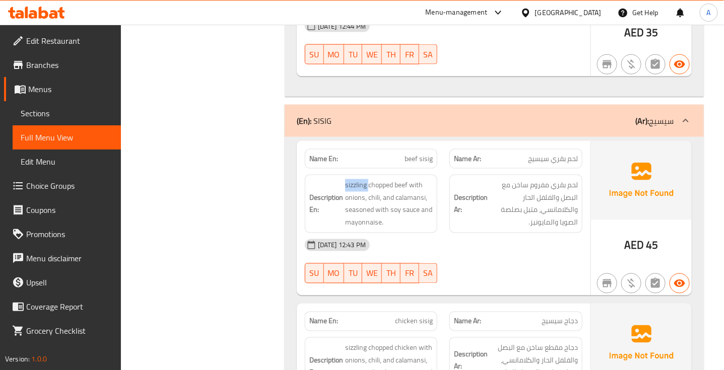
copy span "sizzling"
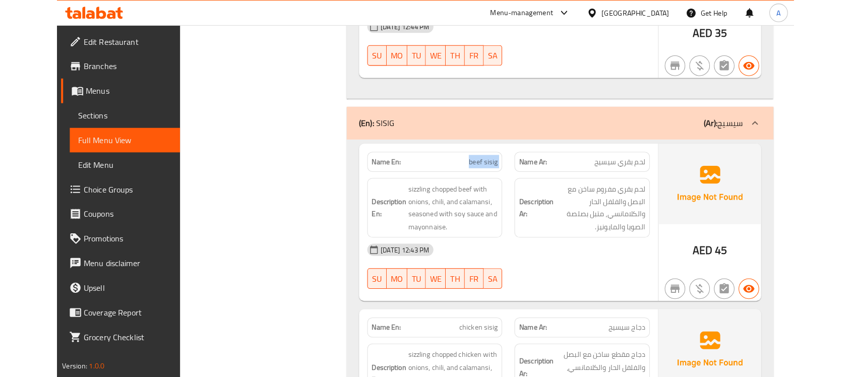
scroll to position [3321, 0]
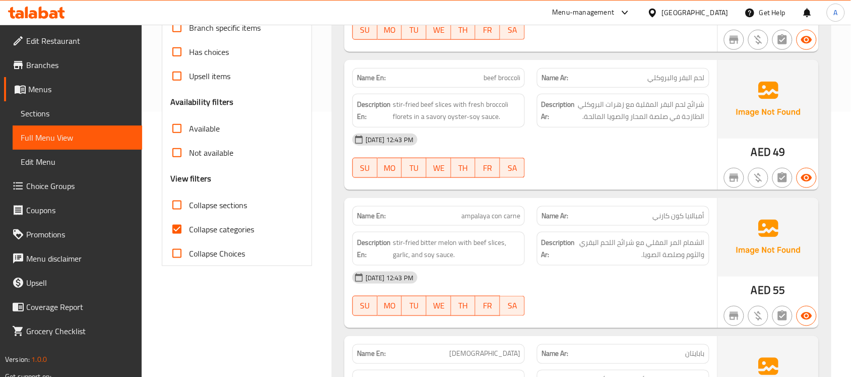
scroll to position [300, 0]
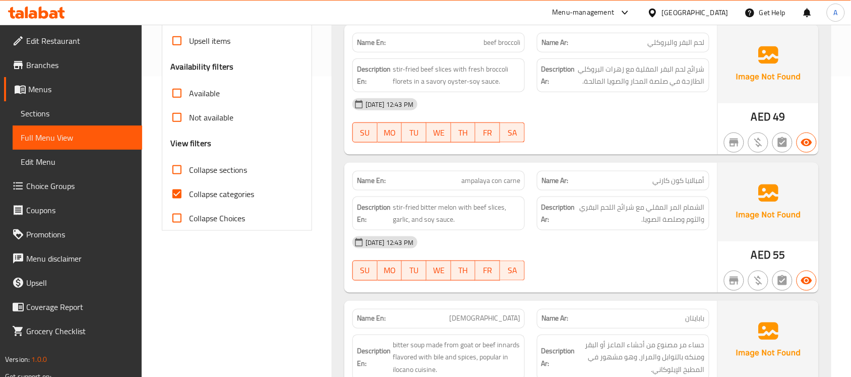
click at [174, 200] on input "Collapse categories" at bounding box center [177, 194] width 24 height 24
checkbox input "false"
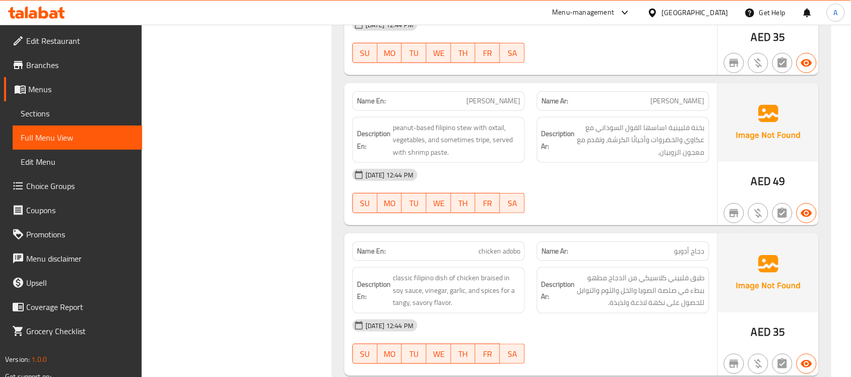
scroll to position [1079, 0]
